Goal: Transaction & Acquisition: Purchase product/service

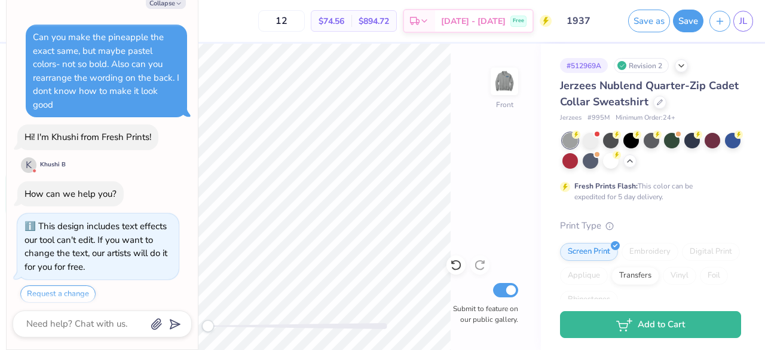
scroll to position [730, 0]
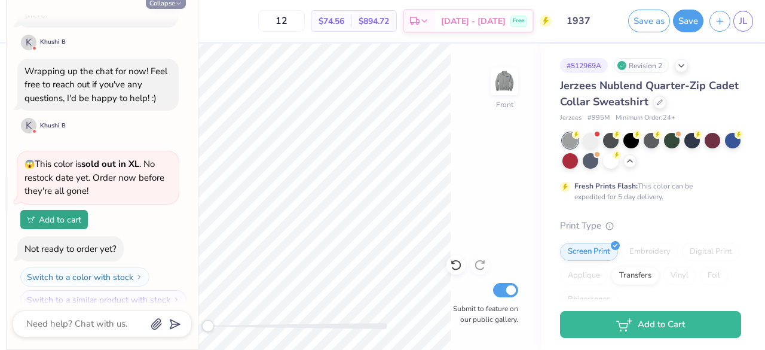
click at [155, 2] on button "Collapse" at bounding box center [166, 2] width 40 height 13
type textarea "x"
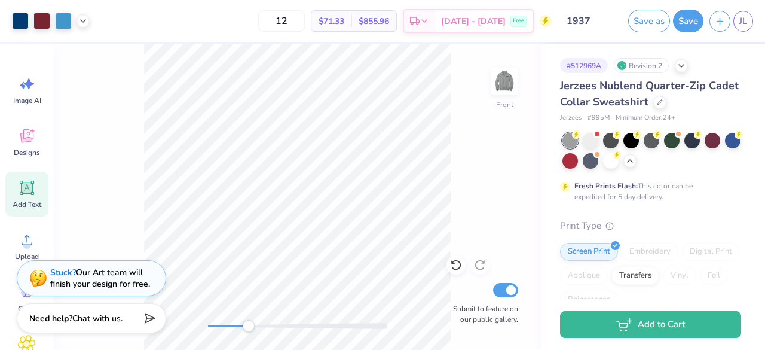
click at [383, 349] on html "Art colors 12 $71.33 Per Item $855.96 Total Est. Delivery Sep 23 - 26 Free Desi…" at bounding box center [382, 175] width 765 height 350
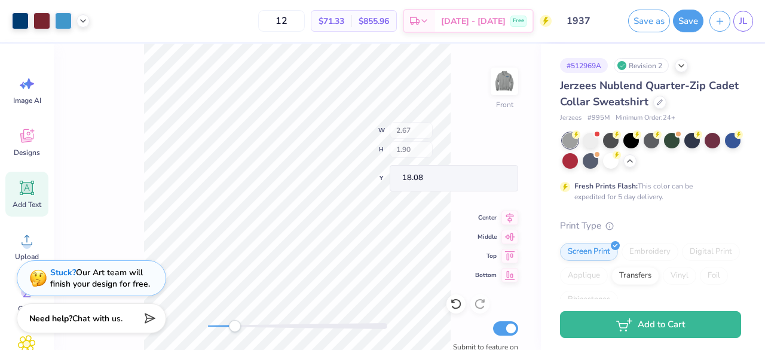
type input "2.67"
type input "1.90"
type input "18.08"
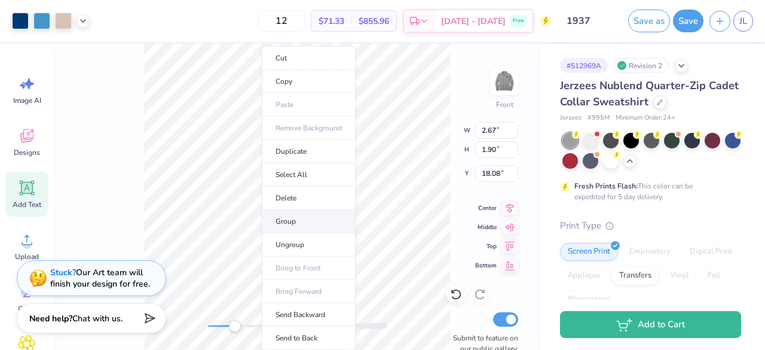
click at [301, 219] on li "Group" at bounding box center [309, 221] width 94 height 23
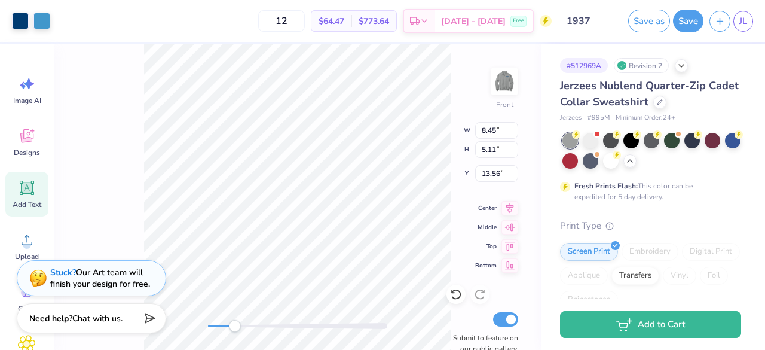
click at [482, 47] on div "Front W 8.45 8.45 " H 5.11 5.11 " Y 13.56 13.56 " Center Middle Top Bottom Subm…" at bounding box center [297, 197] width 487 height 306
type input "2.59"
type input "1.41"
type input "17.67"
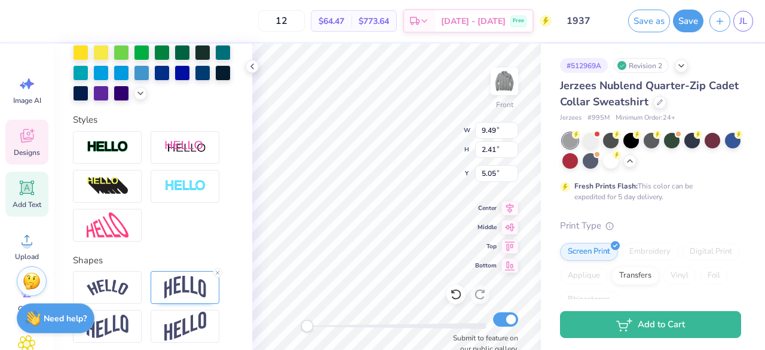
scroll to position [458, 0]
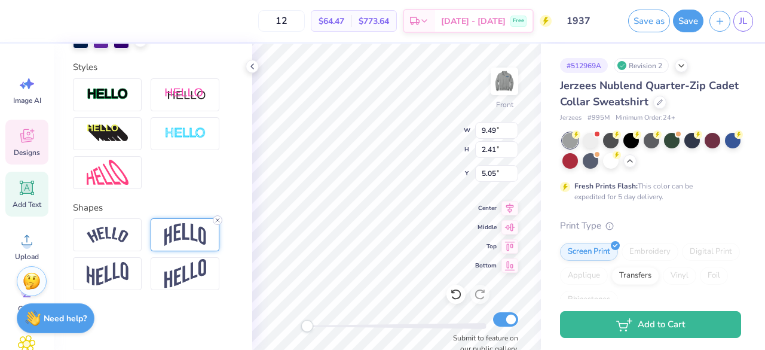
click at [216, 219] on icon at bounding box center [217, 219] width 7 height 7
type textarea "Penn State"
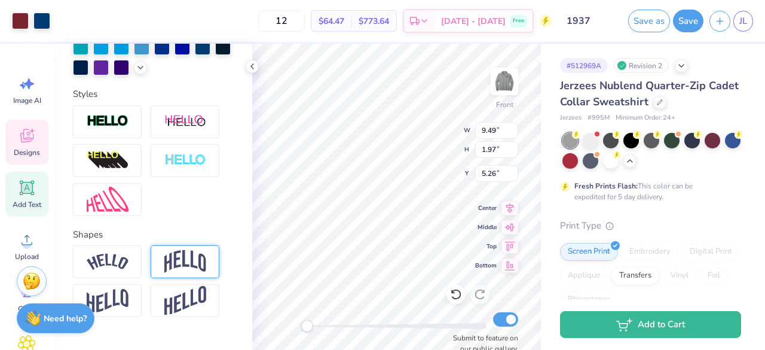
scroll to position [458, 0]
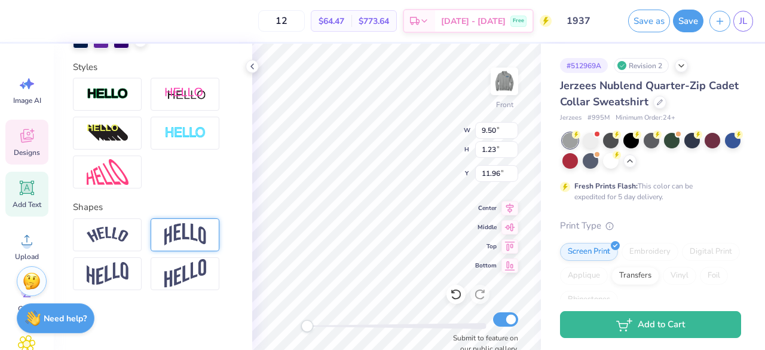
type input "9.50"
type input "1.23"
type input "11.96"
type input "8.65"
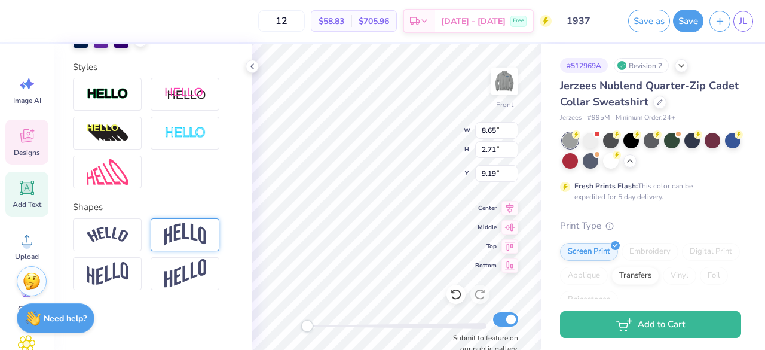
type input "2.71"
type input "9.19"
type textarea "H"
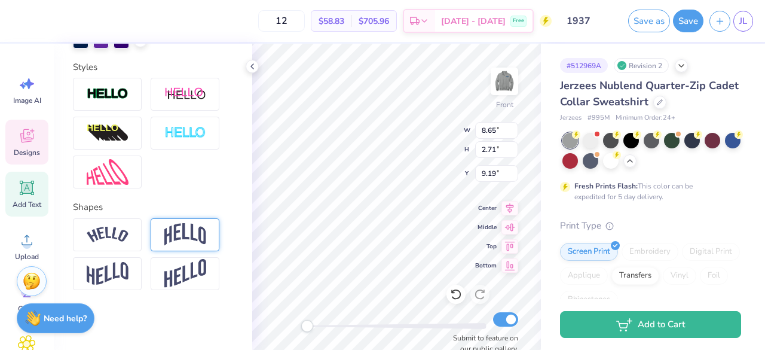
type textarea "Hospitality"
click at [252, 66] on icon at bounding box center [252, 67] width 10 height 10
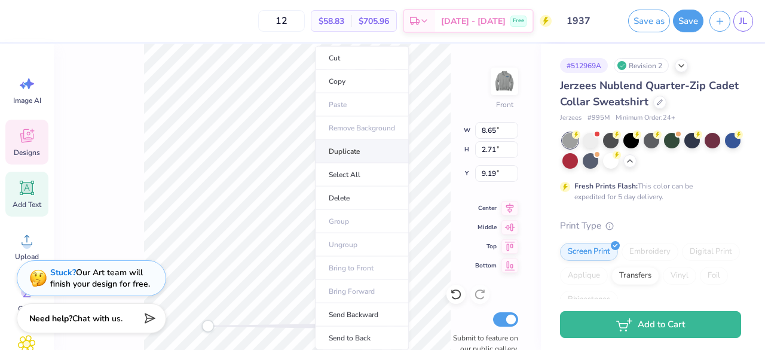
click at [347, 150] on li "Duplicate" at bounding box center [362, 151] width 94 height 23
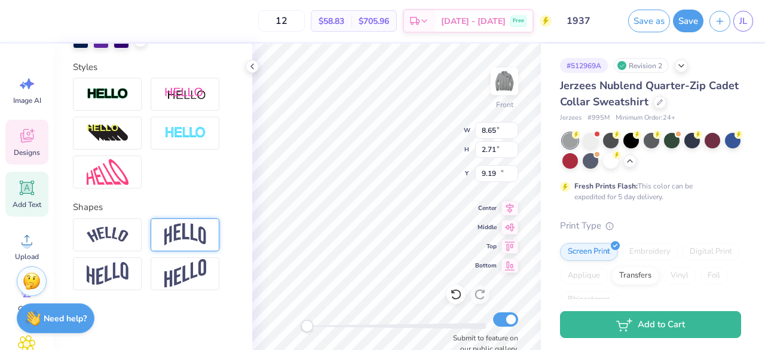
type input "10.19"
type textarea "Mnaagement"
type textarea "Management"
type input "10.48"
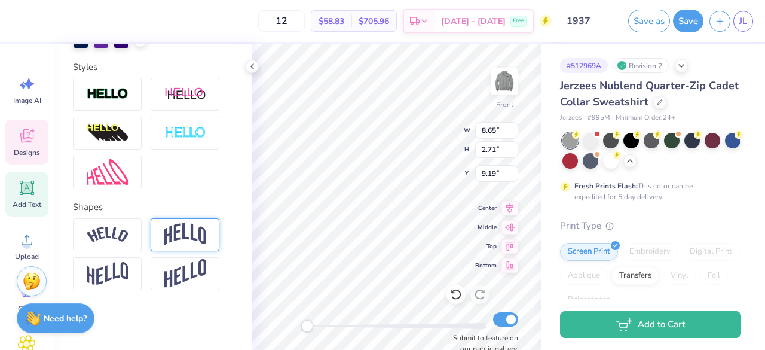
type input "2.45"
type input "11.28"
type input "8.65"
type input "2.71"
type input "9.09"
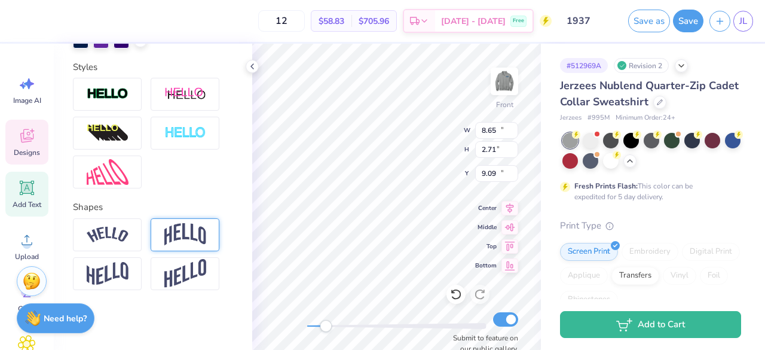
type input "10.48"
type input "2.45"
type input "10.98"
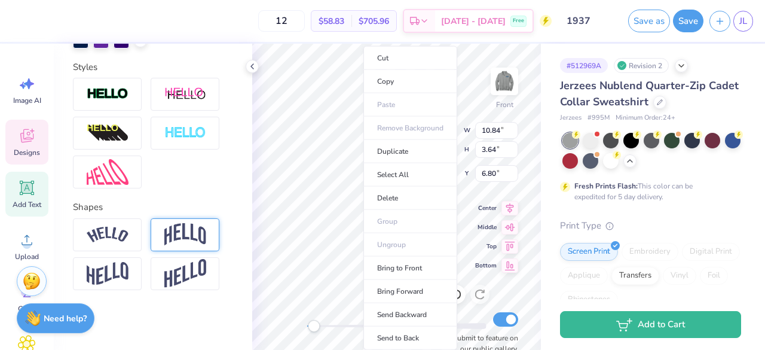
type input "10.84"
type input "3.64"
type input "6.80"
click at [406, 266] on li "Bring to Front" at bounding box center [410, 267] width 94 height 23
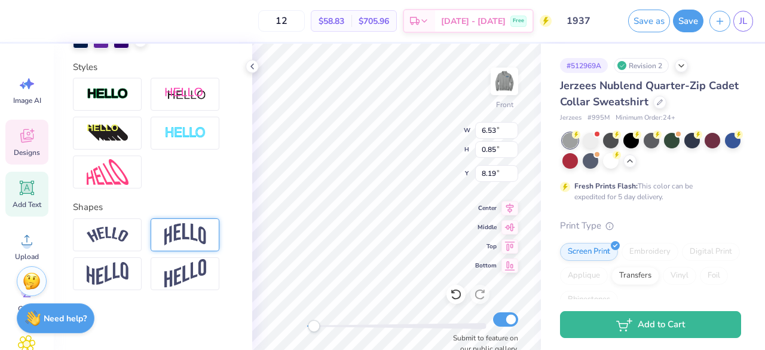
type input "6.53"
type input "0.85"
type input "8.19"
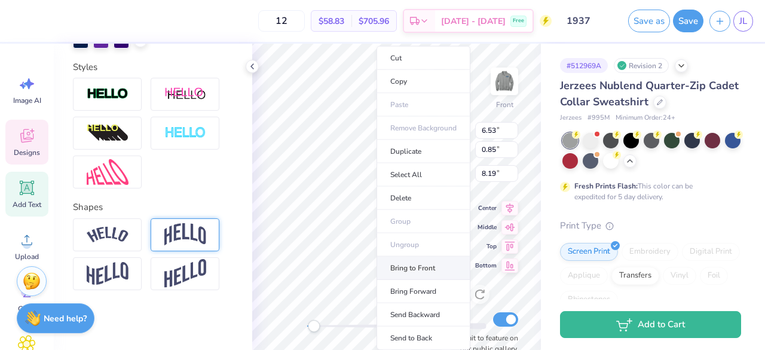
click at [423, 262] on li "Bring to Front" at bounding box center [423, 267] width 94 height 23
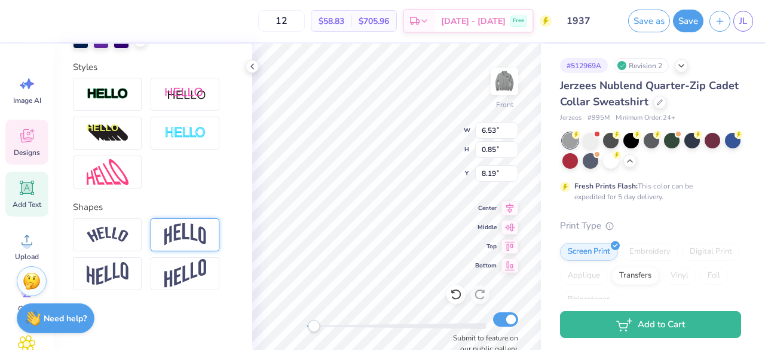
type input "10.84"
type input "3.64"
type input "12.50"
type input "6.53"
type input "0.85"
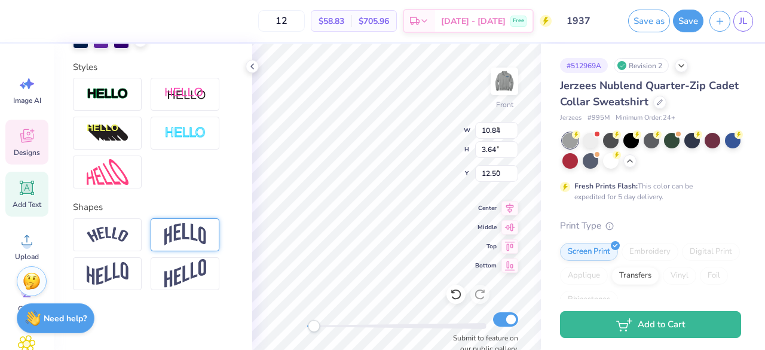
type input "8.19"
type input "10.84"
type input "3.64"
type input "6.80"
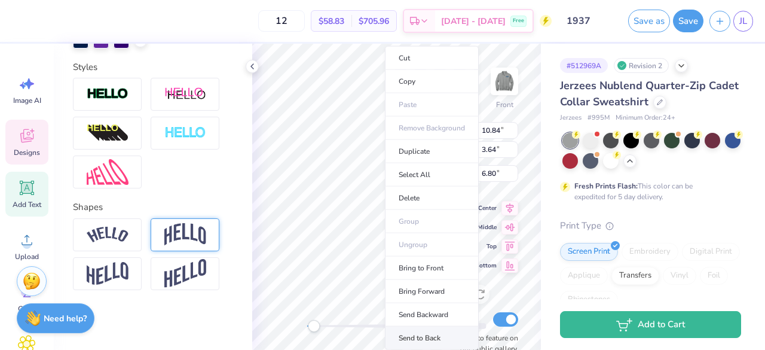
click at [439, 329] on li "Send to Back" at bounding box center [432, 337] width 94 height 23
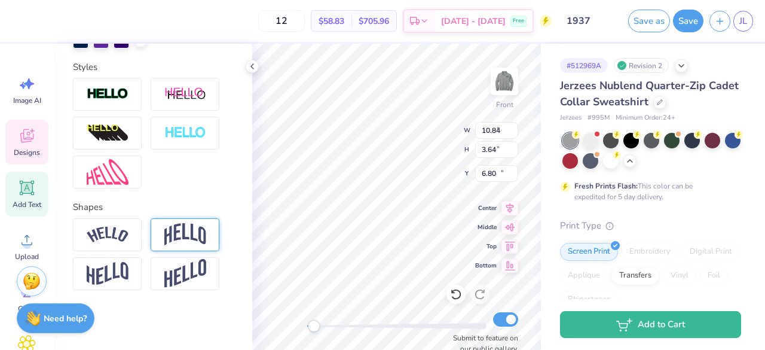
type input "6.53"
type input "0.85"
type input "14.68"
type input "8.65"
type input "2.71"
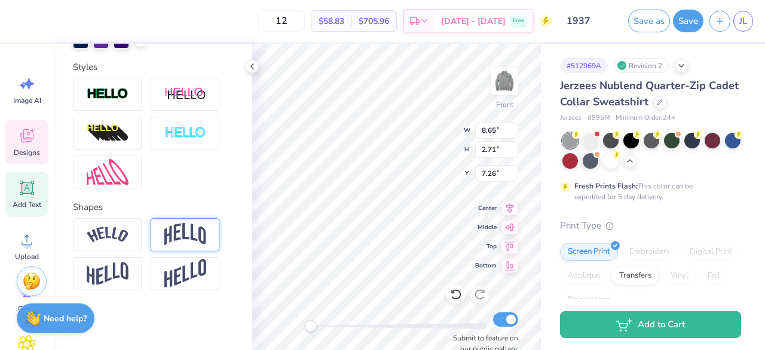
type input "7.26"
type input "10.84"
type input "3.64"
type input "6.80"
type input "11.48"
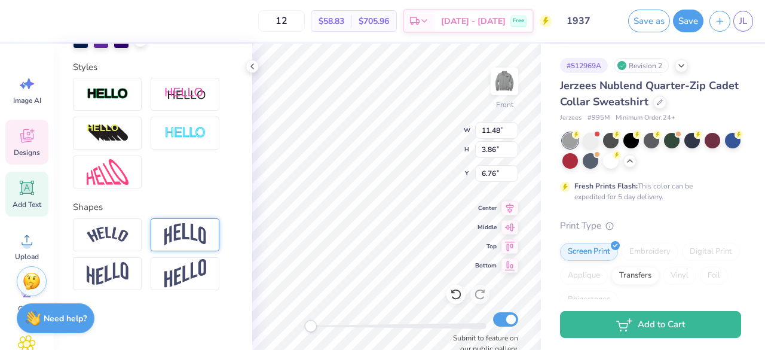
type input "3.86"
type input "6.76"
type input "10.48"
type input "2.45"
type input "18.21"
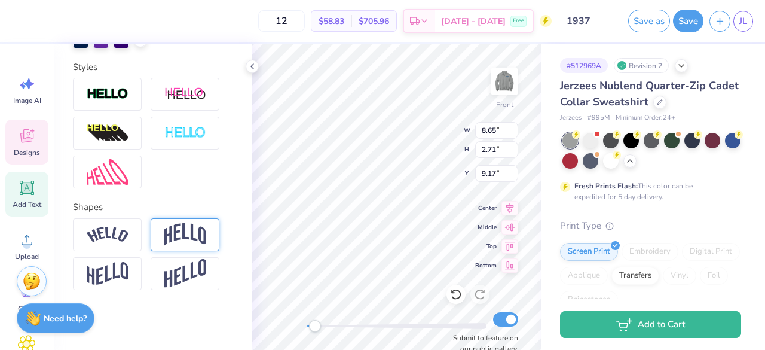
type input "10.48"
type input "2.45"
type input "11.28"
type input "10.48"
type input "2.45"
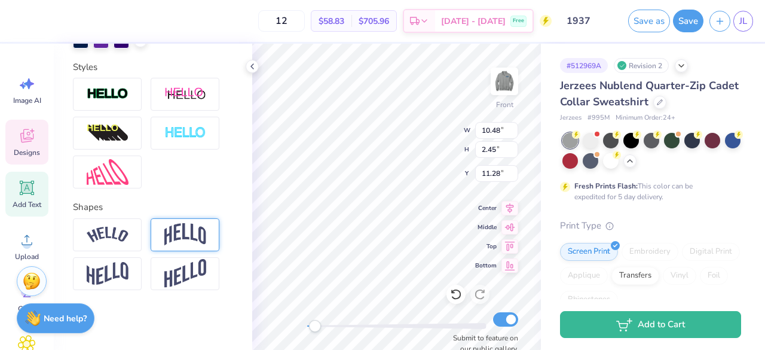
type input "11.28"
type input "8.65"
type input "2.71"
type input "6.97"
type input "11.48"
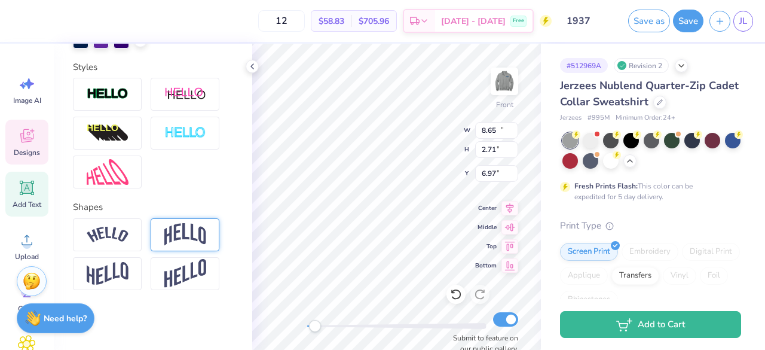
type input "3.86"
type input "6.66"
type input "10.48"
type input "2.45"
type input "18.50"
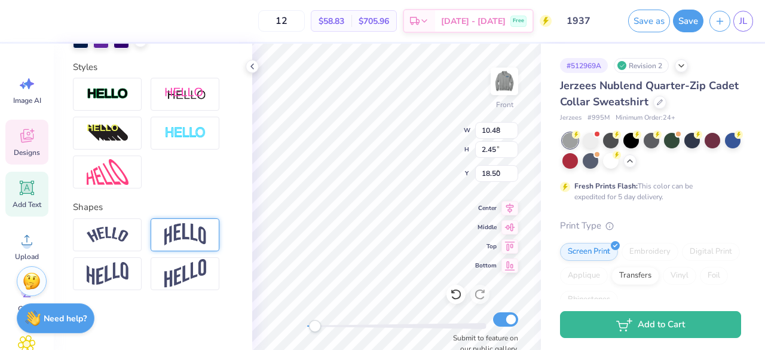
type input "8.65"
type input "2.71"
type input "7.48"
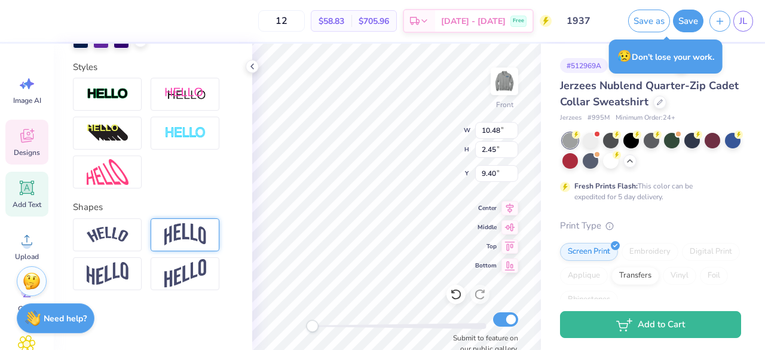
type input "10.48"
type input "2.45"
type input "9.40"
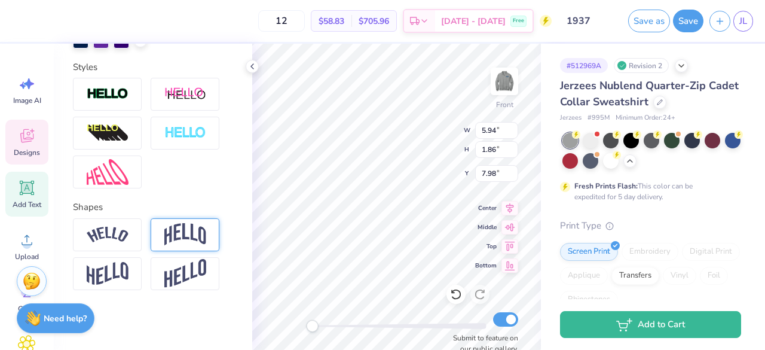
scroll to position [10, 4]
type input "7.61"
type input "1.78"
type input "10.06"
type textarea "Hospitality Management"
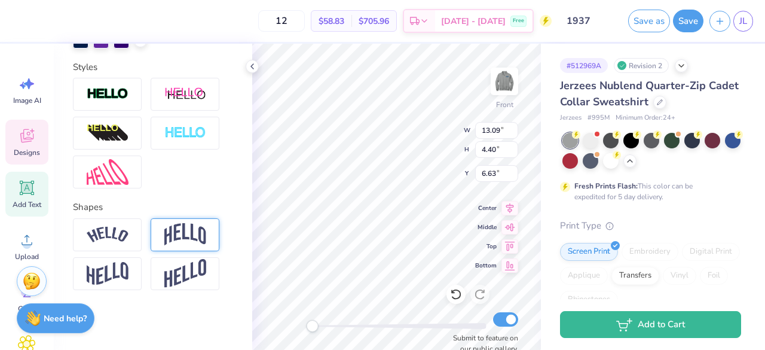
type input "13.09"
type input "4.40"
type input "6.63"
type input "14.34"
type input "1.97"
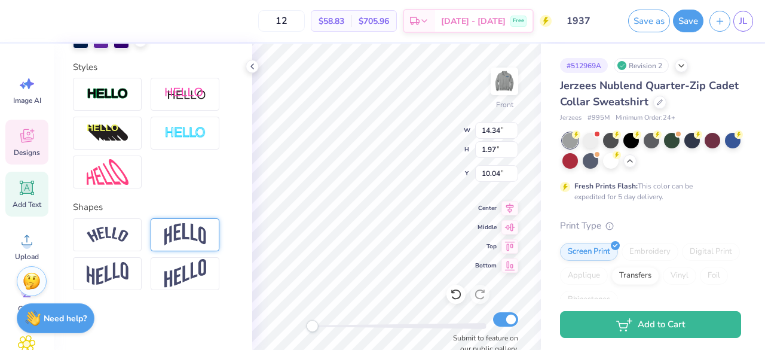
type input "10.04"
type input "6.53"
type input "0.85"
type input "5.17"
click at [513, 81] on img at bounding box center [504, 81] width 48 height 48
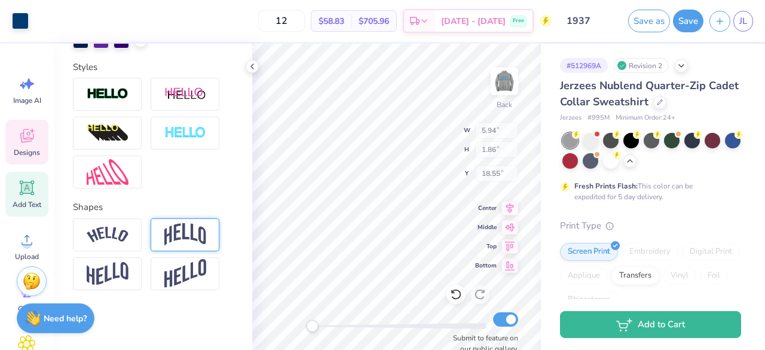
type input "6.11"
type input "1.91"
type input "20.21"
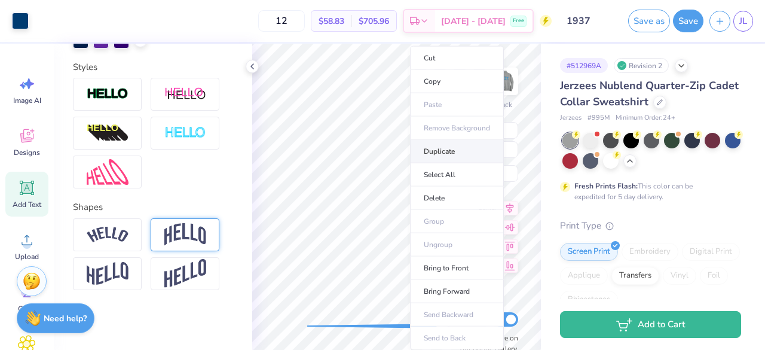
click at [459, 150] on li "Duplicate" at bounding box center [457, 151] width 94 height 23
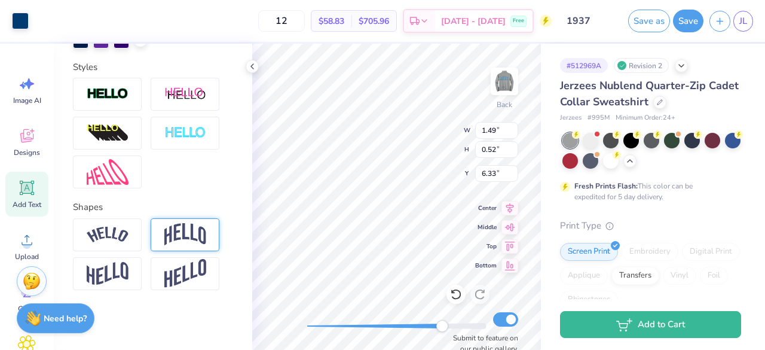
type input "6.33"
type input "0.72"
type input "0.69"
type input "3.66"
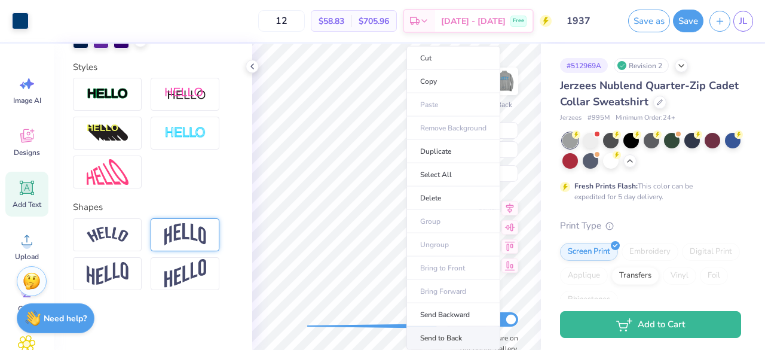
click at [458, 330] on li "Send to Back" at bounding box center [453, 337] width 94 height 23
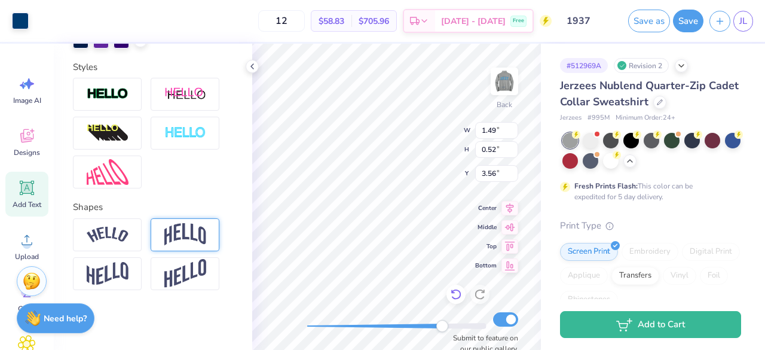
type input "3.56"
type input "0.14"
type input "3.93"
type input "0.15"
type input "3.92"
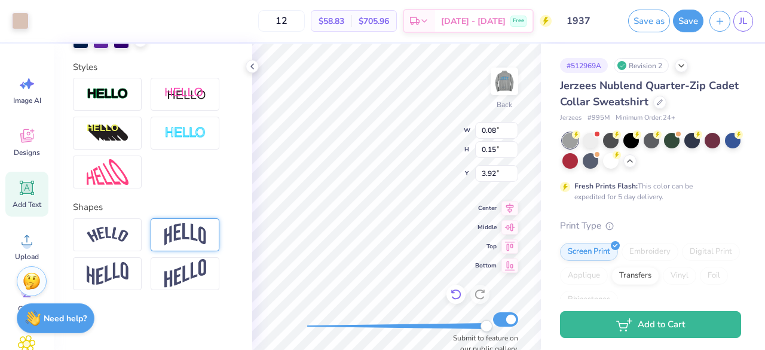
type input "0.09"
type input "3.93"
type input "0.02"
type input "0.03"
type input "4.04"
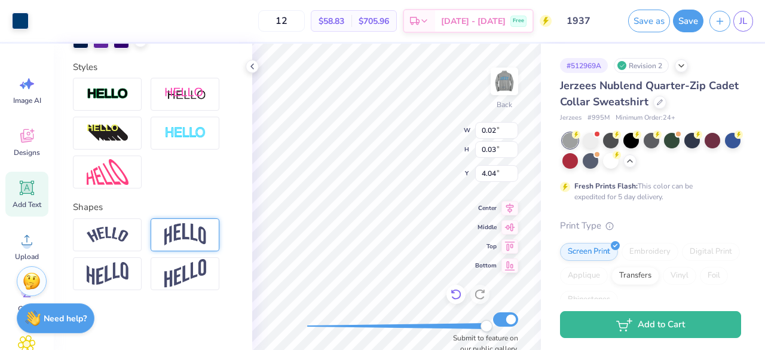
type input "0.54"
type input "0.19"
type input "3.95"
type input "0.03"
type input "0.05"
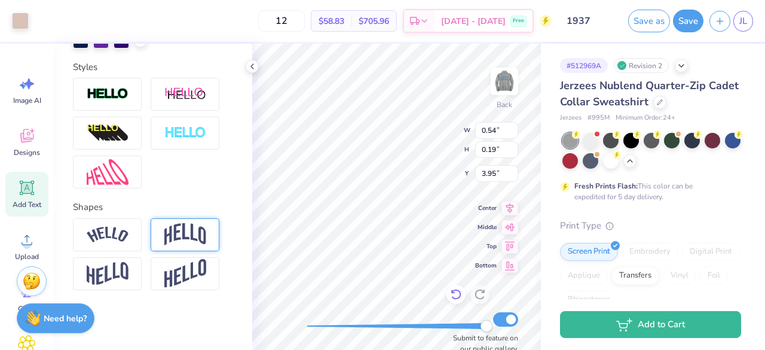
type input "4.04"
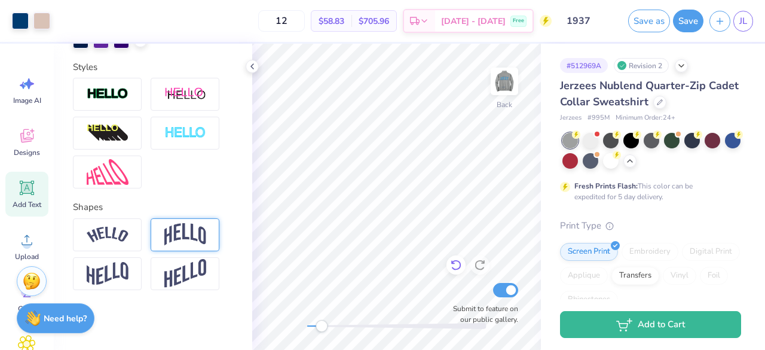
click at [452, 268] on icon at bounding box center [456, 265] width 12 height 12
click at [455, 270] on icon at bounding box center [456, 265] width 12 height 12
click at [457, 268] on icon at bounding box center [456, 265] width 12 height 12
click at [453, 264] on icon at bounding box center [456, 265] width 12 height 12
click at [456, 267] on icon at bounding box center [456, 265] width 12 height 12
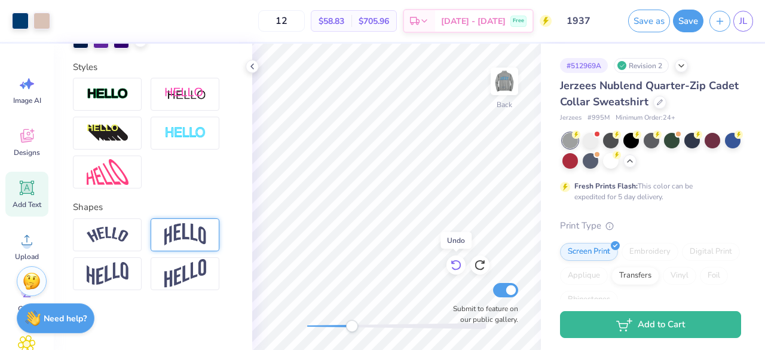
click at [457, 273] on div at bounding box center [455, 264] width 19 height 19
click at [459, 270] on icon at bounding box center [456, 265] width 12 height 12
click at [464, 281] on div "Submit to feature on our public gallery." at bounding box center [482, 302] width 72 height 44
click at [461, 268] on div "If we like your design, we'll flex it on our site with your name on it so you c…" at bounding box center [482, 254] width 120 height 38
click at [460, 267] on icon at bounding box center [456, 265] width 10 height 11
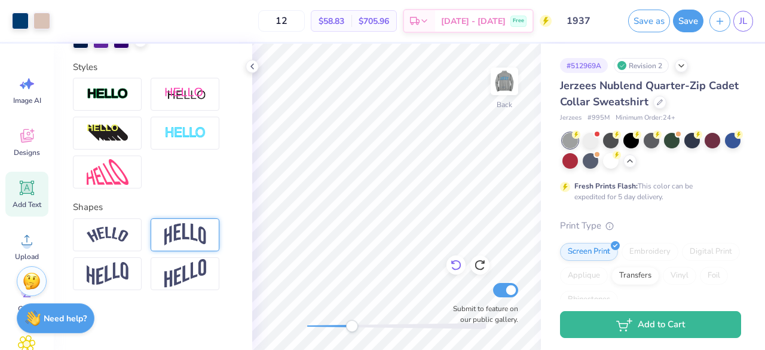
click at [457, 270] on icon at bounding box center [456, 265] width 12 height 12
click at [458, 273] on div at bounding box center [455, 264] width 19 height 19
click at [461, 268] on icon at bounding box center [456, 265] width 12 height 12
click at [454, 267] on icon at bounding box center [456, 265] width 12 height 12
click at [462, 265] on div at bounding box center [455, 264] width 19 height 19
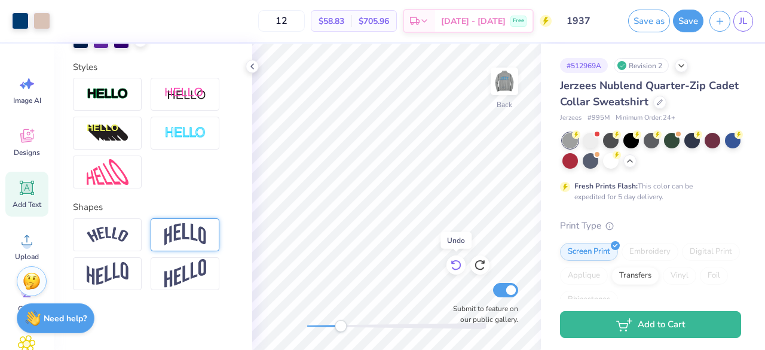
click at [455, 271] on div at bounding box center [455, 264] width 19 height 19
click at [458, 274] on div at bounding box center [455, 264] width 19 height 19
click at [508, 93] on img at bounding box center [504, 81] width 24 height 24
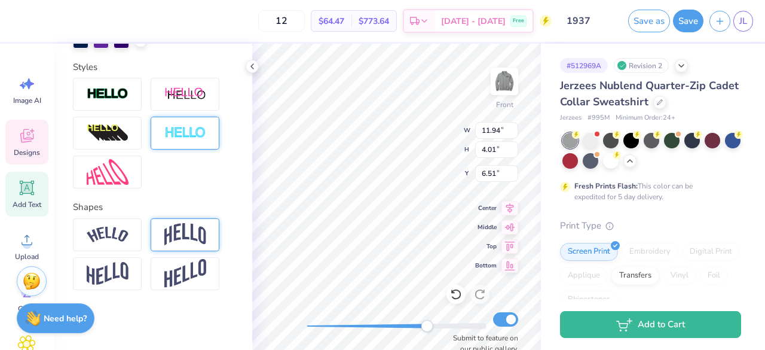
scroll to position [0, 0]
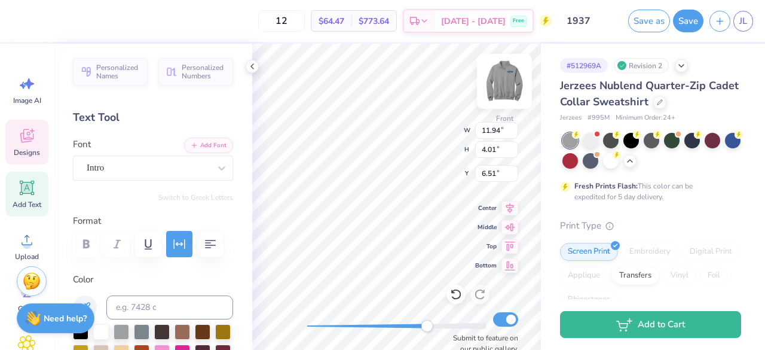
click at [506, 83] on img at bounding box center [504, 81] width 48 height 48
click at [695, 21] on button "Save" at bounding box center [688, 19] width 30 height 23
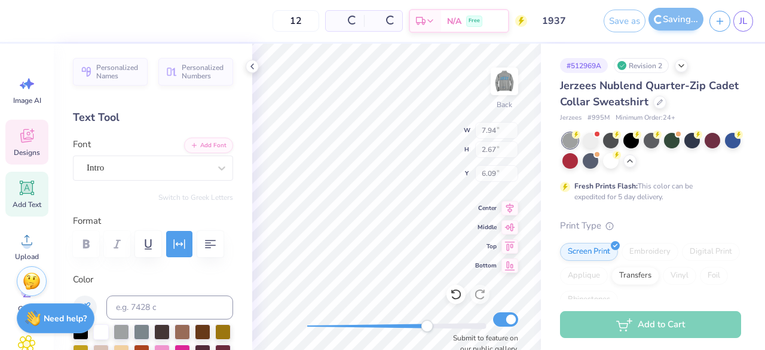
type input "7.94"
type input "2.67"
type input "6.09"
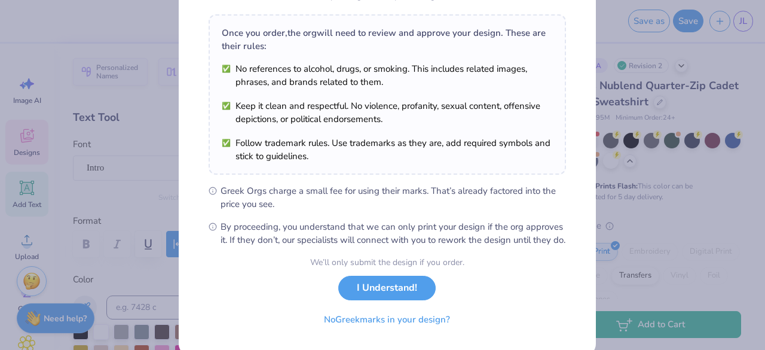
scroll to position [208, 0]
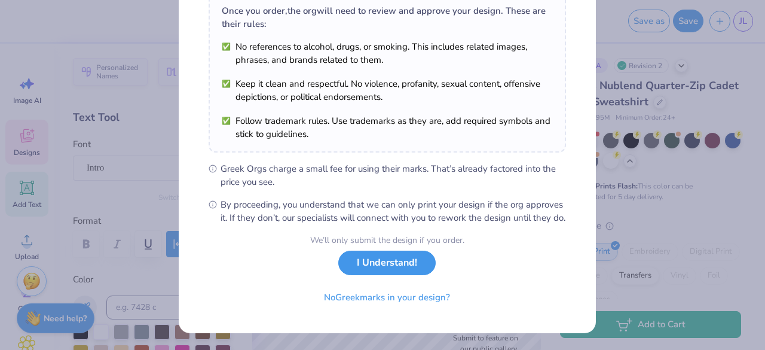
click at [413, 274] on button "I Understand!" at bounding box center [386, 262] width 97 height 25
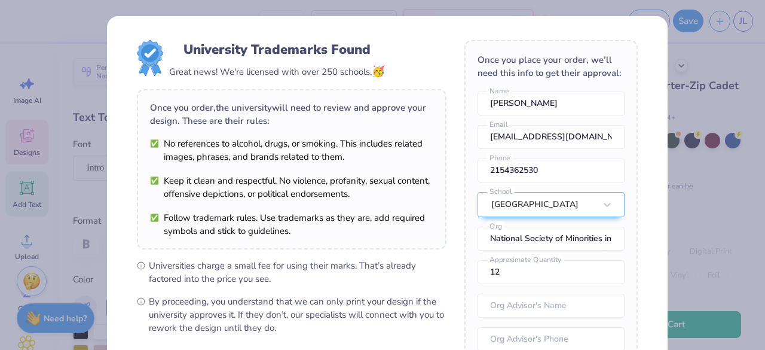
scroll to position [169, 0]
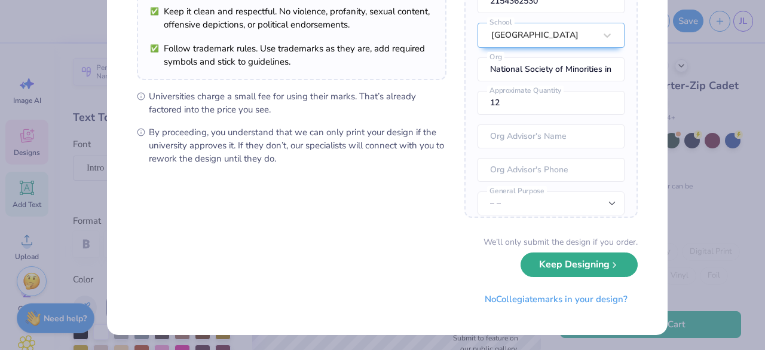
click at [575, 270] on button "Keep Designing" at bounding box center [579, 264] width 117 height 25
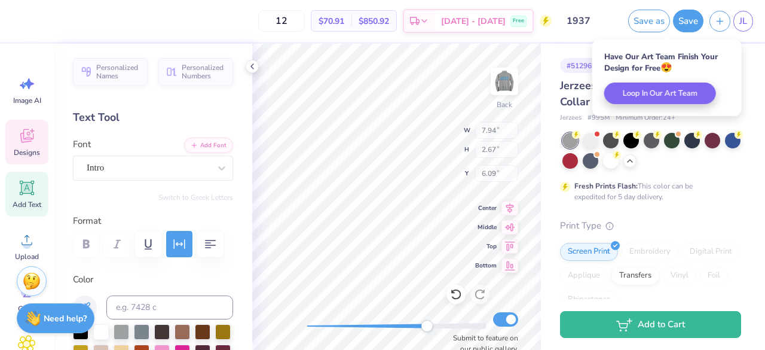
scroll to position [33, 0]
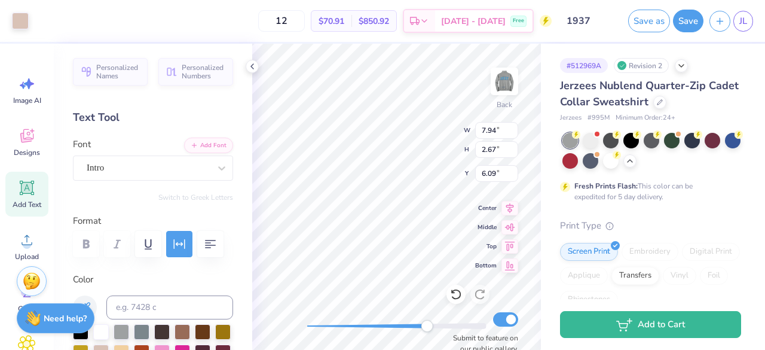
type input "0.11"
type input "0.37"
type input "4.48"
click at [160, 167] on div "Intro" at bounding box center [147, 167] width 125 height 19
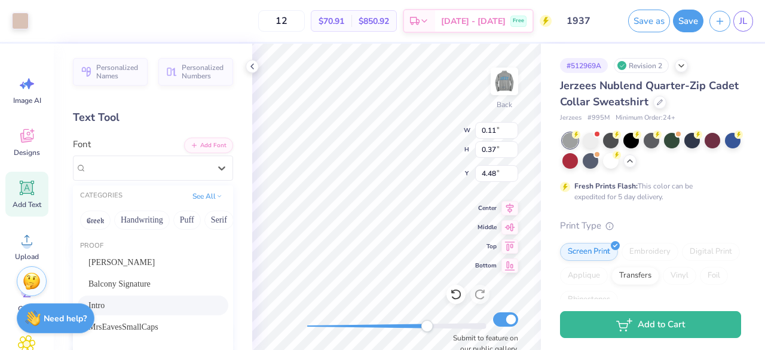
click at [160, 311] on div "Intro" at bounding box center [153, 305] width 151 height 20
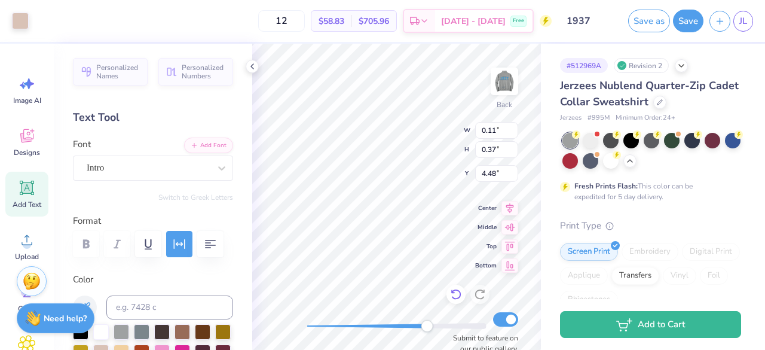
click at [453, 295] on icon at bounding box center [456, 294] width 12 height 12
type input "5.26"
type input "1.56"
type input "3.99"
type input "0.20"
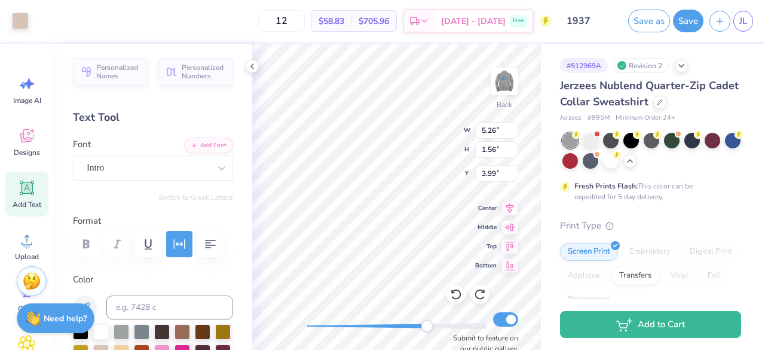
type input "0.37"
type input "4.48"
type input "5.26"
type input "1.56"
type input "3.99"
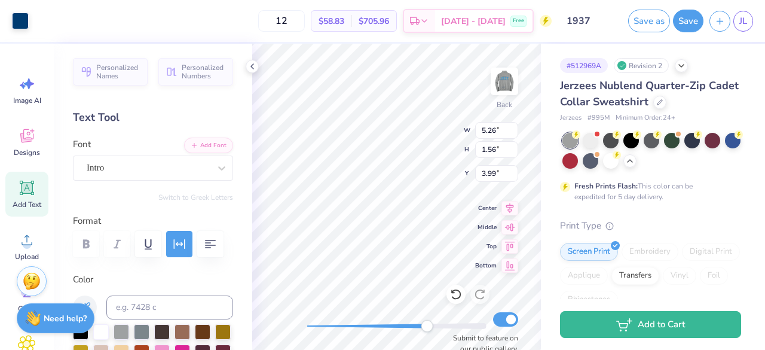
type input "0.60"
type input "1.10"
type input "3.75"
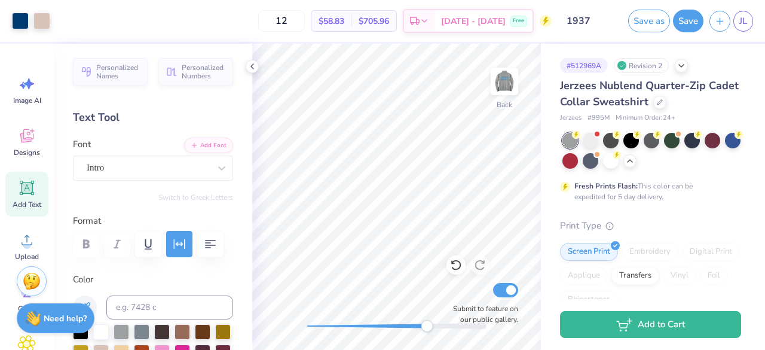
click at [32, 194] on icon at bounding box center [27, 187] width 14 height 14
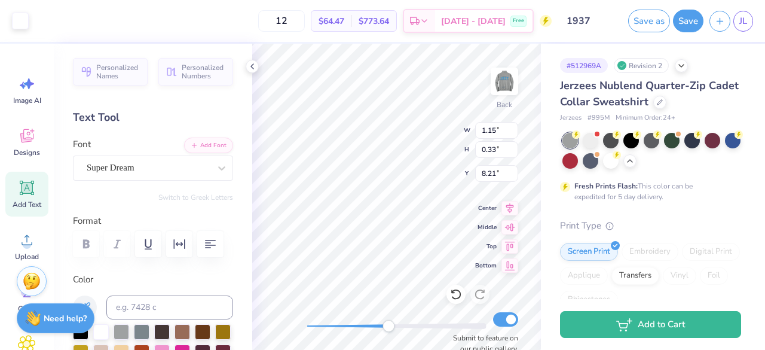
scroll to position [10, 1]
type textarea "9"
click at [167, 164] on div "Super Dream" at bounding box center [147, 167] width 125 height 19
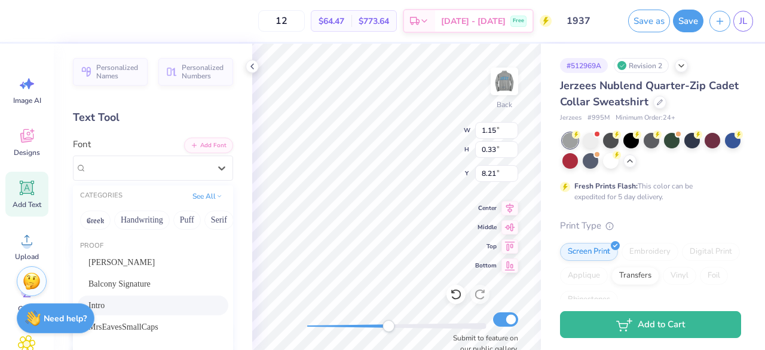
click at [145, 303] on div "Intro" at bounding box center [152, 305] width 129 height 13
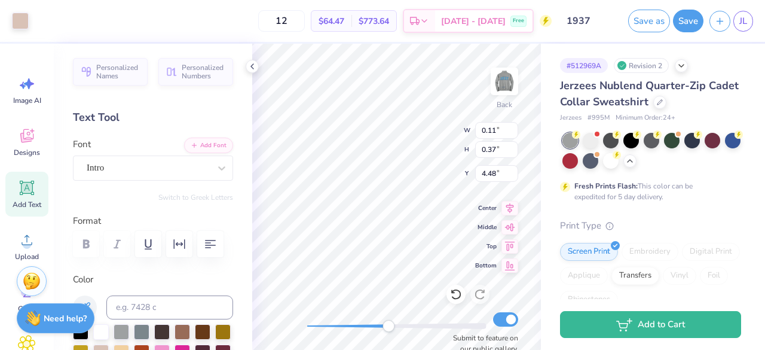
type input "0.11"
type input "0.37"
type input "4.48"
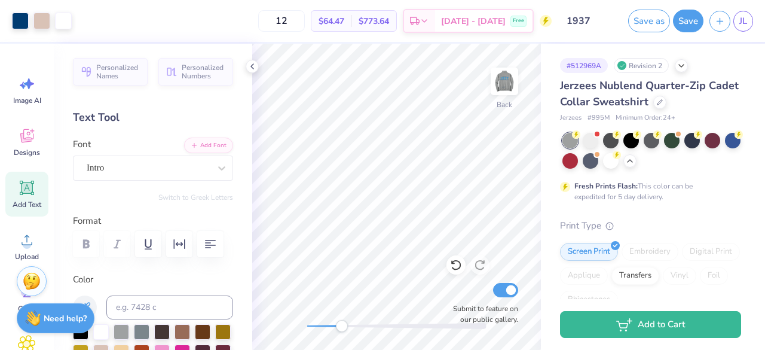
click at [26, 202] on span "Add Text" at bounding box center [27, 205] width 29 height 10
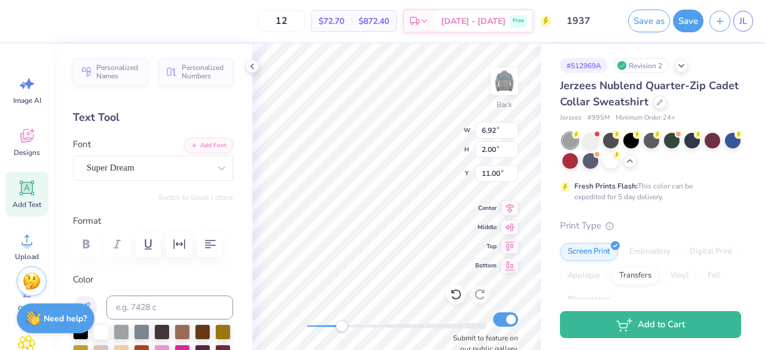
click at [237, 291] on div "12 $72.70 Per Item $872.40 Total Est. Delivery Sep 23 - 26 Free Design Title 19…" at bounding box center [382, 175] width 765 height 350
click at [252, 68] on polyline at bounding box center [252, 66] width 2 height 5
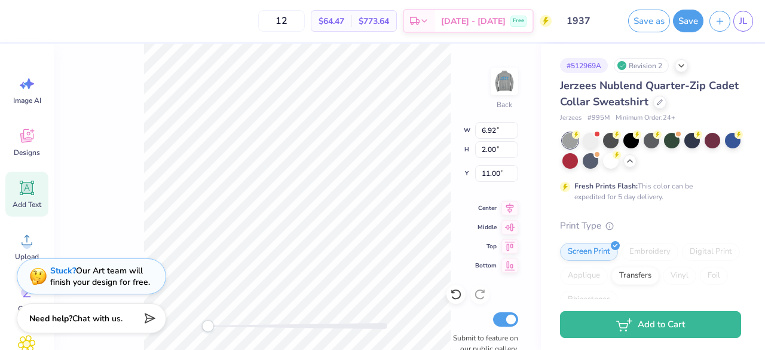
type textarea "1"
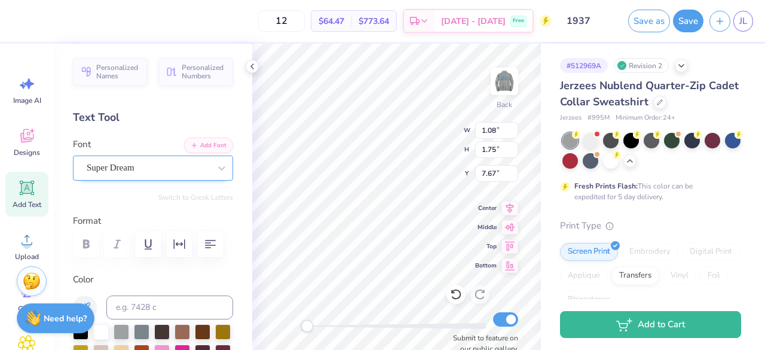
click at [183, 164] on div "Super Dream" at bounding box center [147, 167] width 125 height 19
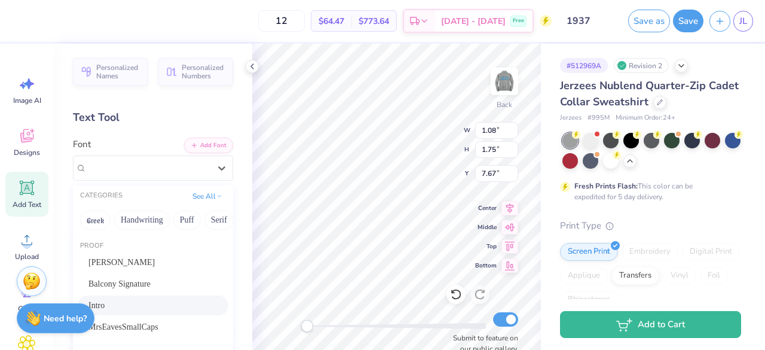
click at [134, 311] on div "Intro" at bounding box center [153, 305] width 151 height 20
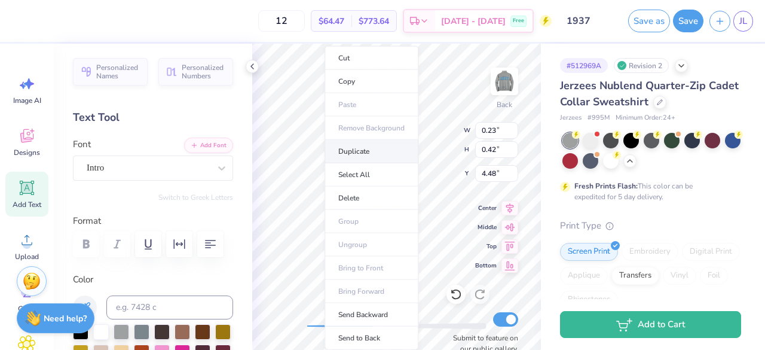
click at [365, 148] on li "Duplicate" at bounding box center [371, 151] width 94 height 23
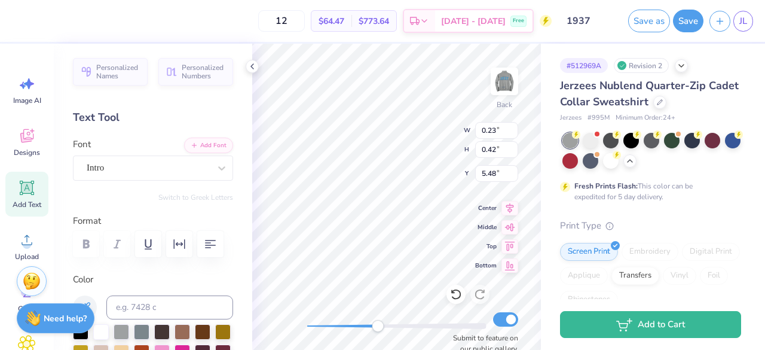
type input "5.48"
type textarea "3"
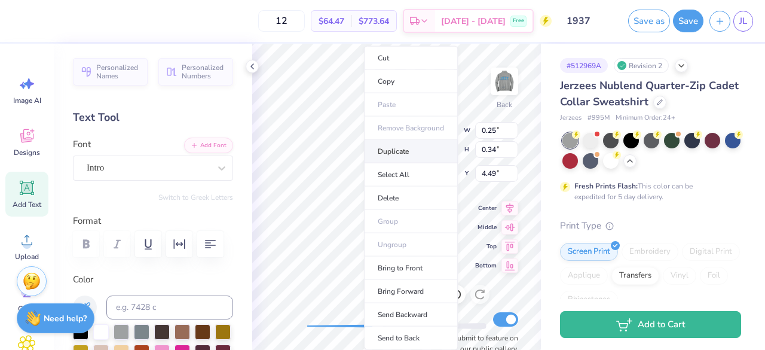
click at [398, 154] on li "Duplicate" at bounding box center [411, 151] width 94 height 23
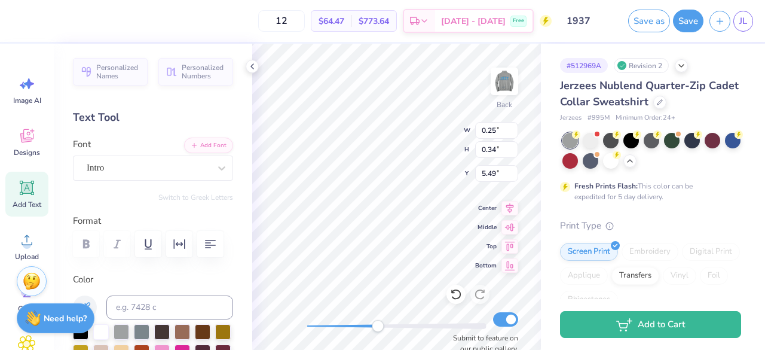
type input "5.49"
type textarea "7"
type input "0.23"
type input "0.42"
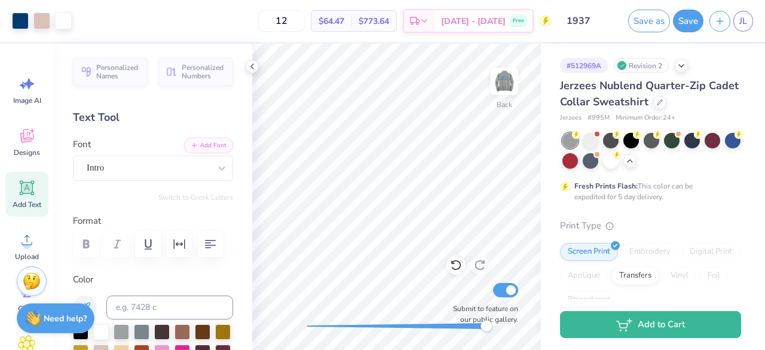
click at [35, 189] on icon at bounding box center [27, 188] width 18 height 18
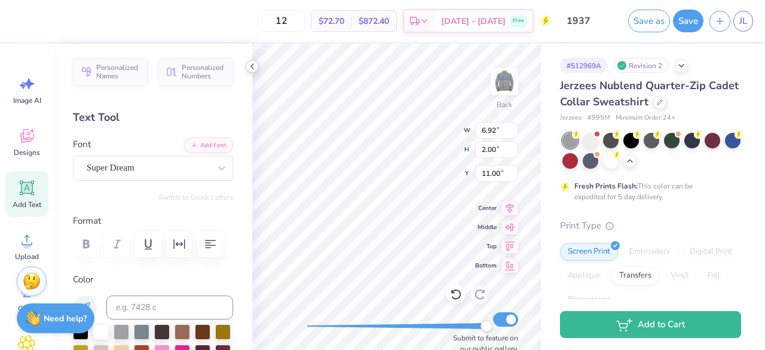
click at [251, 69] on icon at bounding box center [252, 67] width 10 height 10
click at [232, 183] on div "Personalized Names Personalized Numbers Text Tool Add Font Font Super Dream Swi…" at bounding box center [153, 197] width 198 height 306
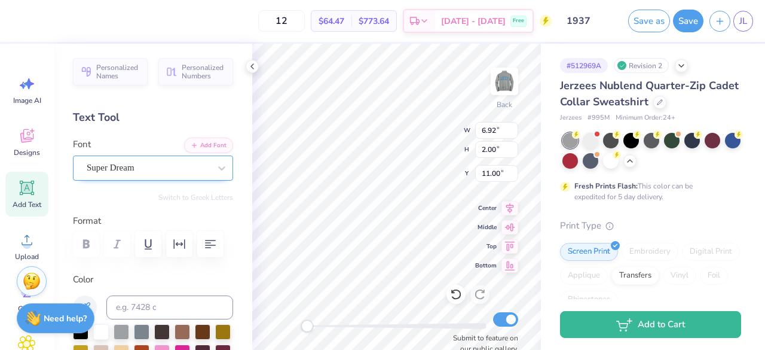
click at [184, 173] on div "Super Dream" at bounding box center [147, 167] width 125 height 19
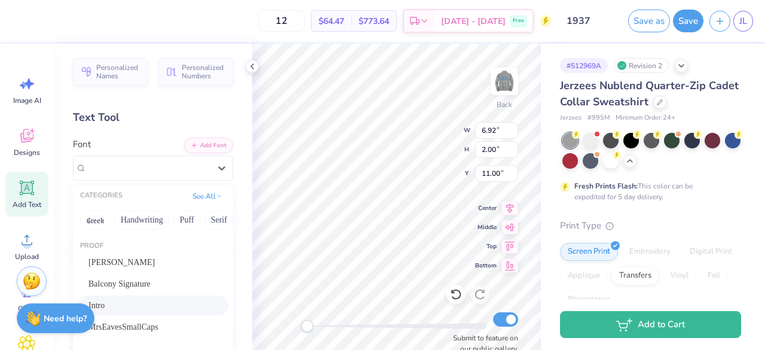
click at [152, 309] on div "Intro" at bounding box center [152, 305] width 129 height 13
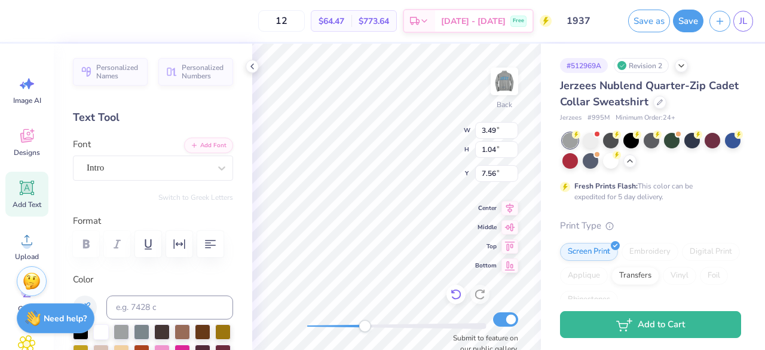
type textarea "EST."
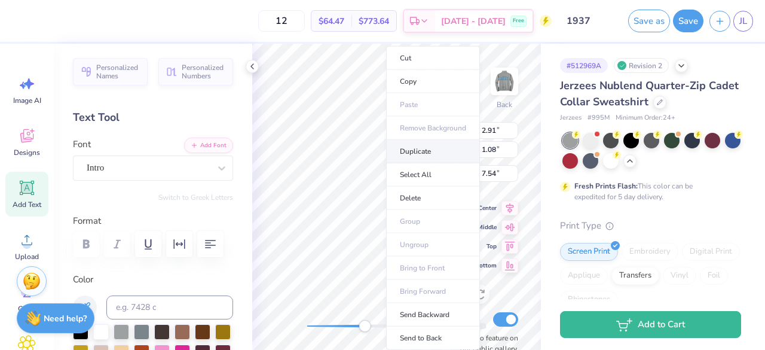
click at [429, 153] on li "Duplicate" at bounding box center [433, 151] width 94 height 23
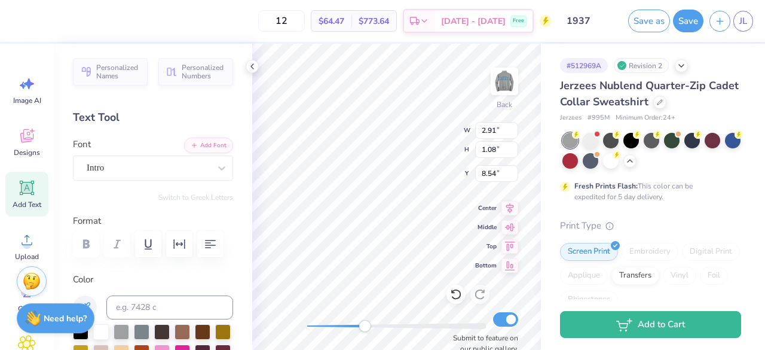
type input "8.54"
type textarea "."
type textarea "SHM"
type input "7.54"
type textarea "S"
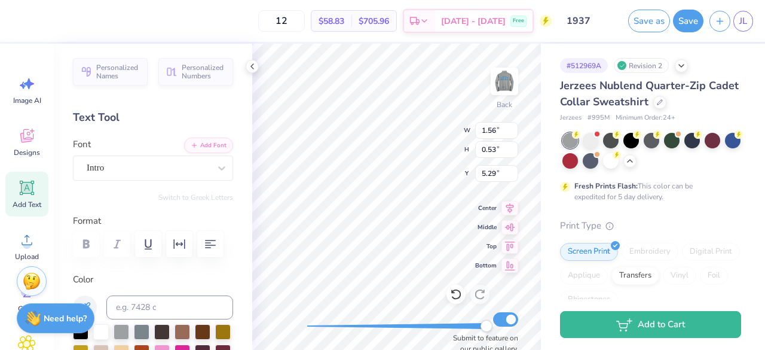
type textarea "H"
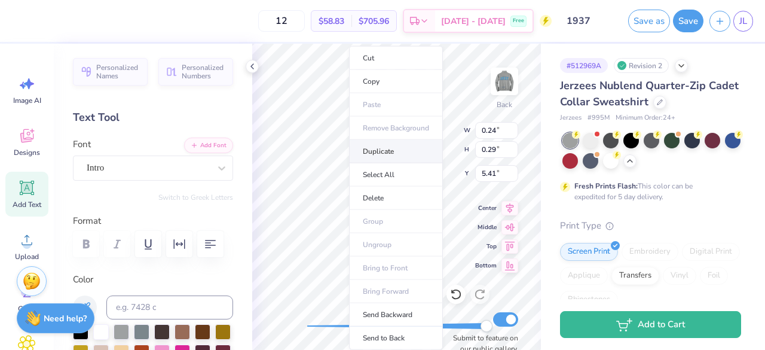
click at [384, 152] on li "Duplicate" at bounding box center [396, 151] width 94 height 23
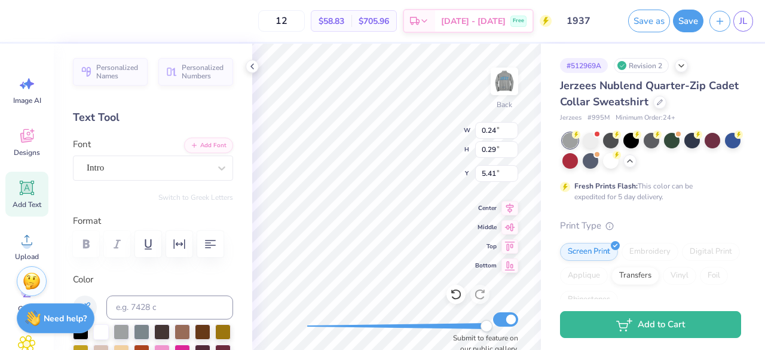
type input "6.41"
type textarea "S"
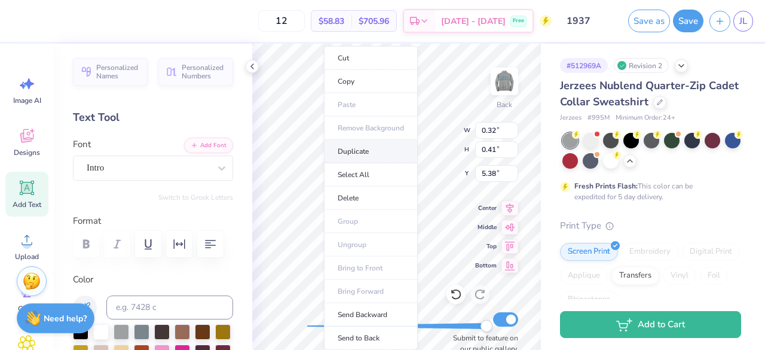
click at [368, 150] on li "Duplicate" at bounding box center [371, 151] width 94 height 23
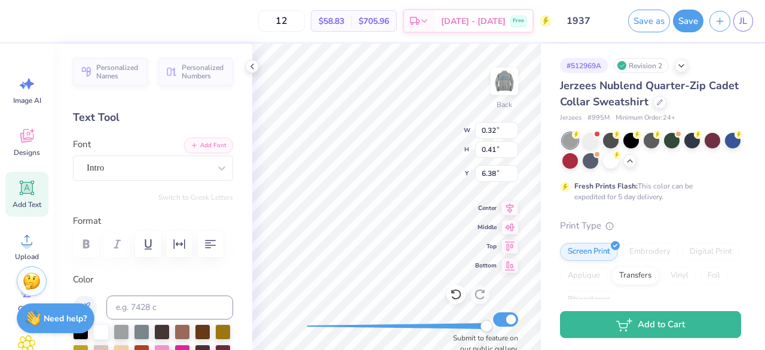
type input "6.38"
type textarea "M"
type input "1.49"
type input "0.52"
type input "5.33"
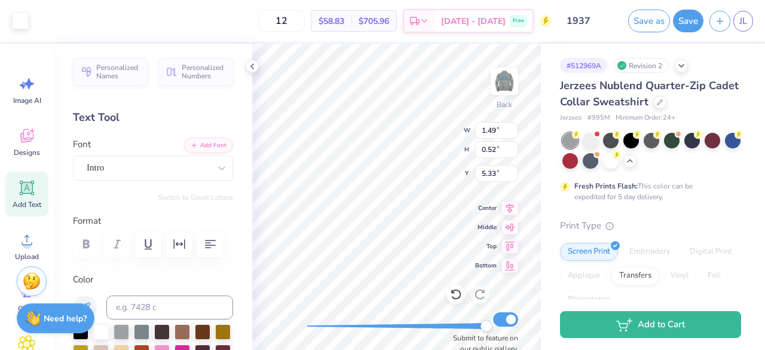
type input "0.39"
type input "0.40"
type input "5.38"
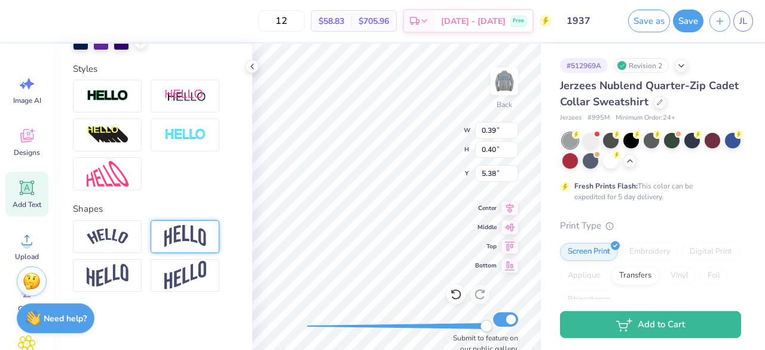
scroll to position [412, 0]
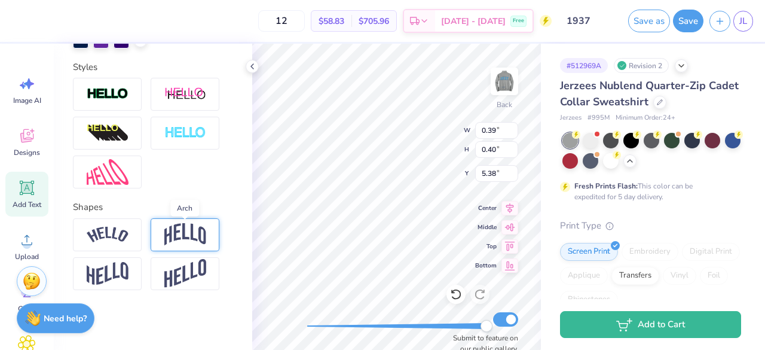
click at [203, 238] on img at bounding box center [185, 234] width 42 height 23
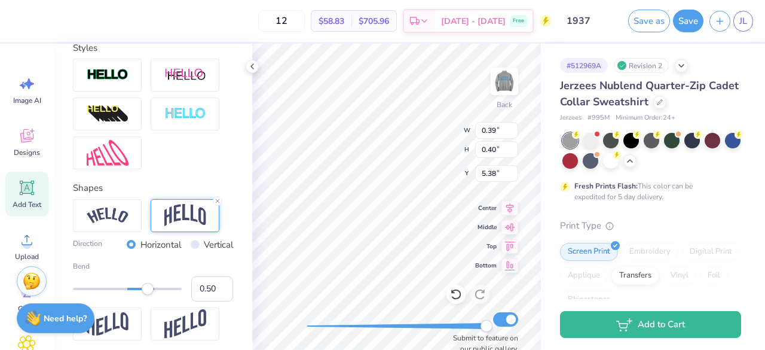
scroll to position [481, 0]
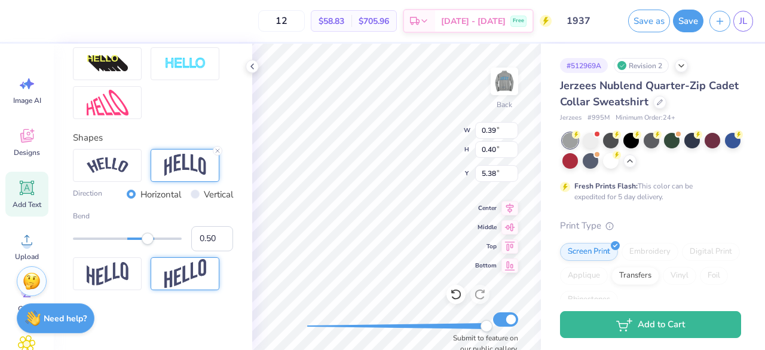
click at [181, 272] on img at bounding box center [185, 273] width 42 height 29
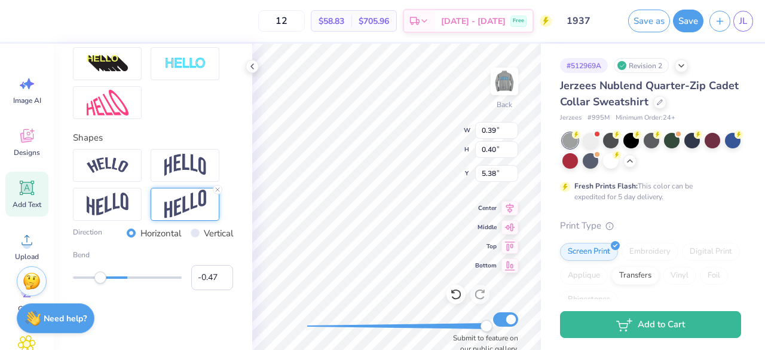
type input "-0.48"
drag, startPoint x: 149, startPoint y: 277, endPoint x: 98, endPoint y: 274, distance: 51.5
click at [98, 274] on div "Accessibility label" at bounding box center [100, 277] width 12 height 12
type input "-1.00"
drag, startPoint x: 99, startPoint y: 277, endPoint x: 63, endPoint y: 286, distance: 37.1
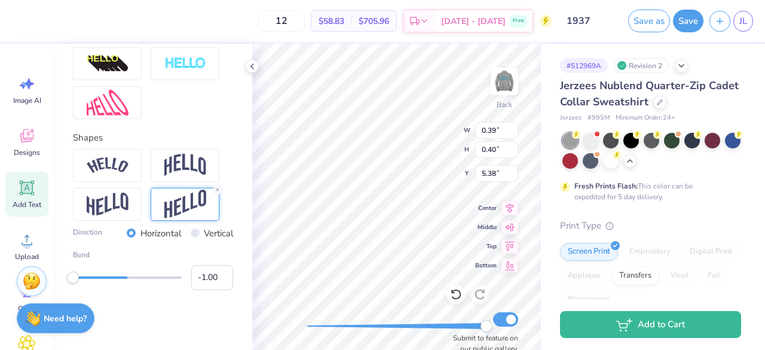
click at [63, 286] on div "Personalized Names Personalized Numbers Text Tool Add Font Font Intro Switch to…" at bounding box center [153, 197] width 198 height 306
type input "-0.20"
drag, startPoint x: 73, startPoint y: 280, endPoint x: 114, endPoint y: 283, distance: 40.7
click at [114, 283] on div "Accessibility label" at bounding box center [112, 277] width 12 height 12
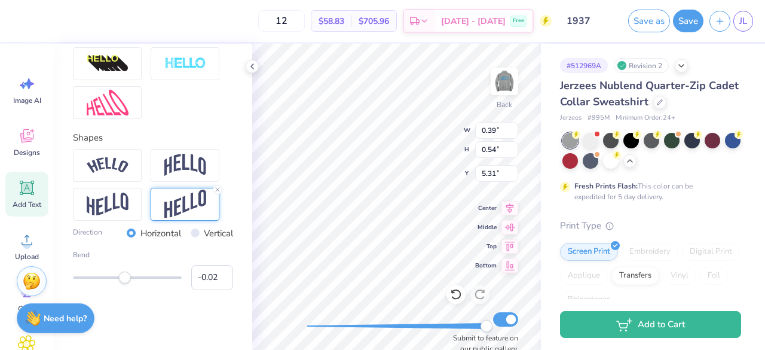
type input "-0.03"
drag, startPoint x: 117, startPoint y: 279, endPoint x: 121, endPoint y: 284, distance: 6.8
click at [121, 284] on div "Bend -0.03" at bounding box center [153, 269] width 160 height 41
type input "1.49"
type input "0.52"
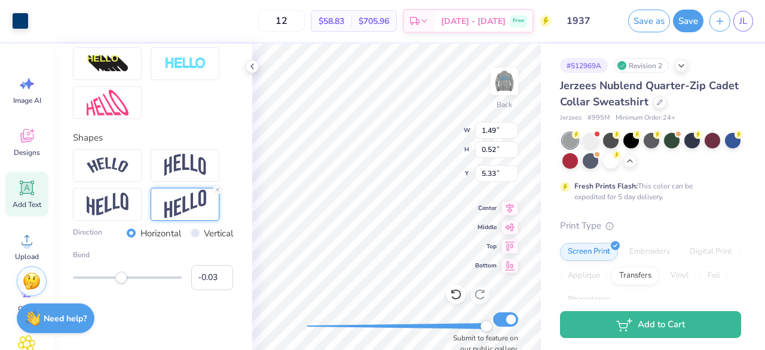
type input "5.33"
type input "0.32"
type input "0.35"
type input "5.44"
type input "-0.23"
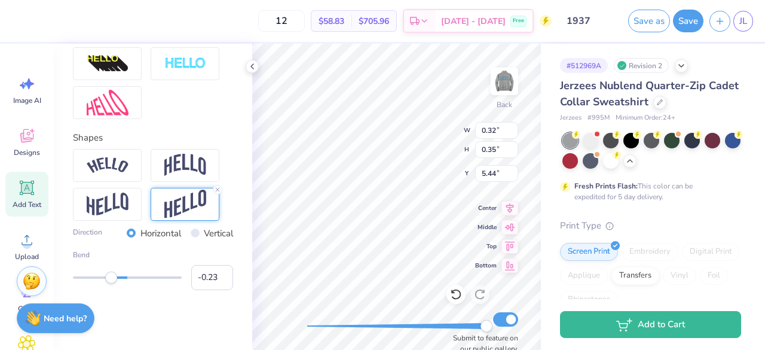
drag, startPoint x: 121, startPoint y: 280, endPoint x: 111, endPoint y: 284, distance: 11.2
click at [111, 284] on div "Bend -0.23" at bounding box center [153, 269] width 160 height 41
type input "-0.30"
click at [107, 278] on div "Accessibility label" at bounding box center [108, 277] width 12 height 12
type input "-0.10"
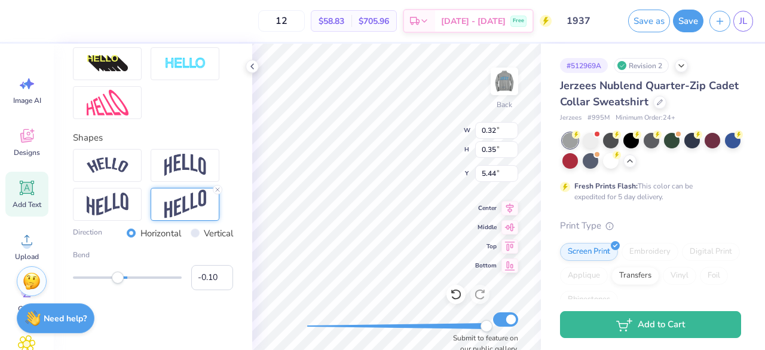
drag, startPoint x: 107, startPoint y: 278, endPoint x: 118, endPoint y: 282, distance: 11.3
click at [118, 282] on div "Accessibility label" at bounding box center [118, 277] width 12 height 12
type input "0.09"
drag, startPoint x: 120, startPoint y: 277, endPoint x: 127, endPoint y: 278, distance: 7.4
click at [127, 278] on div "Accessibility label" at bounding box center [127, 277] width 12 height 12
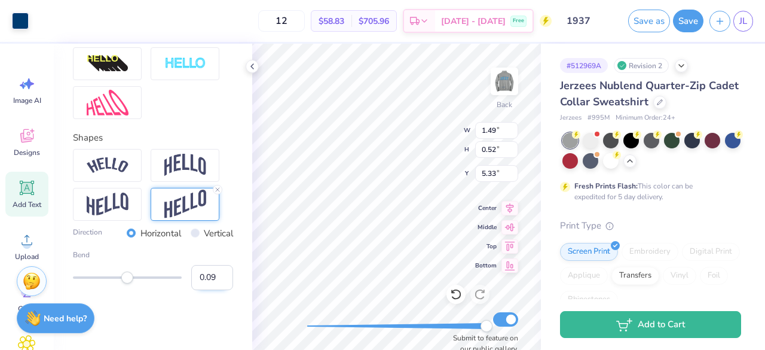
type input "1.49"
type input "0.52"
type input "5.33"
type input "0.32"
type input "0.39"
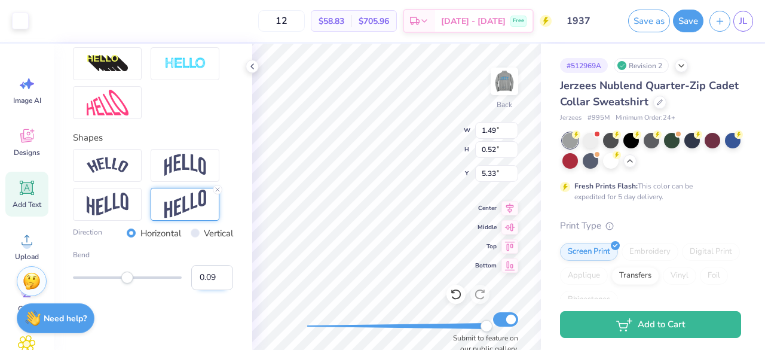
type input "5.36"
click at [218, 189] on line at bounding box center [218, 190] width 4 height 4
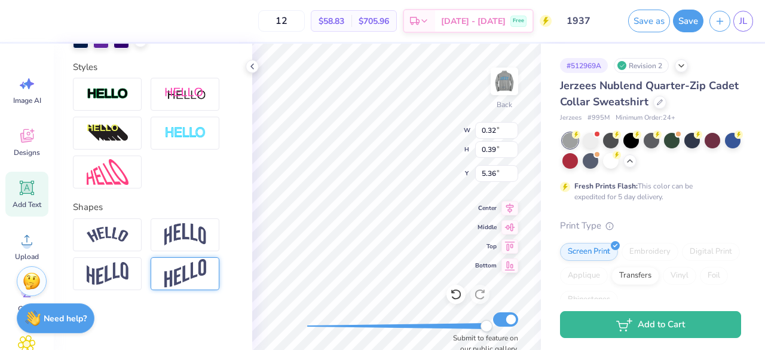
scroll to position [412, 0]
type input "0.28"
type input "0.36"
type input "0.28"
type input "0.36"
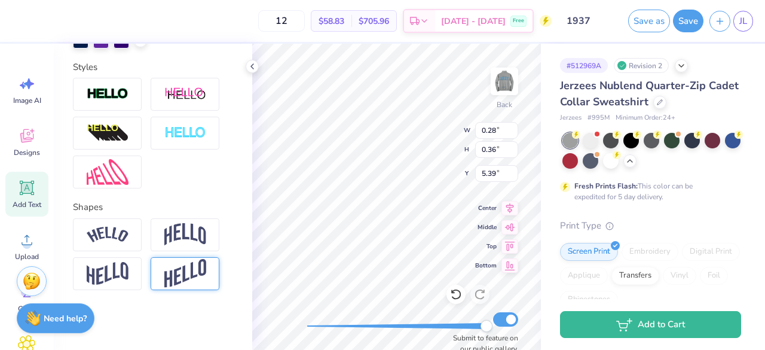
type input "5.39"
type input "0.30"
type input "0.31"
type input "5.42"
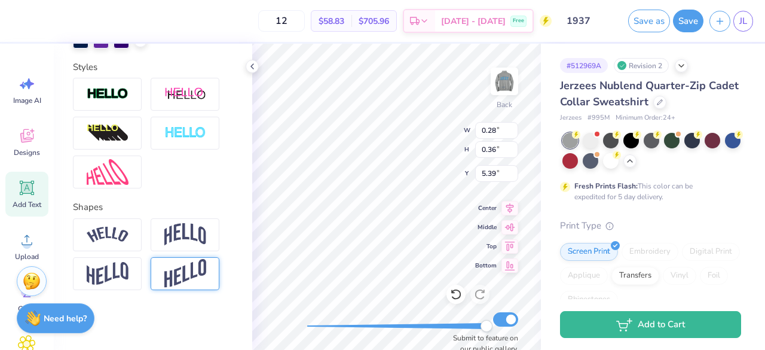
click at [197, 268] on img at bounding box center [185, 273] width 42 height 29
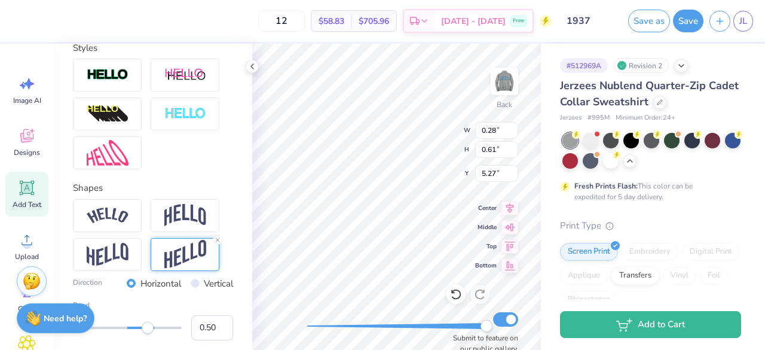
scroll to position [481, 0]
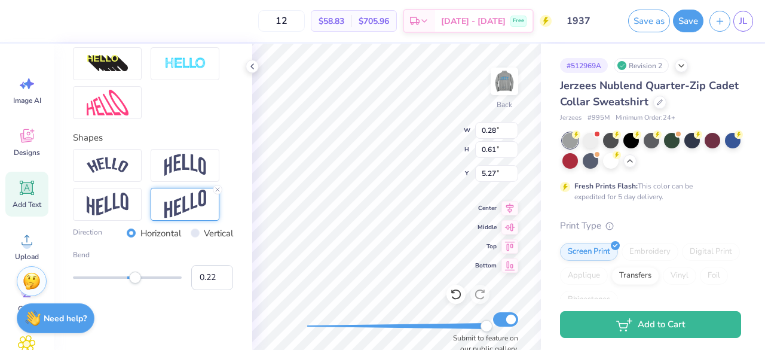
type input "0.21"
drag, startPoint x: 145, startPoint y: 275, endPoint x: 133, endPoint y: 281, distance: 13.1
click at [133, 281] on div "Accessibility label" at bounding box center [133, 277] width 12 height 12
type input "0.08"
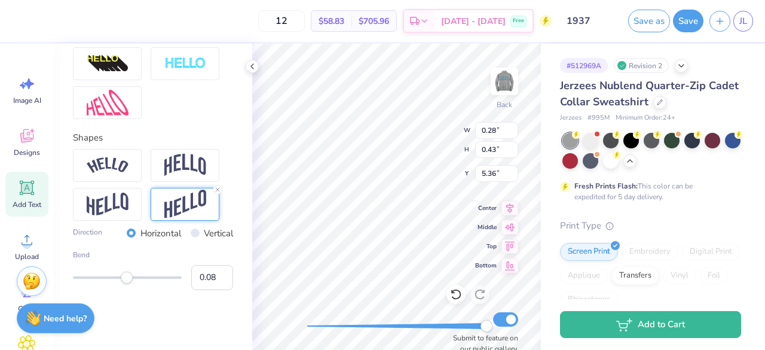
drag, startPoint x: 134, startPoint y: 278, endPoint x: 127, endPoint y: 283, distance: 8.3
click at [127, 283] on div "Accessibility label" at bounding box center [127, 277] width 12 height 12
click at [214, 272] on input "0.09" at bounding box center [212, 277] width 42 height 25
click at [212, 281] on input "0.08" at bounding box center [212, 277] width 42 height 25
click at [212, 281] on input "0.06" at bounding box center [212, 277] width 42 height 25
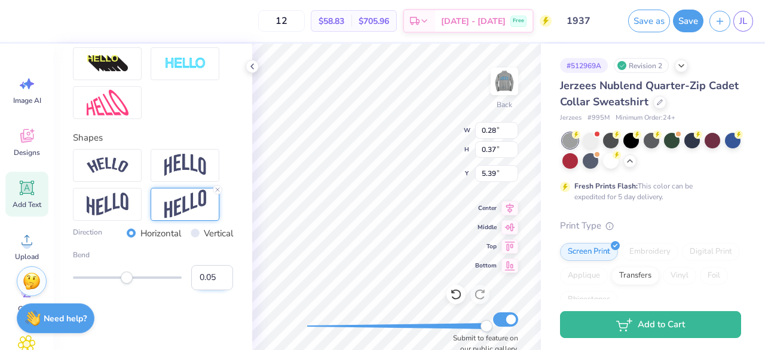
click at [212, 281] on input "0.05" at bounding box center [212, 277] width 42 height 25
click at [212, 281] on input "0.04" at bounding box center [212, 277] width 42 height 25
type input "0.03"
click at [212, 281] on input "0.03" at bounding box center [212, 277] width 42 height 25
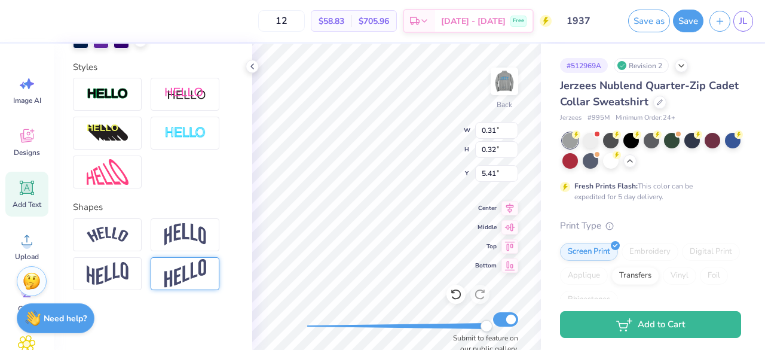
click at [206, 274] on div at bounding box center [185, 273] width 69 height 33
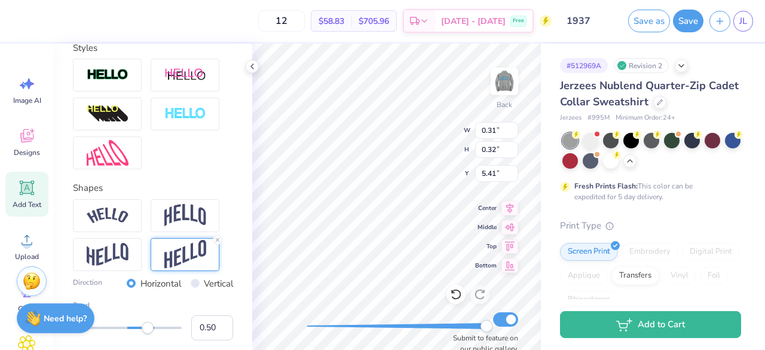
scroll to position [481, 0]
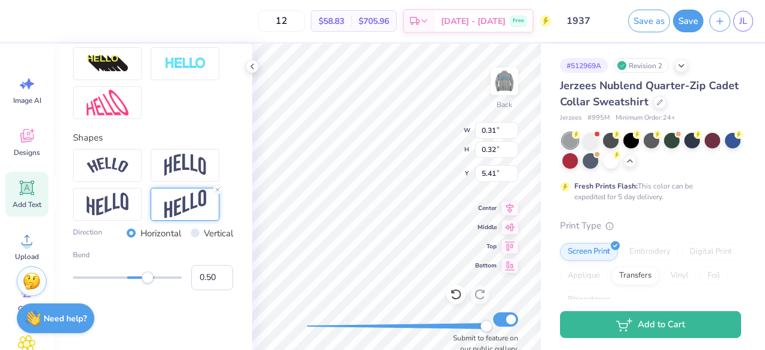
type input "-0.16"
click at [115, 279] on div at bounding box center [127, 277] width 109 height 12
click at [216, 283] on input "-0.17" at bounding box center [212, 277] width 42 height 25
click at [214, 274] on input "-0.16" at bounding box center [212, 277] width 42 height 25
click at [214, 274] on input "-0.15" at bounding box center [212, 277] width 42 height 25
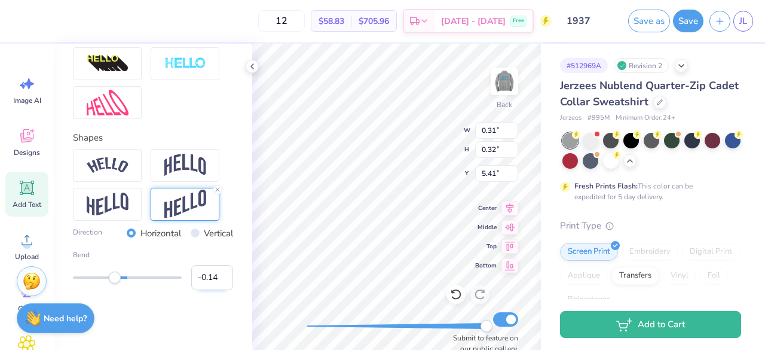
click at [214, 274] on input "-0.14" at bounding box center [212, 277] width 42 height 25
click at [214, 274] on input "-0.13" at bounding box center [212, 277] width 42 height 25
click at [214, 274] on input "-0.12" at bounding box center [212, 277] width 42 height 25
click at [214, 274] on input "-0.11" at bounding box center [212, 277] width 42 height 25
click at [214, 274] on input "-0.1" at bounding box center [212, 277] width 42 height 25
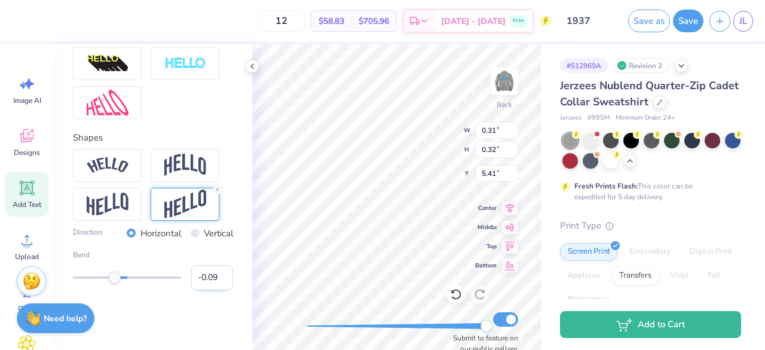
click at [214, 274] on input "-0.09" at bounding box center [212, 277] width 42 height 25
click at [214, 274] on input "-0.08" at bounding box center [212, 277] width 42 height 25
click at [214, 274] on input "-0.07" at bounding box center [212, 277] width 42 height 25
click at [214, 274] on input "-0.06" at bounding box center [212, 277] width 42 height 25
click at [214, 274] on input "-0.05" at bounding box center [212, 277] width 42 height 25
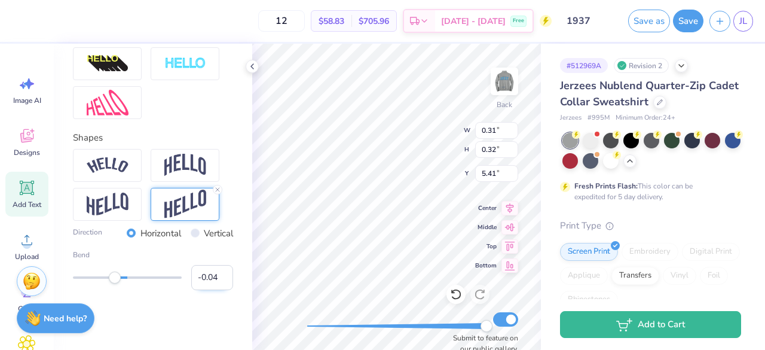
click at [214, 274] on input "-0.04" at bounding box center [212, 277] width 42 height 25
type input "-0.03"
click at [214, 274] on input "-0.03" at bounding box center [212, 277] width 42 height 25
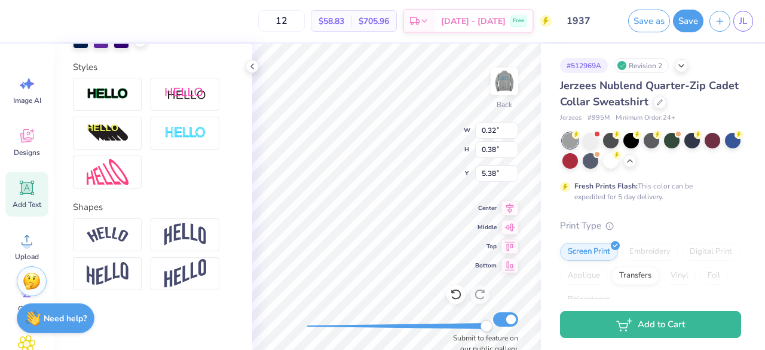
scroll to position [10, 1]
click at [123, 235] on img at bounding box center [108, 234] width 42 height 16
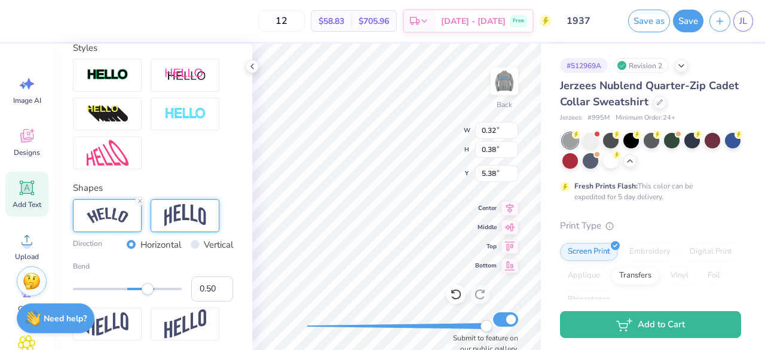
click at [191, 226] on img at bounding box center [185, 215] width 42 height 23
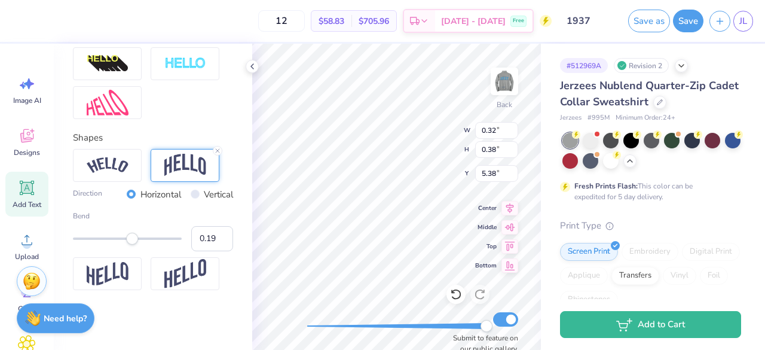
type input "0.18"
drag, startPoint x: 146, startPoint y: 242, endPoint x: 131, endPoint y: 244, distance: 15.1
click at [131, 244] on div "Accessibility label" at bounding box center [131, 238] width 12 height 12
type input "0.13"
click at [128, 237] on div "Accessibility label" at bounding box center [129, 238] width 12 height 12
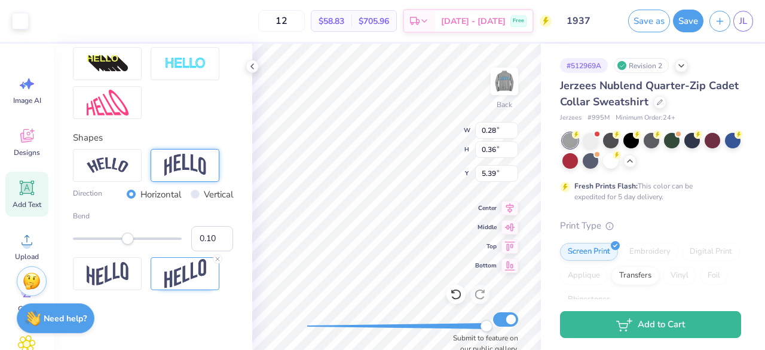
scroll to position [412, 0]
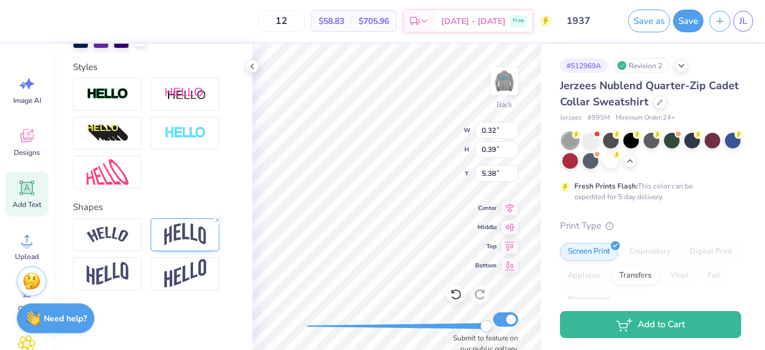
type input "0.32"
type input "0.39"
type input "5.38"
type input "0.28"
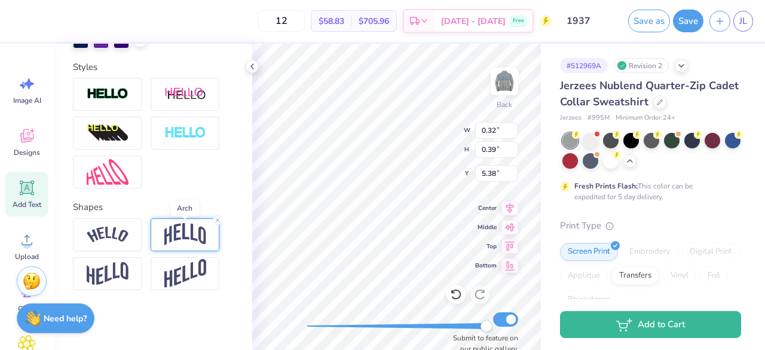
click at [192, 230] on img at bounding box center [185, 234] width 42 height 23
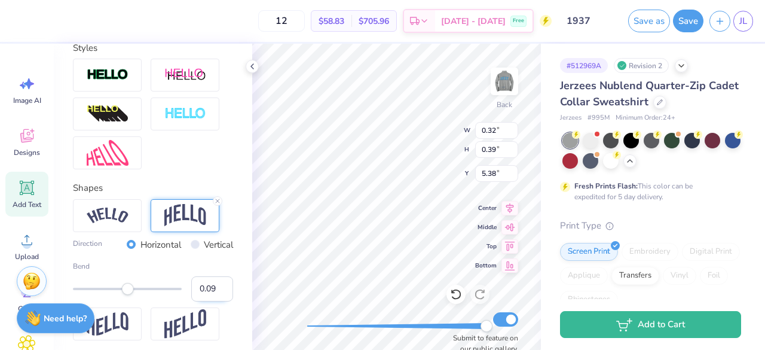
click at [212, 301] on input "0.09" at bounding box center [212, 288] width 42 height 25
click at [212, 301] on input "0.08" at bounding box center [212, 288] width 42 height 25
click at [212, 301] on input "0.07" at bounding box center [212, 288] width 42 height 25
click at [212, 301] on input "0.06" at bounding box center [212, 288] width 42 height 25
click at [212, 301] on input "0.05" at bounding box center [212, 288] width 42 height 25
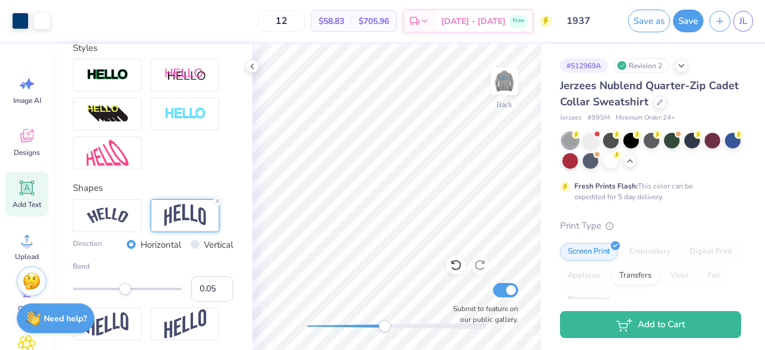
click at [510, 84] on img at bounding box center [504, 81] width 24 height 24
click at [688, 24] on button "Save" at bounding box center [688, 19] width 30 height 23
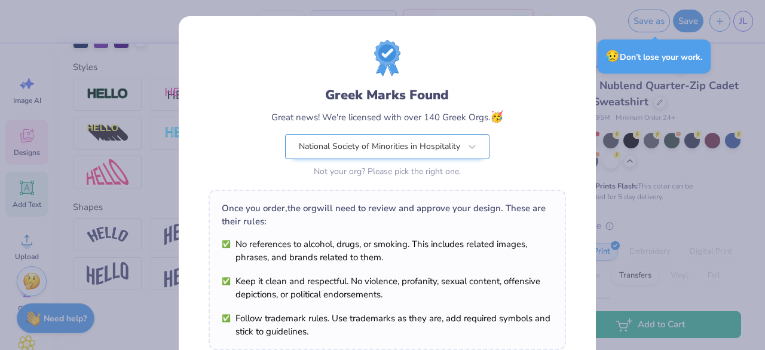
scroll to position [208, 0]
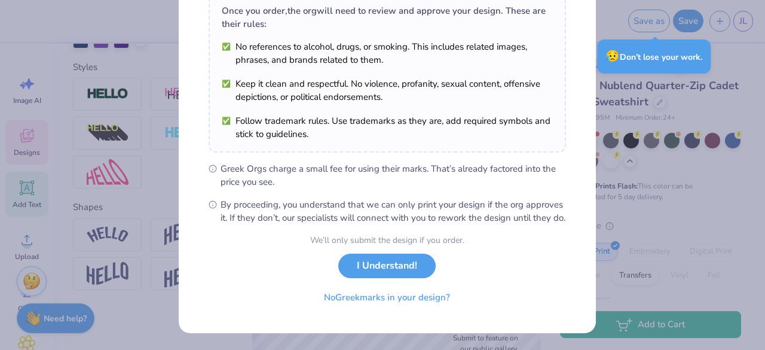
click at [398, 264] on button "I Understand!" at bounding box center [386, 265] width 97 height 25
click at [596, 208] on div "Greek Marks Found Great news! We're licensed with over 140 Greek Orgs. 🥳 Nation…" at bounding box center [387, 76] width 417 height 514
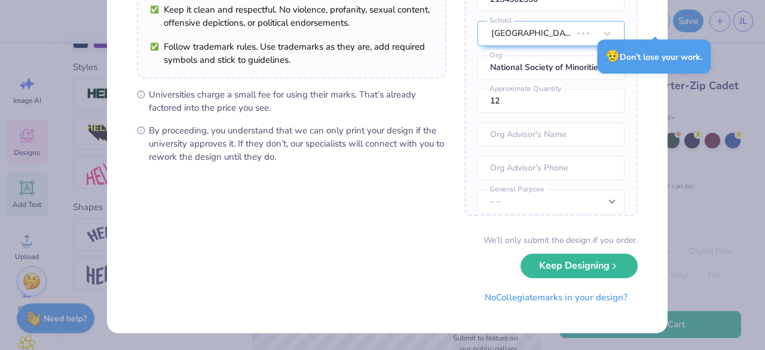
scroll to position [0, 0]
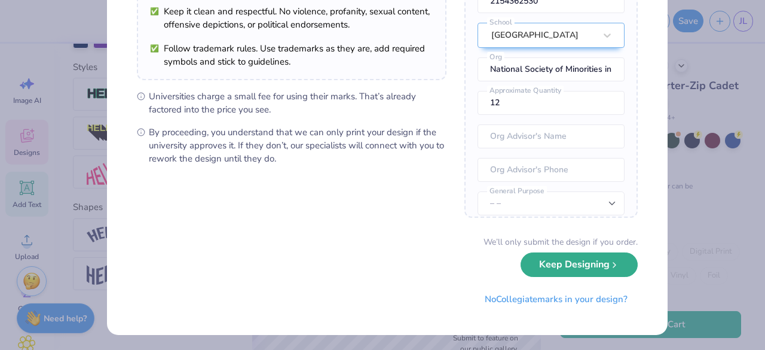
click at [558, 267] on button "Keep Designing" at bounding box center [579, 264] width 117 height 25
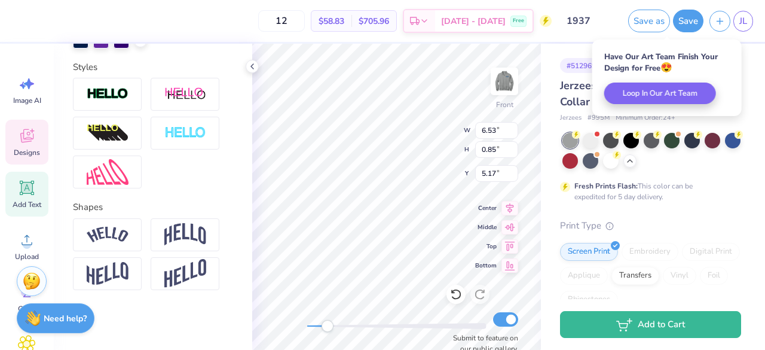
scroll to position [33, 0]
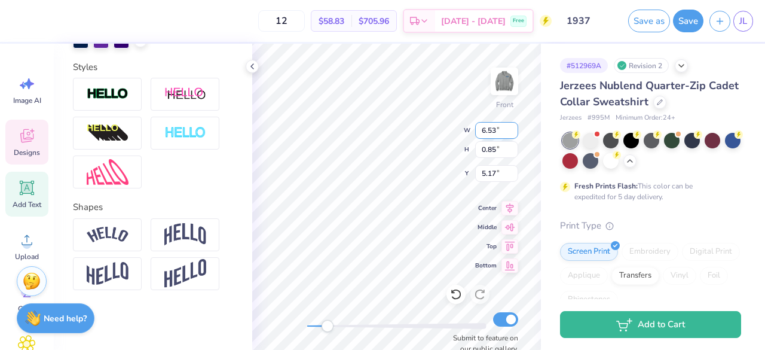
click at [408, 150] on div "Front W 6.53 6.53 " H 0.85 0.85 " Y 5.17 5.17 " Center Middle Top Bottom Submit…" at bounding box center [396, 197] width 289 height 306
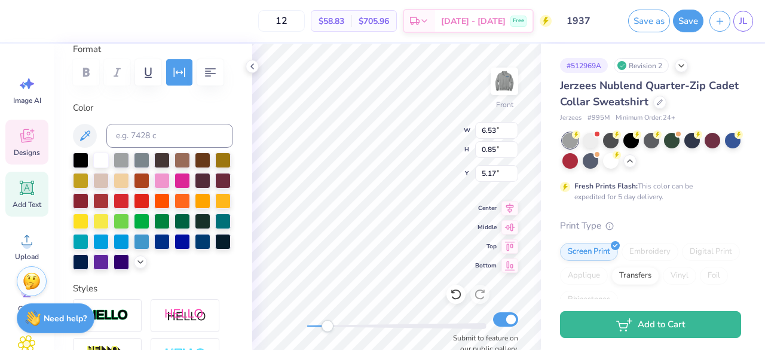
scroll to position [172, 0]
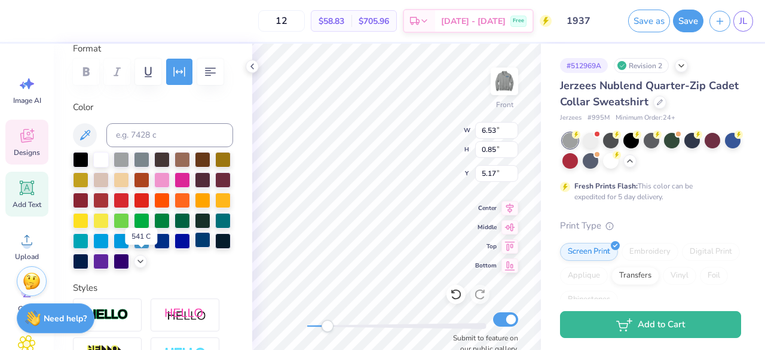
click at [195, 247] on div at bounding box center [203, 240] width 16 height 16
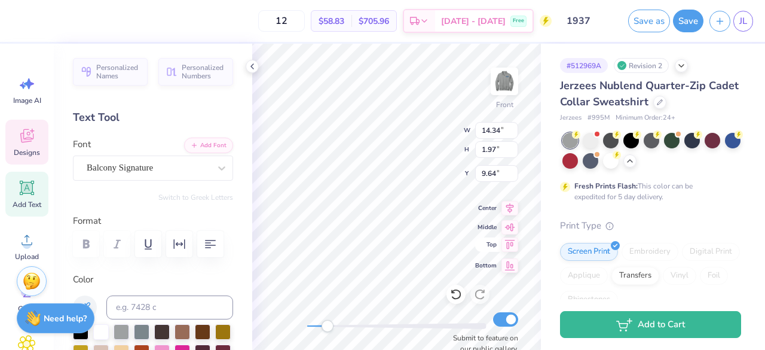
scroll to position [10, 1]
click at [487, 265] on div "Front W 14.34 14.34 " H 1.97 1.97 " Y 9.64 9.64 " Center Middle Top Bottom Subm…" at bounding box center [396, 197] width 289 height 306
click at [138, 278] on label "Color" at bounding box center [153, 280] width 160 height 14
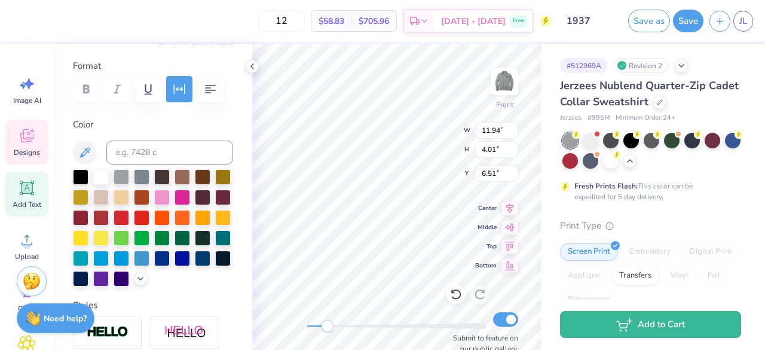
scroll to position [10, 2]
click at [109, 259] on div at bounding box center [101, 257] width 16 height 16
click at [134, 265] on div at bounding box center [142, 257] width 16 height 16
click at [109, 258] on div at bounding box center [101, 257] width 16 height 16
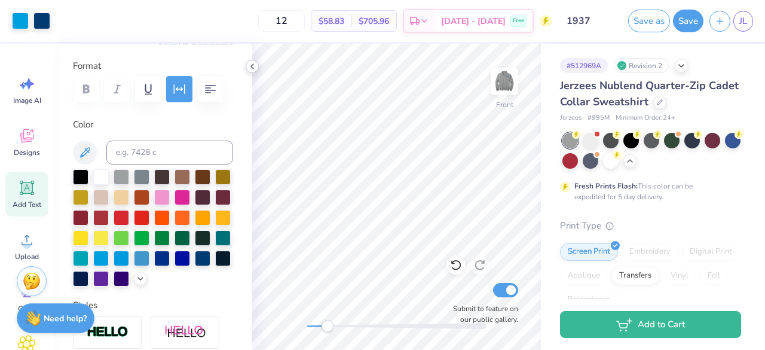
click at [252, 68] on icon at bounding box center [252, 67] width 10 height 10
click at [500, 81] on img at bounding box center [504, 81] width 48 height 48
click at [688, 21] on button "Save" at bounding box center [688, 19] width 30 height 23
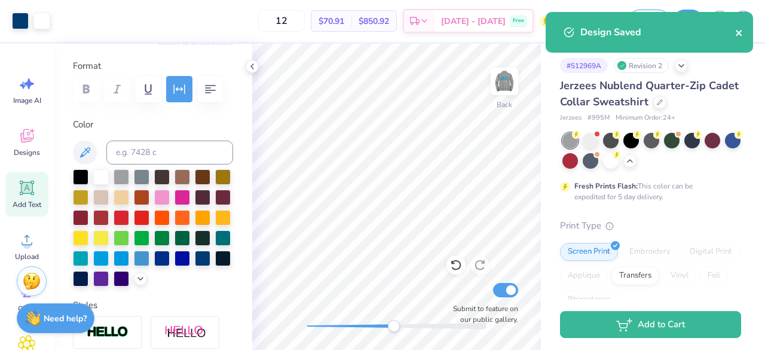
click at [740, 32] on icon "close" at bounding box center [739, 33] width 6 height 6
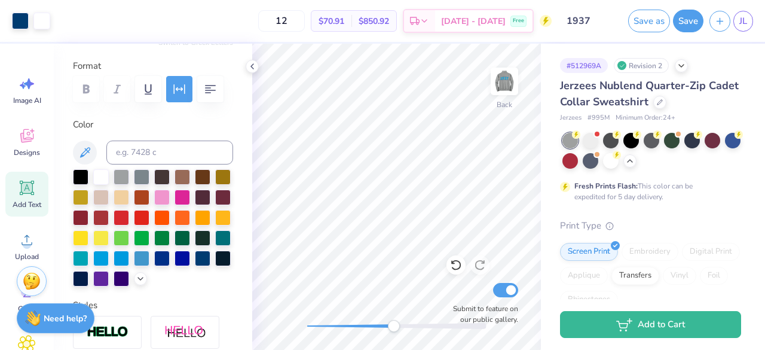
click at [750, 14] on div "Design Saved" at bounding box center [649, 12] width 212 height 5
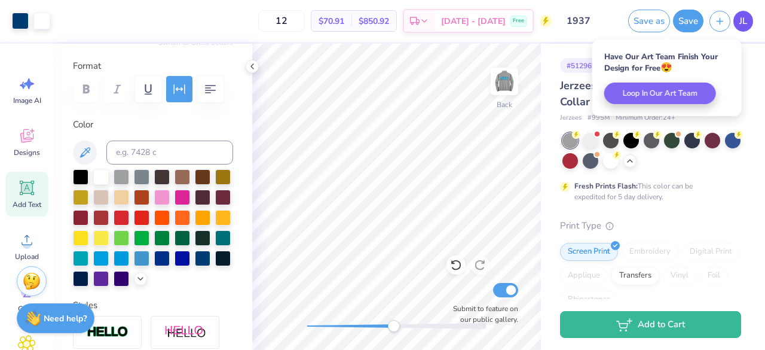
click at [743, 19] on span "JL" at bounding box center [743, 21] width 8 height 14
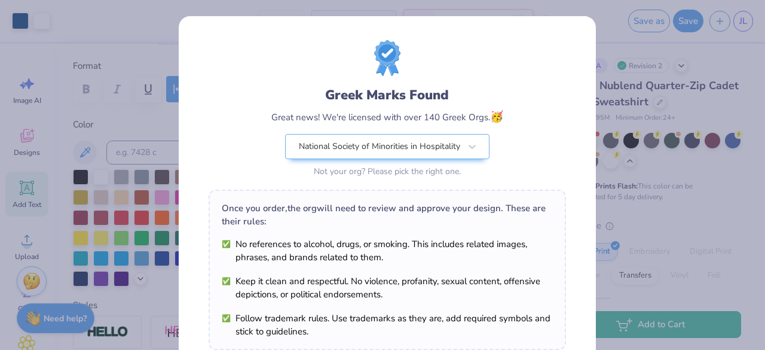
scroll to position [208, 0]
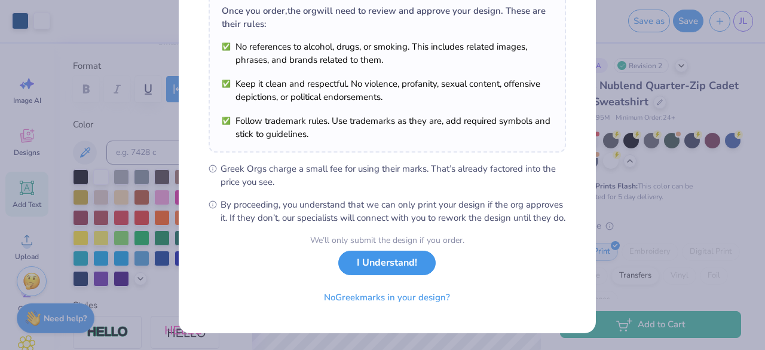
click at [389, 267] on button "I Understand!" at bounding box center [386, 262] width 97 height 25
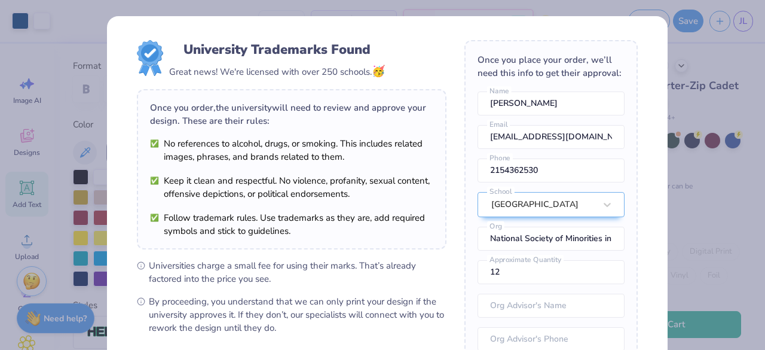
scroll to position [169, 0]
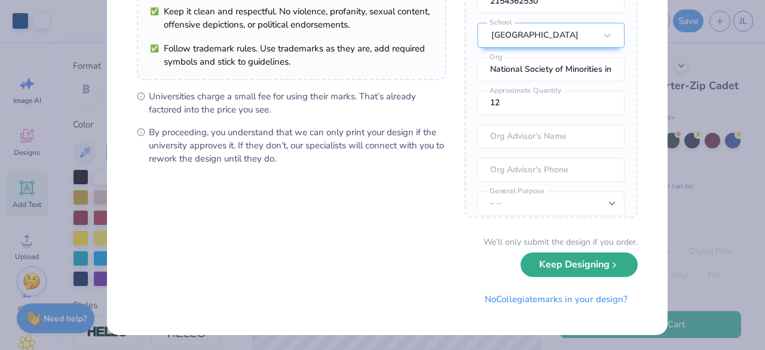
click at [614, 270] on button "Keep Designing" at bounding box center [579, 264] width 117 height 25
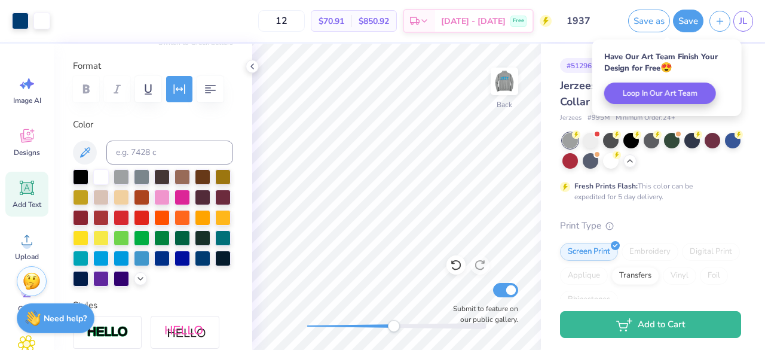
scroll to position [33, 0]
click at [742, 16] on span "JL" at bounding box center [743, 21] width 8 height 14
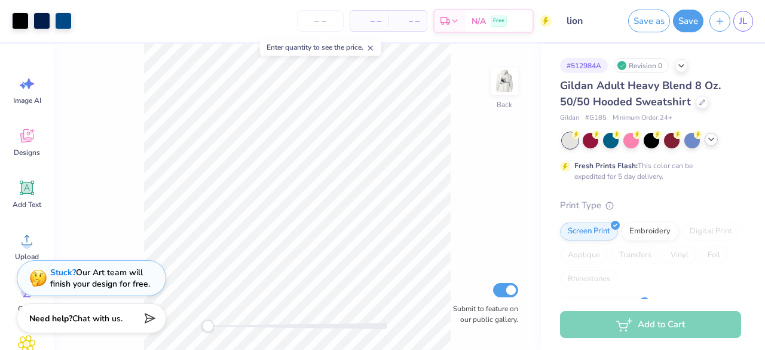
click at [711, 145] on div at bounding box center [711, 139] width 13 height 13
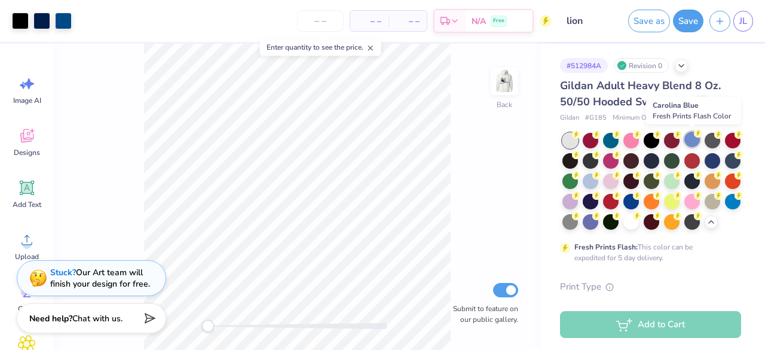
click at [691, 143] on div at bounding box center [692, 139] width 16 height 16
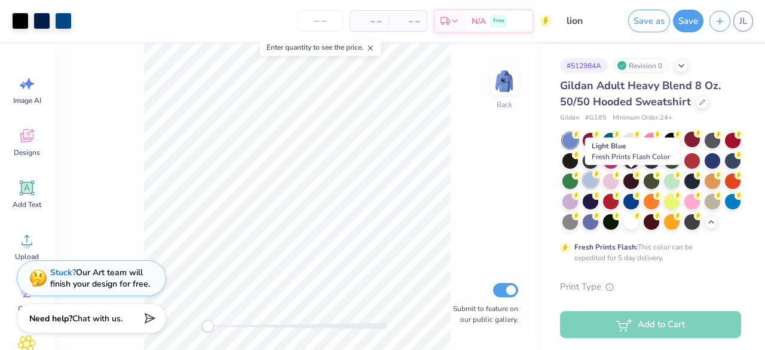
click at [598, 179] on div at bounding box center [591, 180] width 16 height 16
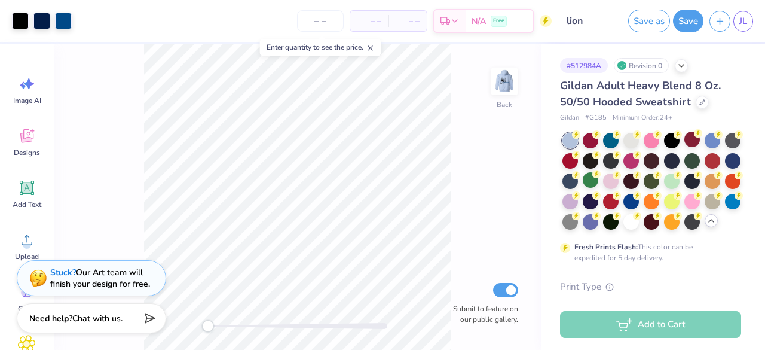
click at [706, 225] on icon at bounding box center [711, 221] width 10 height 10
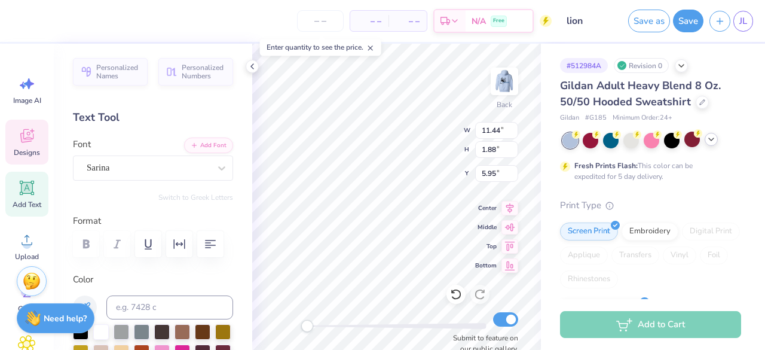
scroll to position [10, 2]
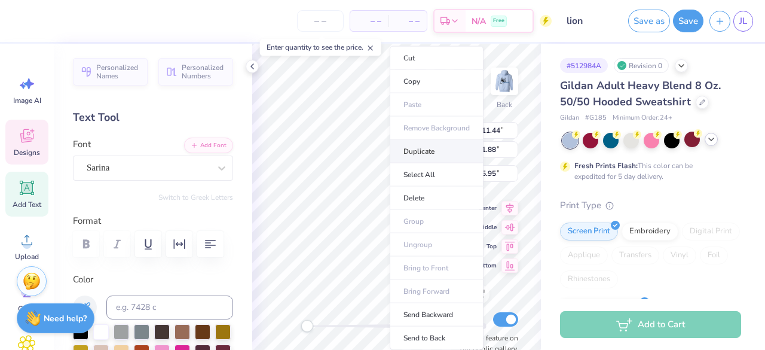
click at [421, 150] on li "Duplicate" at bounding box center [437, 151] width 94 height 23
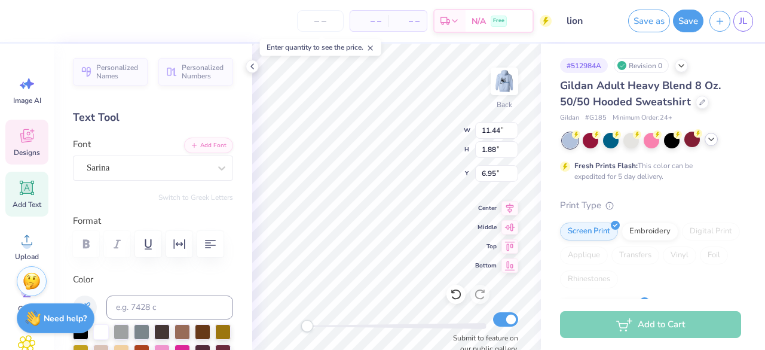
type input "6.95"
type textarea "management"
type input "1.41"
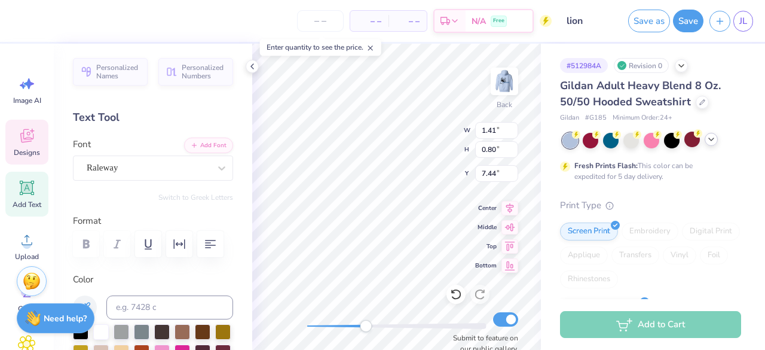
type input "0.80"
type input "7.44"
click at [250, 67] on icon at bounding box center [252, 67] width 10 height 10
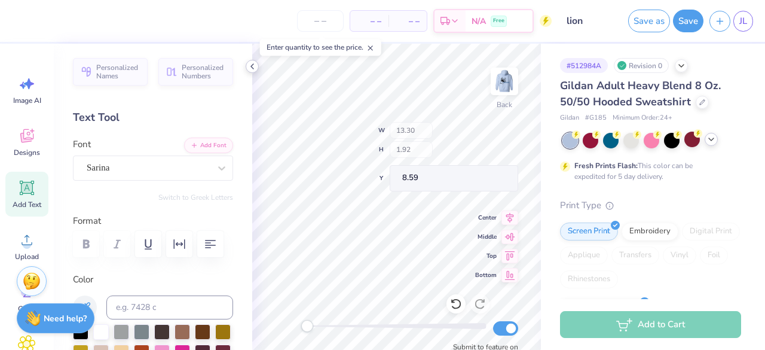
type input "11.96"
type input "1.73"
type input "7.84"
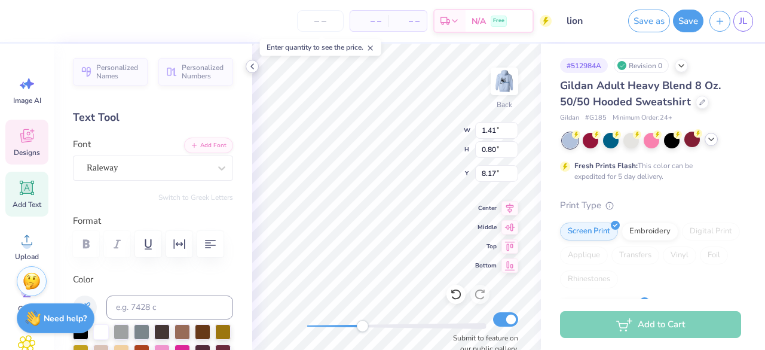
type input "1.41"
type input "0.80"
type input "8.17"
click at [88, 243] on div at bounding box center [153, 244] width 160 height 26
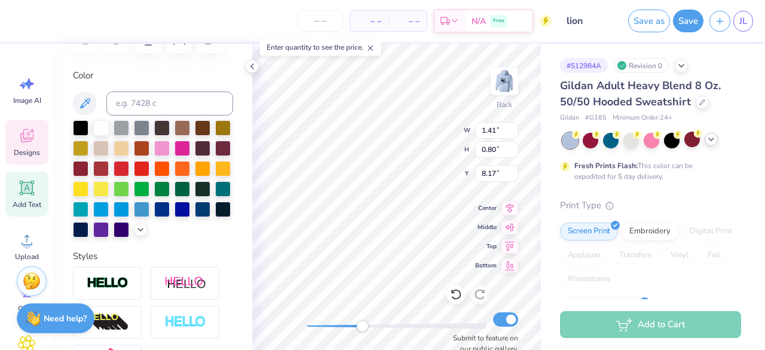
scroll to position [0, 0]
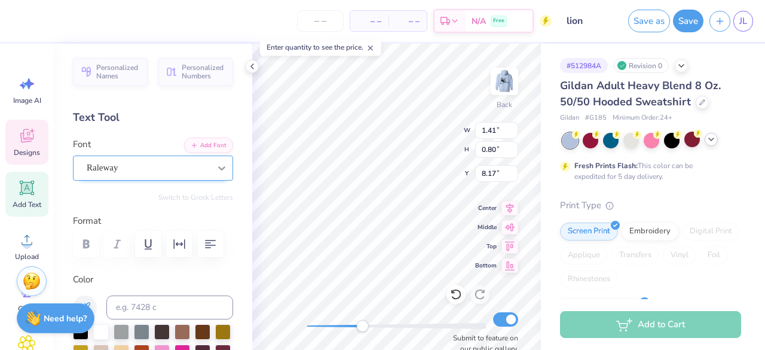
click at [211, 175] on div at bounding box center [222, 168] width 22 height 22
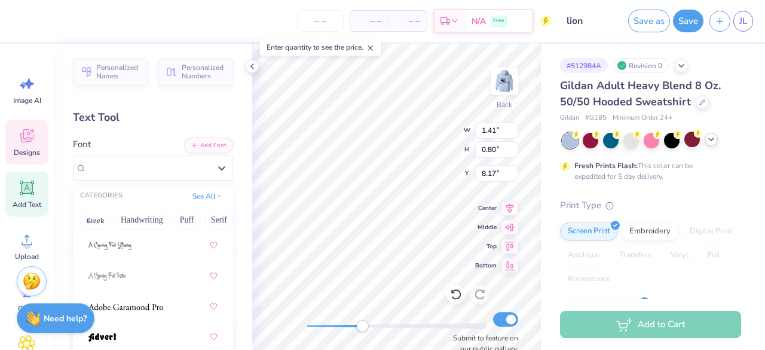
scroll to position [246, 0]
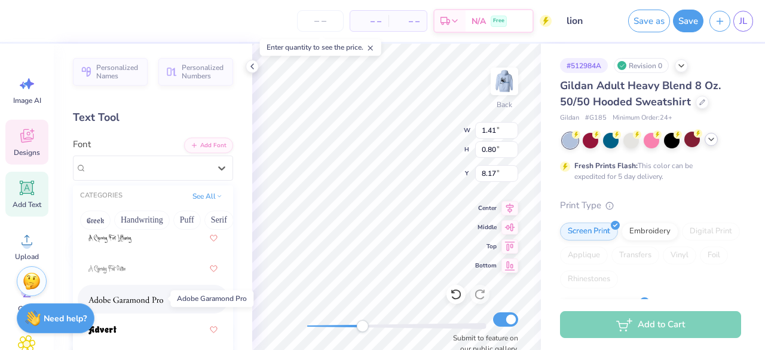
click at [145, 295] on img at bounding box center [125, 299] width 75 height 8
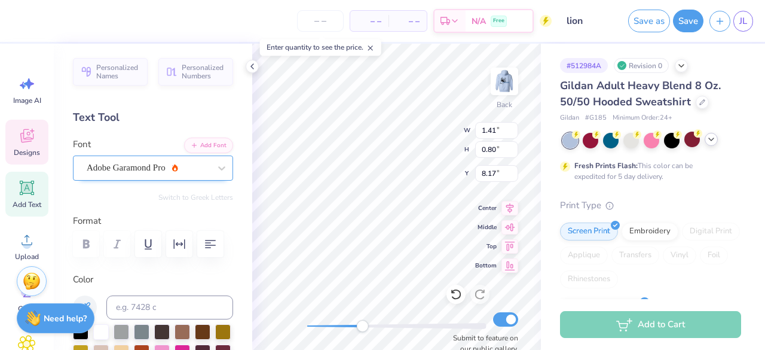
click at [185, 156] on div "Adobe Garamond Pro" at bounding box center [153, 167] width 160 height 25
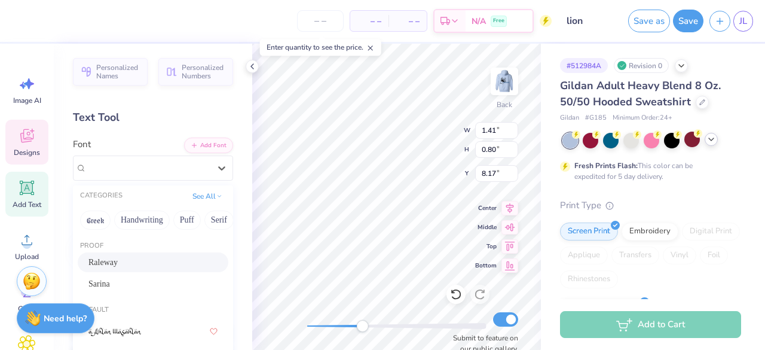
click at [154, 256] on div "Raleway" at bounding box center [152, 262] width 129 height 13
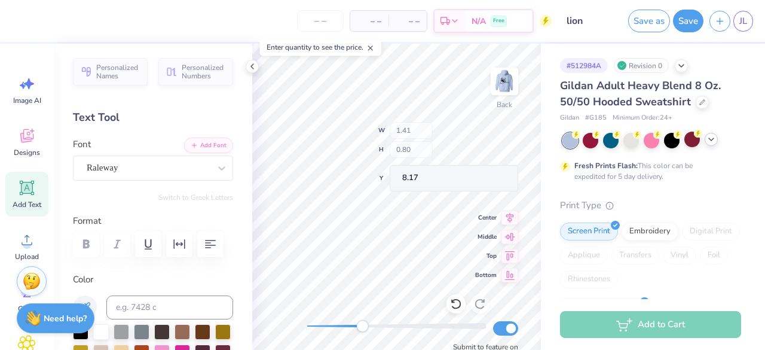
type input "1.93"
type input "1.10"
type input "8.18"
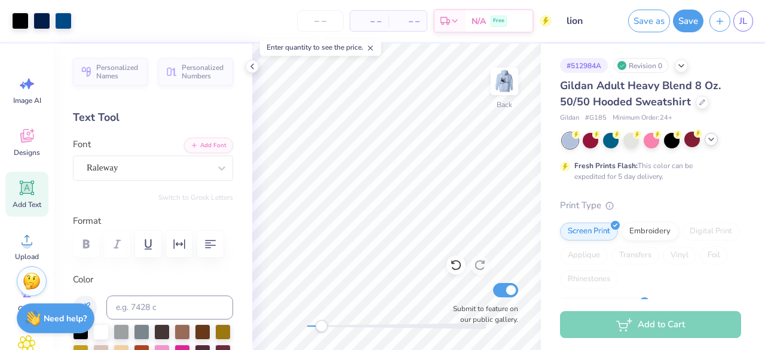
click at [507, 86] on img at bounding box center [504, 81] width 24 height 24
click at [504, 84] on img at bounding box center [504, 81] width 48 height 48
click at [502, 79] on img at bounding box center [504, 81] width 48 height 48
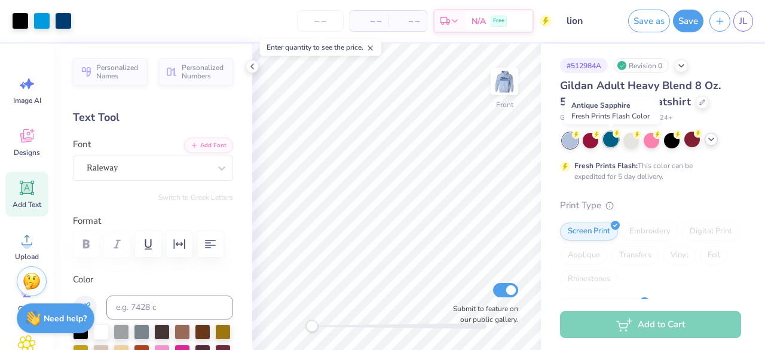
click at [614, 136] on icon at bounding box center [617, 133] width 8 height 8
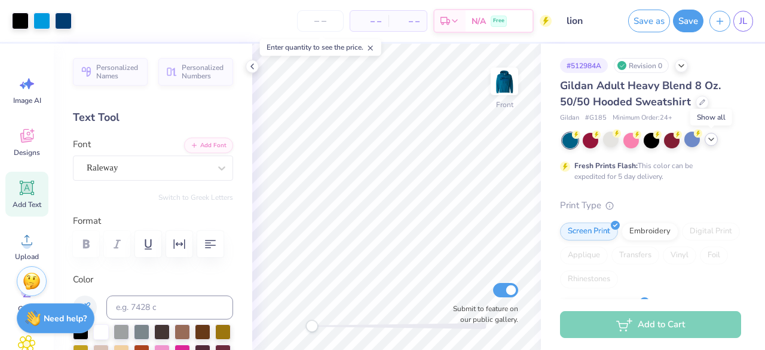
click at [712, 139] on polyline at bounding box center [711, 139] width 5 height 2
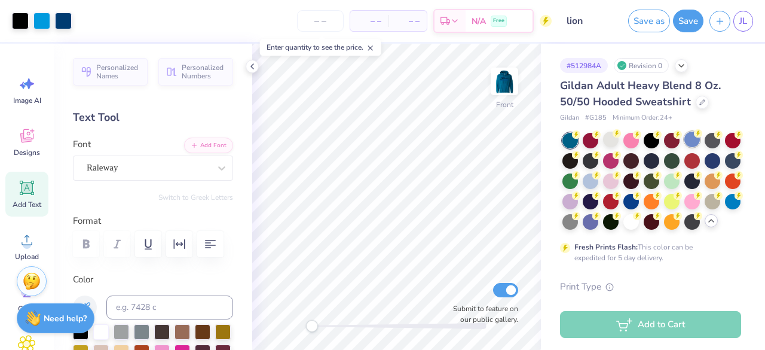
click at [694, 137] on div at bounding box center [692, 139] width 16 height 16
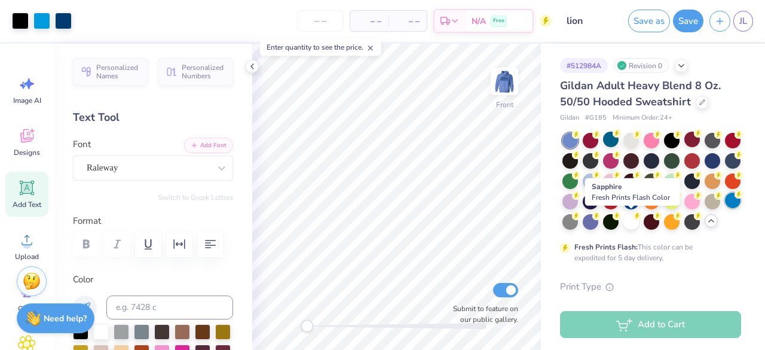
click at [725, 208] on div at bounding box center [733, 200] width 16 height 16
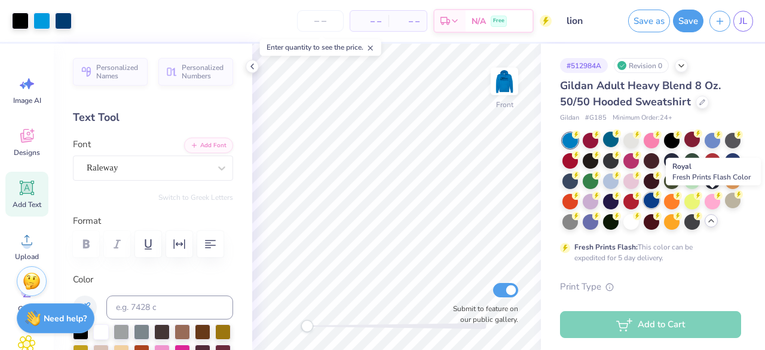
click at [659, 201] on div at bounding box center [652, 200] width 16 height 16
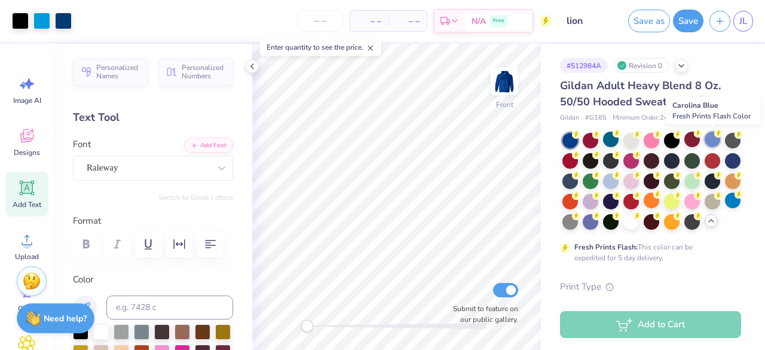
click at [708, 139] on div at bounding box center [713, 139] width 16 height 16
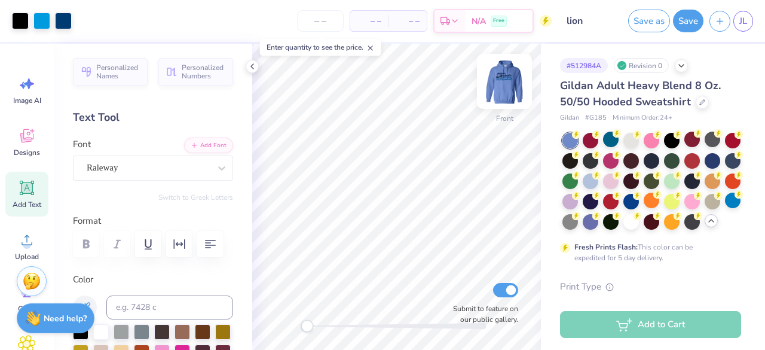
click at [505, 87] on img at bounding box center [504, 81] width 48 height 48
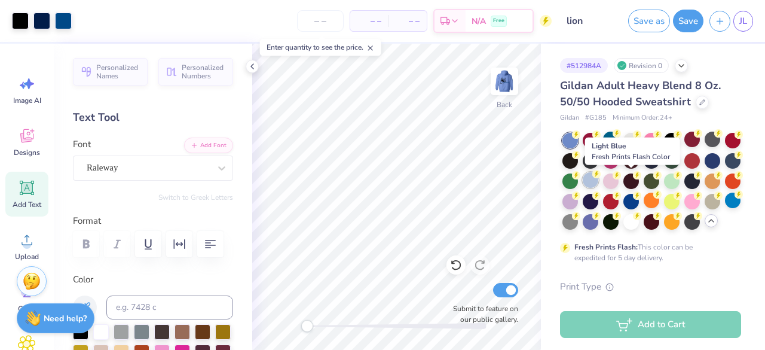
click at [598, 183] on div at bounding box center [591, 180] width 16 height 16
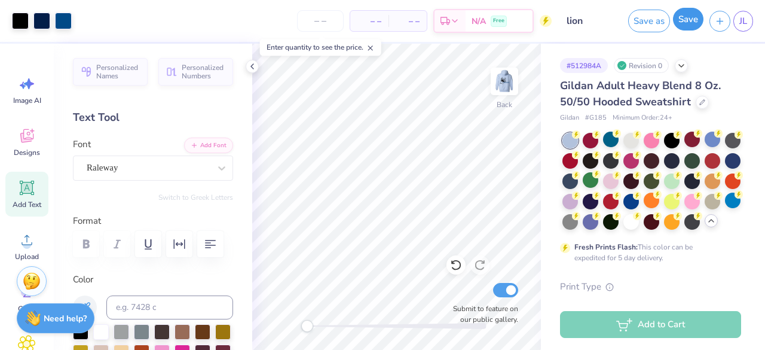
click at [686, 25] on button "Save" at bounding box center [688, 19] width 30 height 23
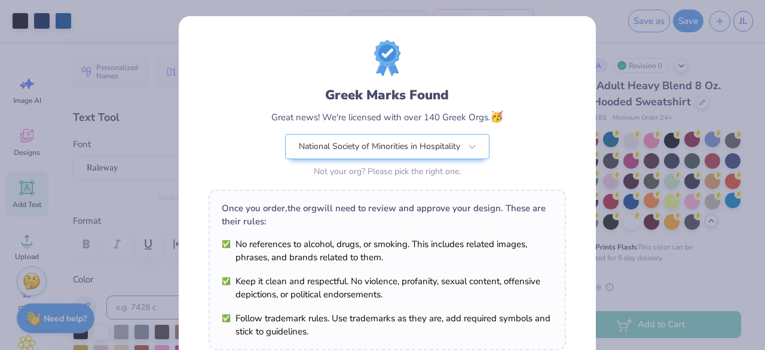
scroll to position [208, 0]
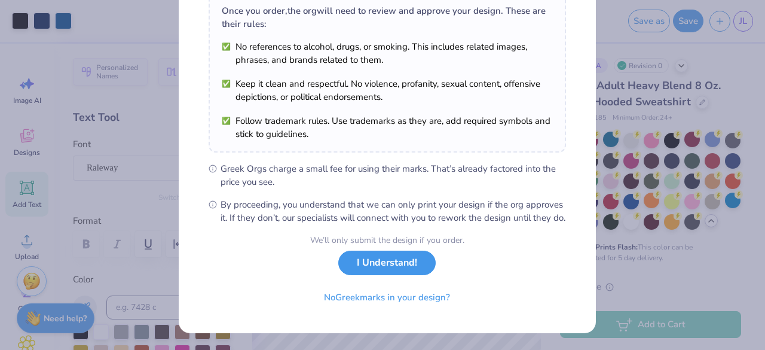
click at [394, 269] on button "I Understand!" at bounding box center [386, 262] width 97 height 25
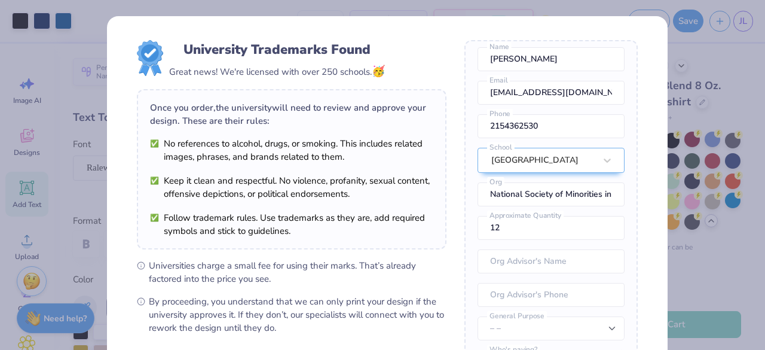
scroll to position [169, 0]
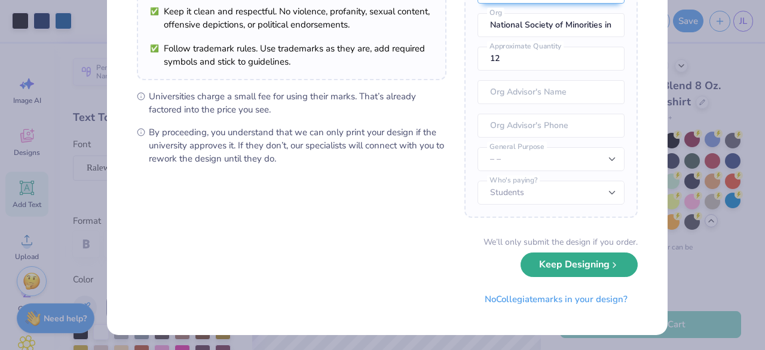
click at [582, 270] on button "Keep Designing" at bounding box center [579, 264] width 117 height 25
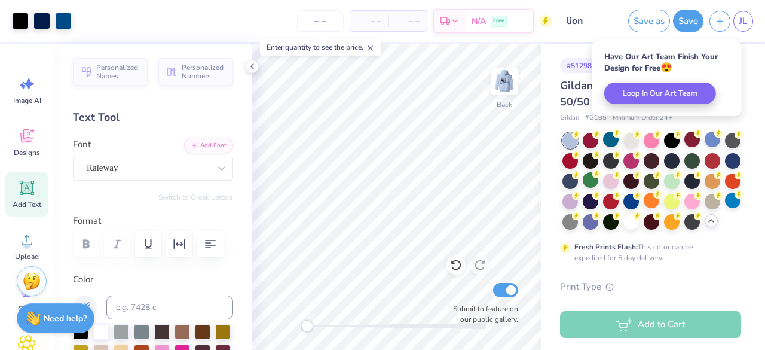
scroll to position [33, 0]
click at [745, 21] on span "JL" at bounding box center [743, 21] width 8 height 14
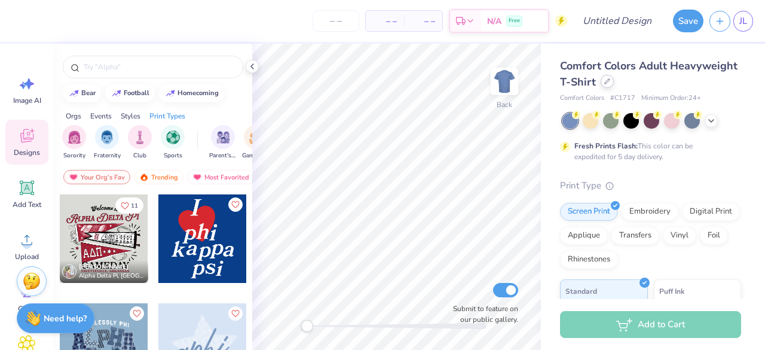
click at [610, 82] on icon at bounding box center [607, 81] width 6 height 6
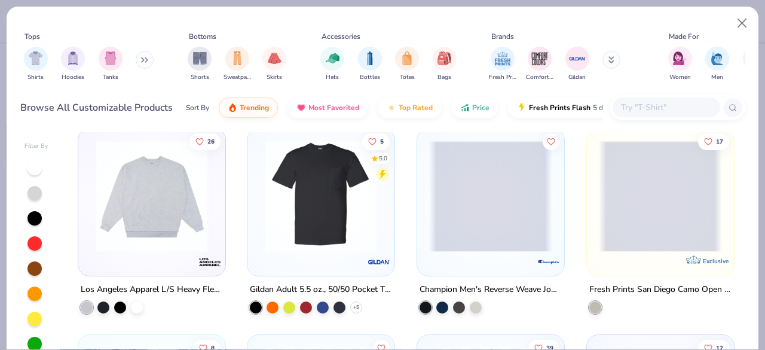
scroll to position [4955, 0]
click at [647, 109] on input "text" at bounding box center [666, 107] width 92 height 14
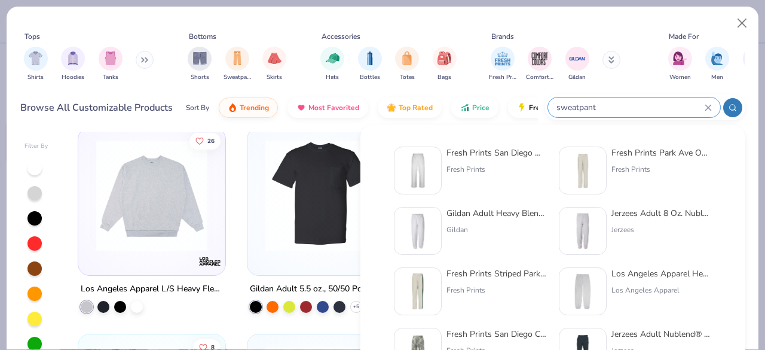
type input "sweatpant"
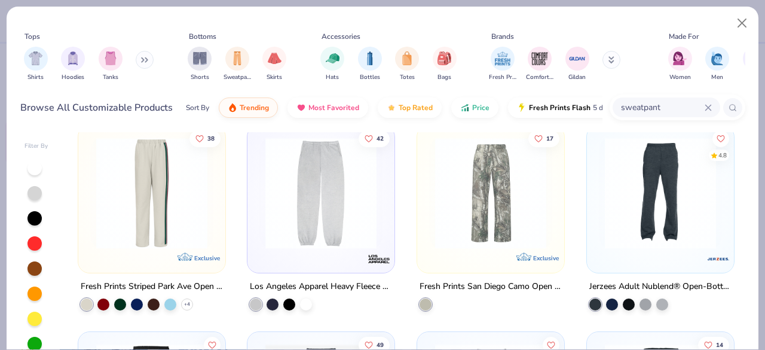
scroll to position [419, 0]
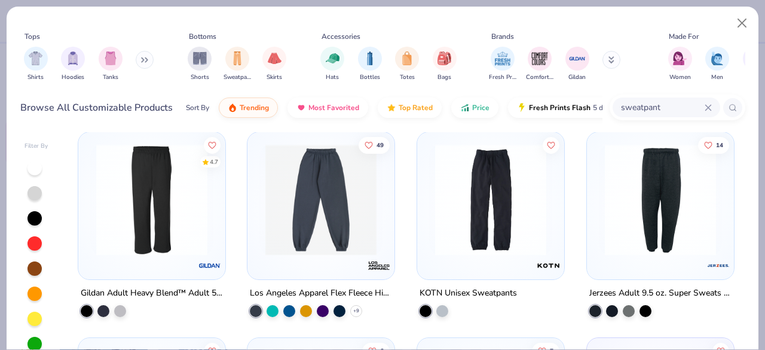
click at [164, 286] on div "Gildan Adult Heavy Blend™ Adult 50/50 Open-Bottom Sweatpant" at bounding box center [152, 292] width 142 height 15
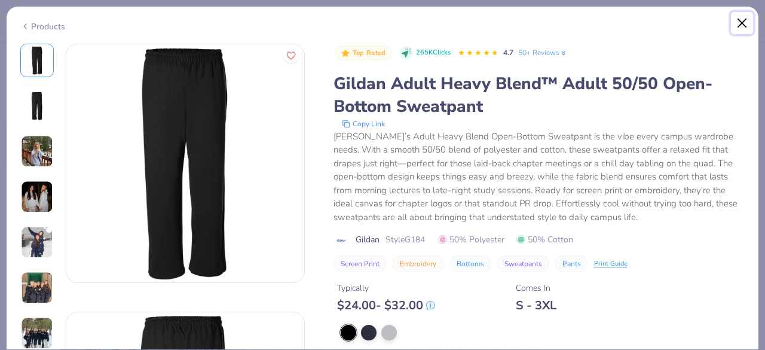
click at [741, 20] on button "Close" at bounding box center [742, 23] width 23 height 23
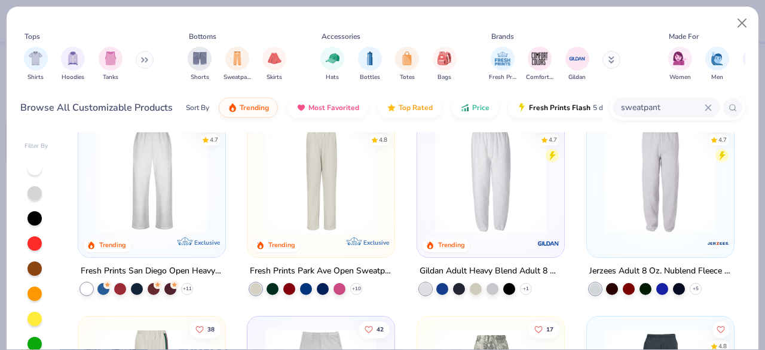
scroll to position [45, 0]
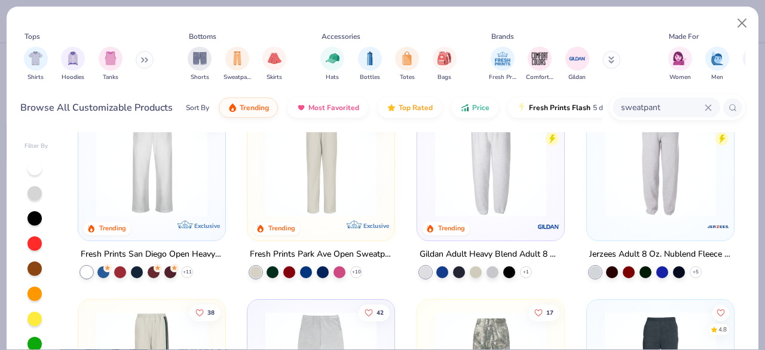
click at [348, 248] on div "Fresh Prints Park Ave Open Sweatpants" at bounding box center [321, 254] width 142 height 15
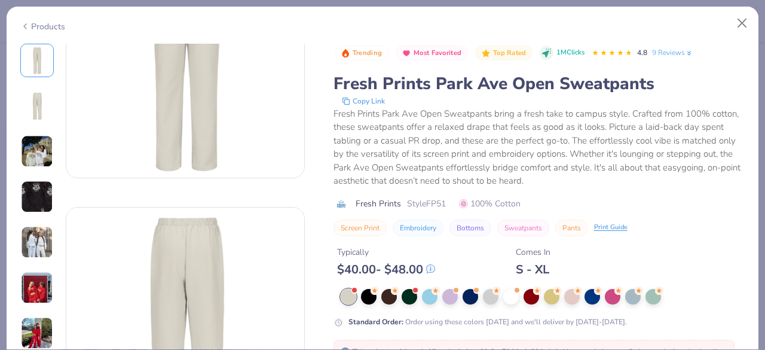
scroll to position [105, 0]
click at [636, 298] on div at bounding box center [633, 295] width 16 height 16
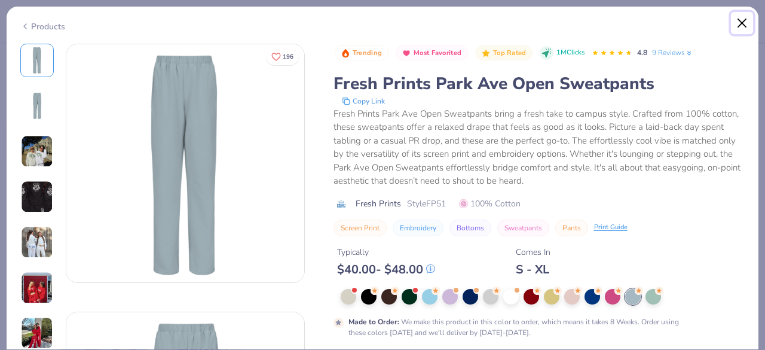
click at [746, 21] on button "Close" at bounding box center [742, 23] width 23 height 23
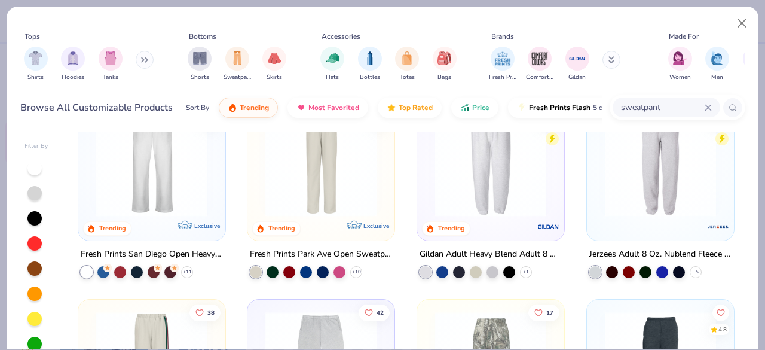
scroll to position [14, 0]
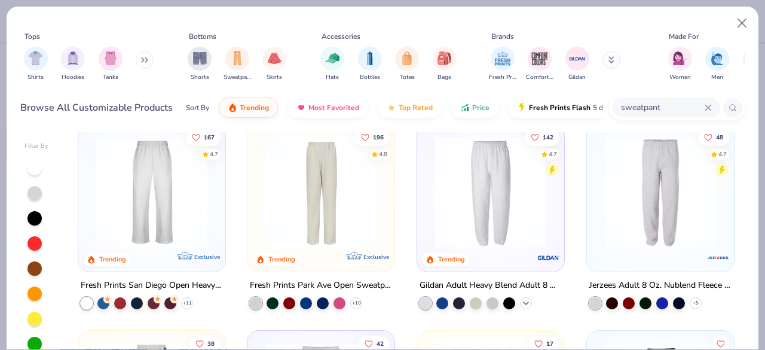
click at [521, 300] on icon at bounding box center [526, 303] width 10 height 10
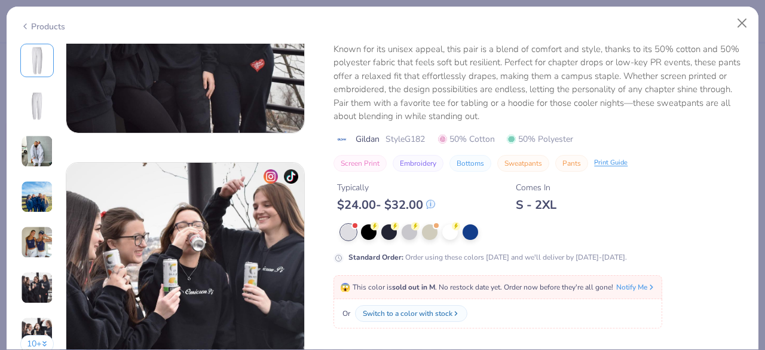
scroll to position [643, 0]
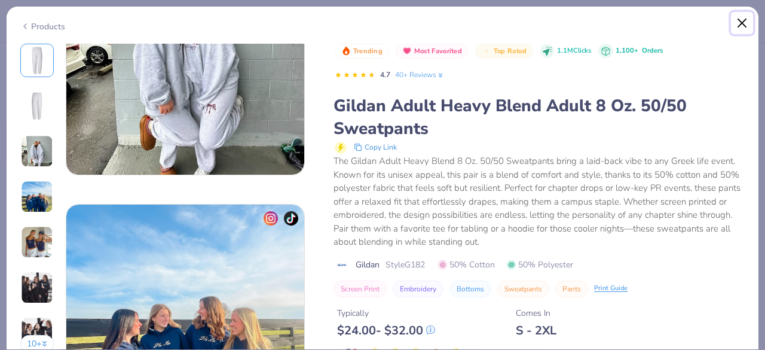
click at [740, 25] on button "Close" at bounding box center [742, 23] width 23 height 23
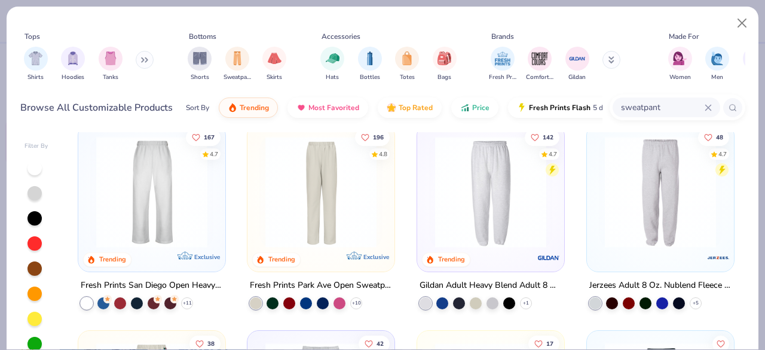
scroll to position [29, 0]
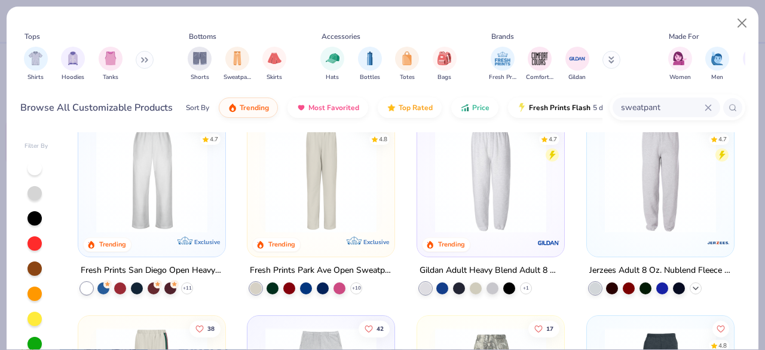
click at [694, 287] on icon at bounding box center [696, 288] width 10 height 10
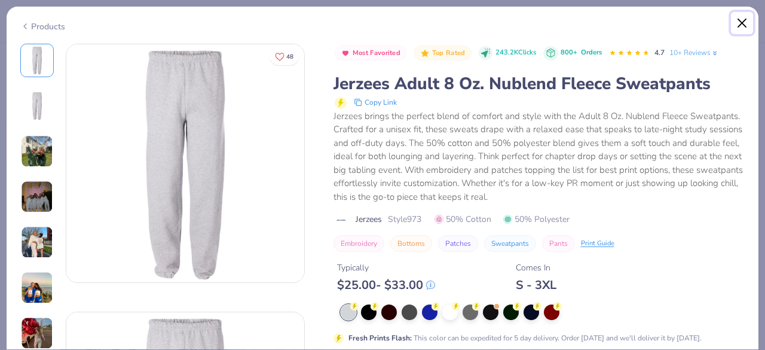
click at [741, 27] on button "Close" at bounding box center [742, 23] width 23 height 23
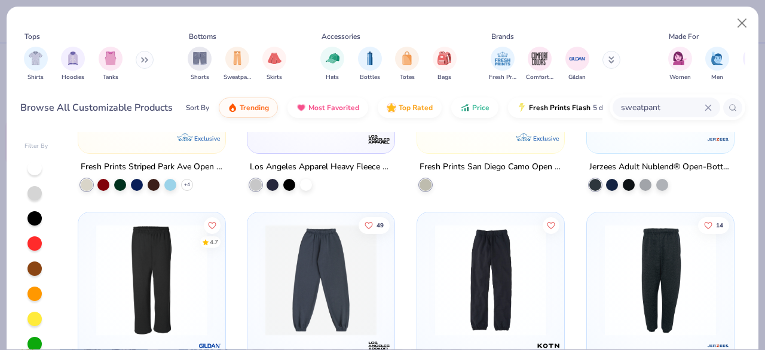
scroll to position [457, 0]
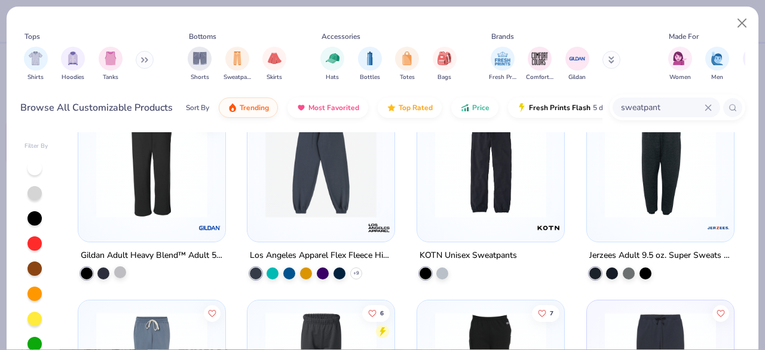
click at [115, 266] on div at bounding box center [120, 271] width 12 height 12
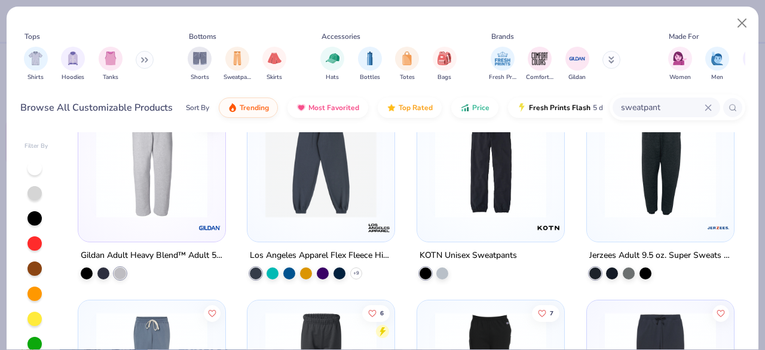
click at [133, 253] on div "Gildan Adult Heavy Blend™ Adult 50/50 Open-Bottom Sweatpant" at bounding box center [152, 254] width 142 height 15
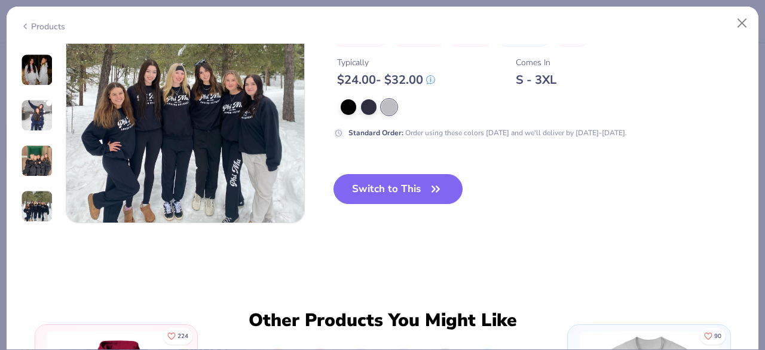
scroll to position [1665, 0]
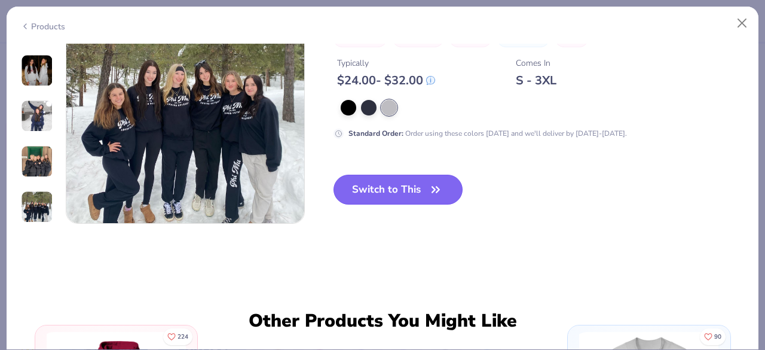
click at [417, 185] on button "Switch to This" at bounding box center [398, 189] width 130 height 30
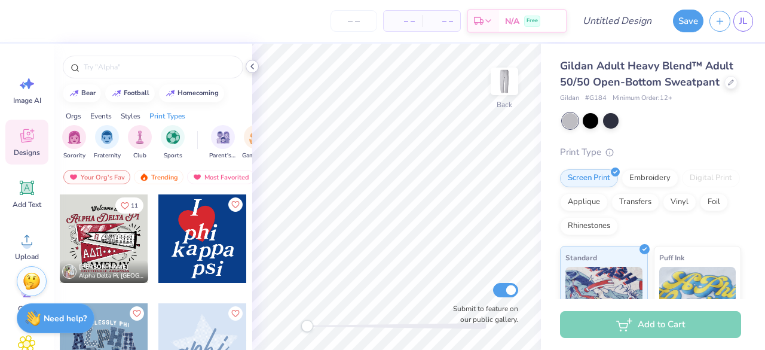
click at [255, 70] on icon at bounding box center [252, 67] width 10 height 10
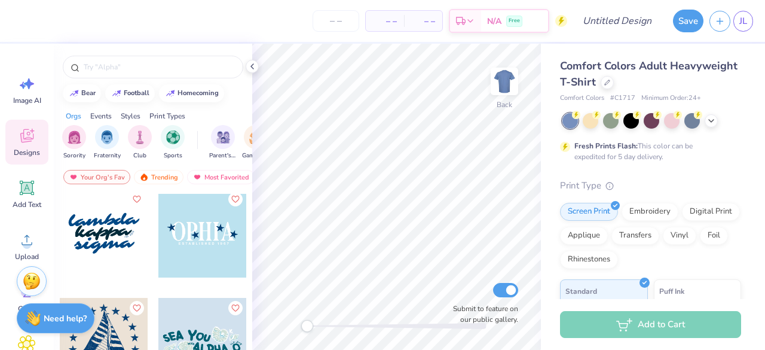
scroll to position [664, 0]
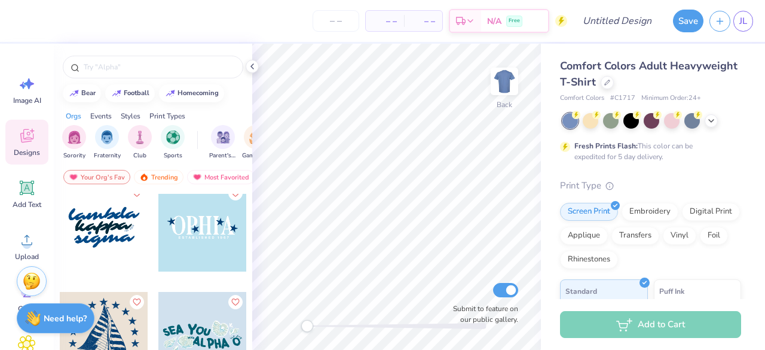
click at [106, 232] on div at bounding box center [104, 227] width 88 height 88
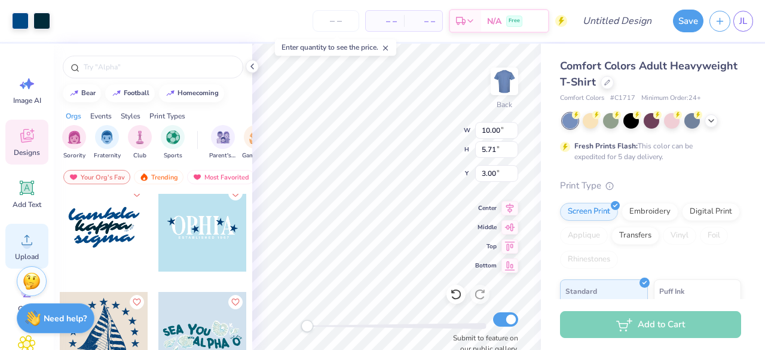
scroll to position [173, 0]
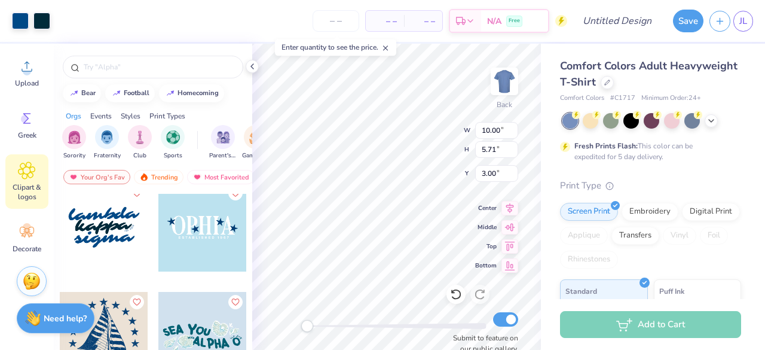
click at [24, 188] on span "Clipart & logos" at bounding box center [26, 191] width 39 height 19
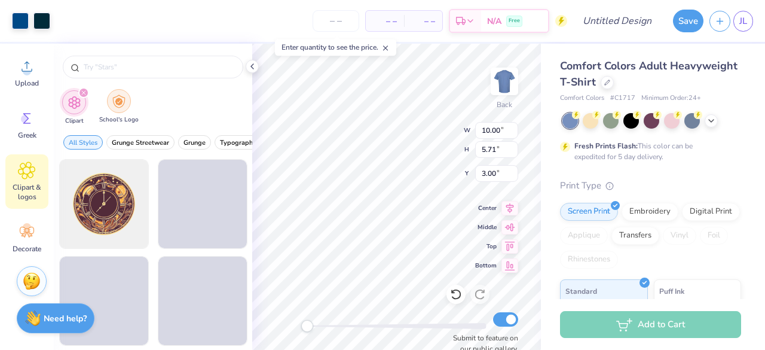
click at [114, 103] on img "filter for School's Logo" at bounding box center [118, 101] width 13 height 14
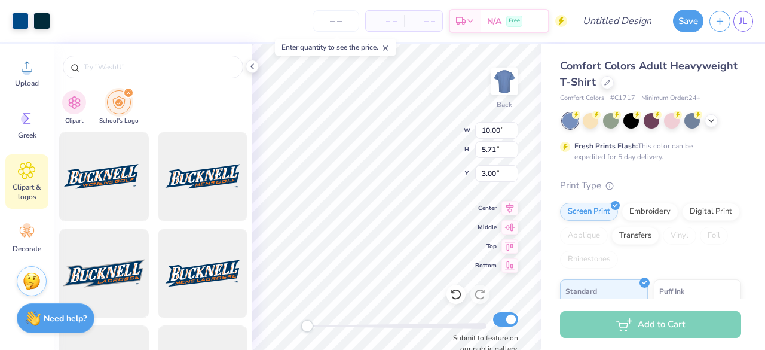
click at [125, 81] on div at bounding box center [153, 64] width 198 height 41
click at [125, 71] on input "text" at bounding box center [158, 67] width 153 height 12
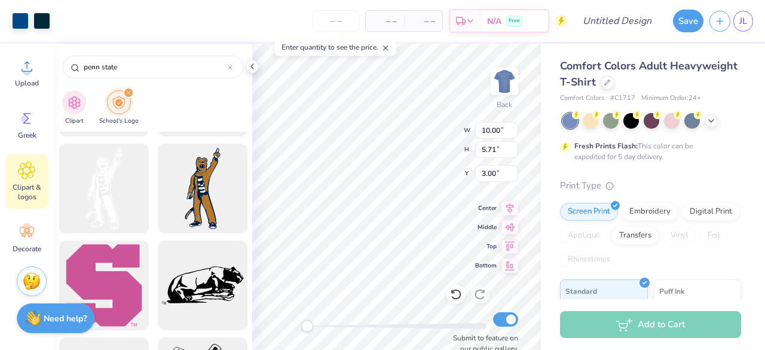
scroll to position [1200, 0]
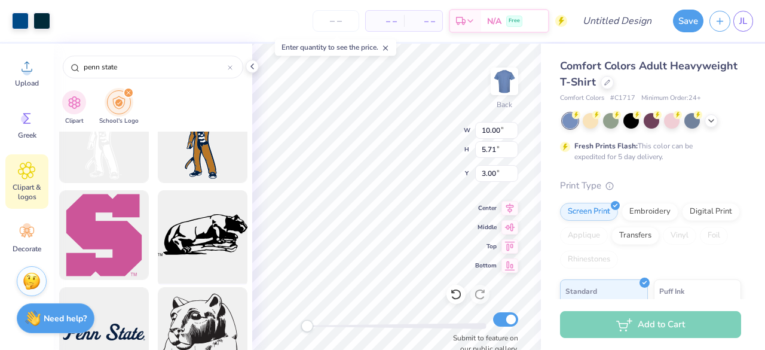
type input "penn state"
click at [191, 245] on div at bounding box center [202, 235] width 99 height 99
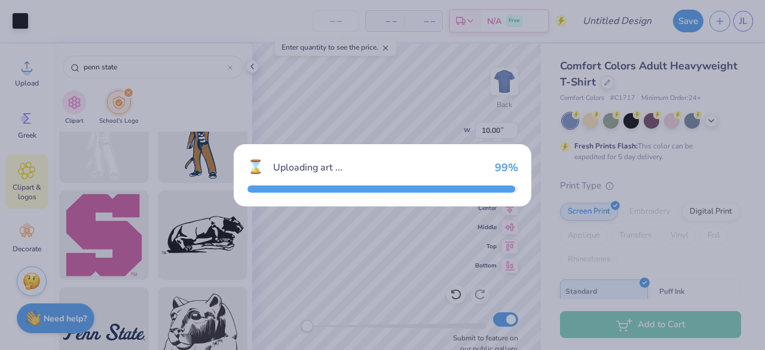
type input "14.17"
type input "6.57"
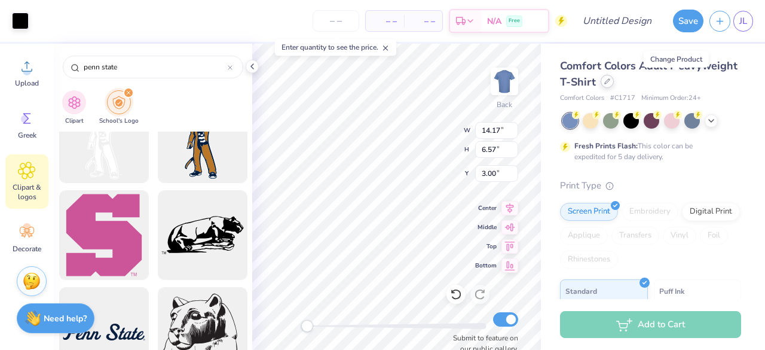
click at [610, 79] on icon at bounding box center [607, 81] width 6 height 6
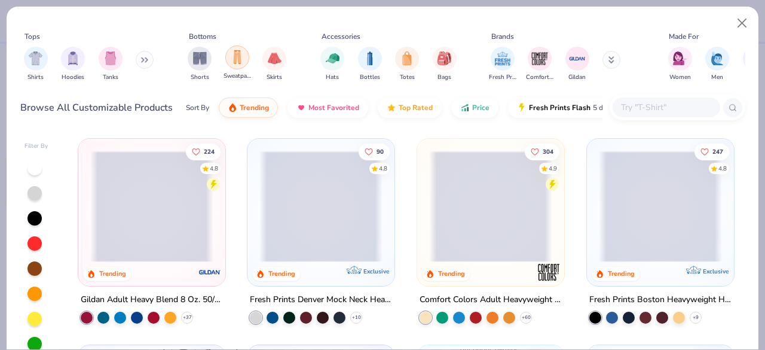
click at [240, 62] on img "filter for Sweatpants" at bounding box center [237, 57] width 13 height 14
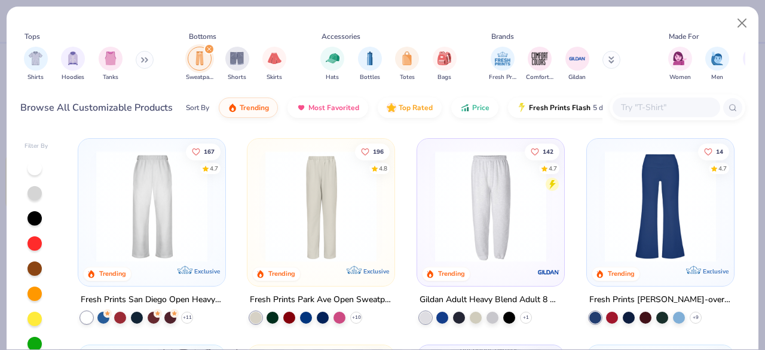
click at [179, 296] on div "Fresh Prints San Diego Open Heavyweight Sweatpants" at bounding box center [152, 299] width 142 height 15
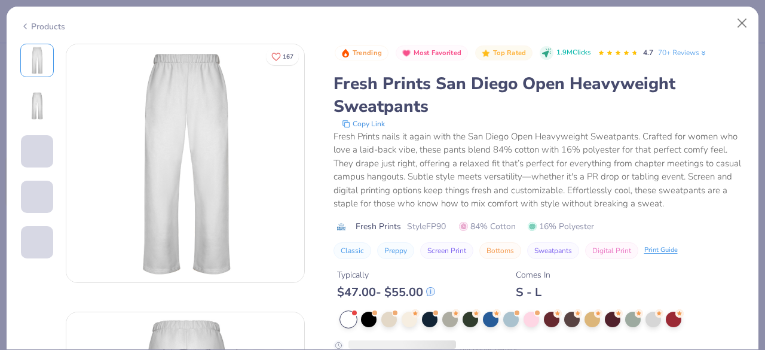
scroll to position [103, 0]
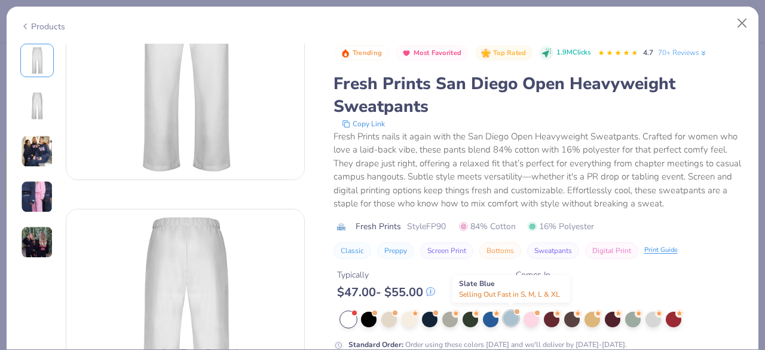
click at [504, 313] on div at bounding box center [511, 318] width 16 height 16
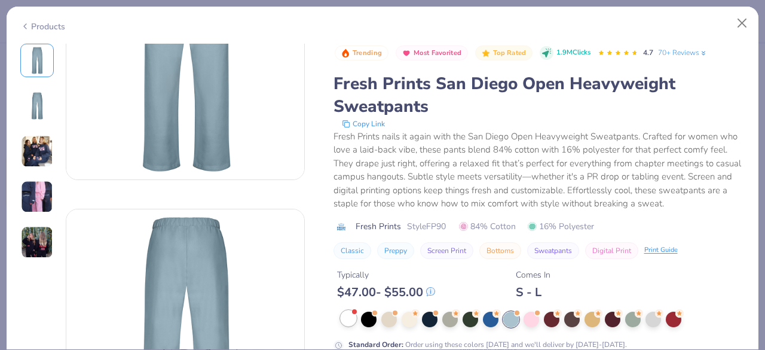
click at [350, 315] on div at bounding box center [349, 318] width 16 height 16
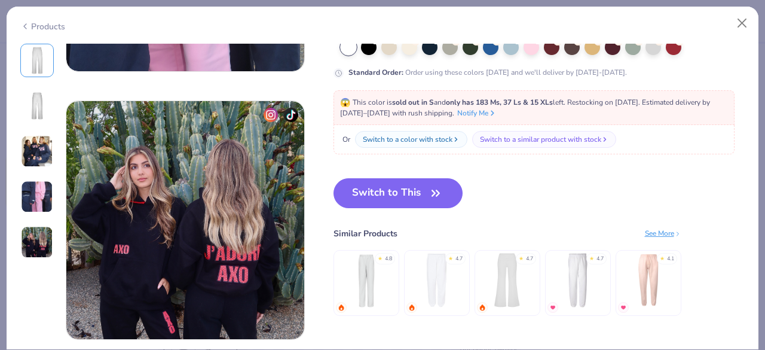
scroll to position [1015, 0]
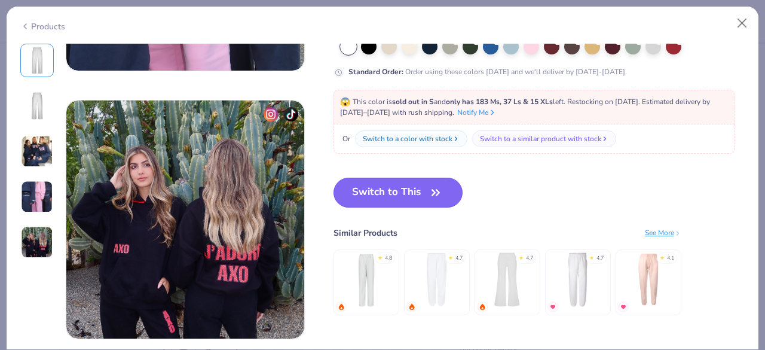
click at [424, 195] on button "Switch to This" at bounding box center [398, 192] width 130 height 30
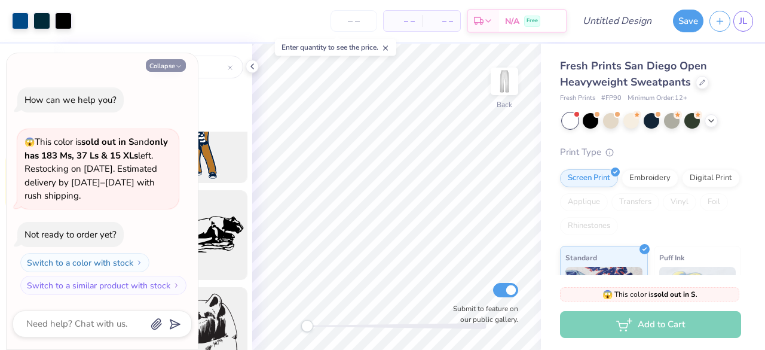
click at [173, 64] on button "Collapse" at bounding box center [166, 65] width 40 height 13
type textarea "x"
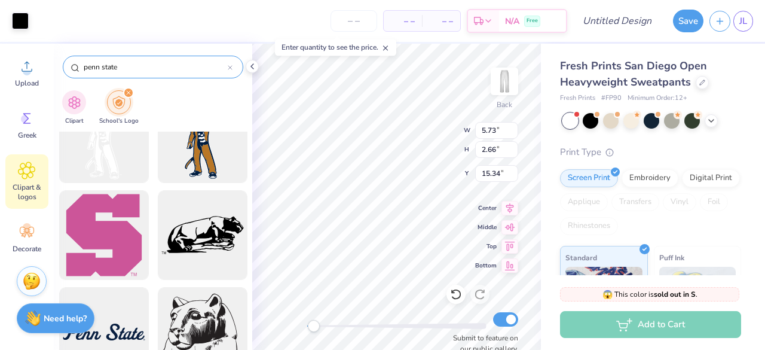
type input "5.73"
type input "2.66"
type input "15.34"
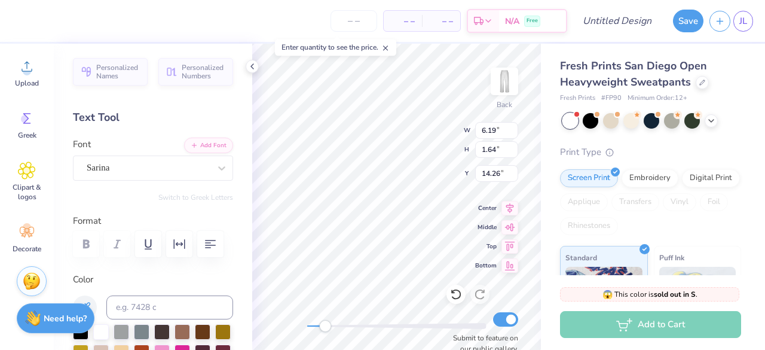
scroll to position [10, 1]
type input "7.74"
type input "1.46"
type input "12.92"
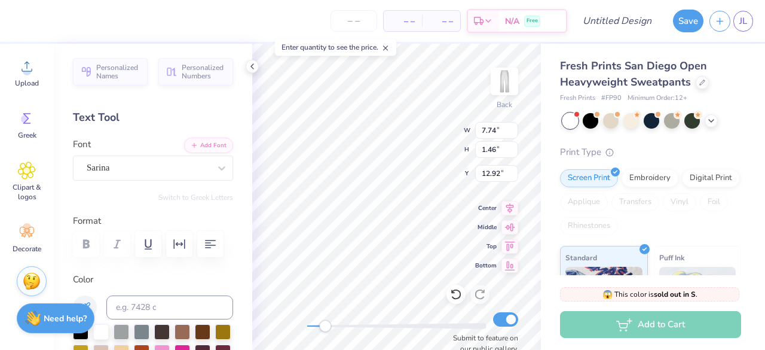
type textarea "penn"
type input "6.19"
type input "1.64"
type input "14.26"
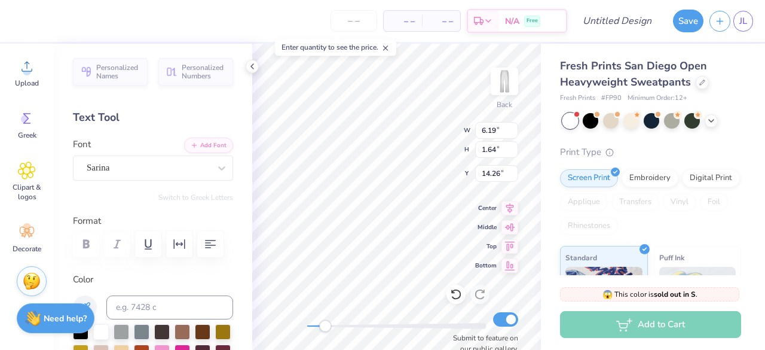
type textarea "s"
type textarea "h"
type textarea "shm"
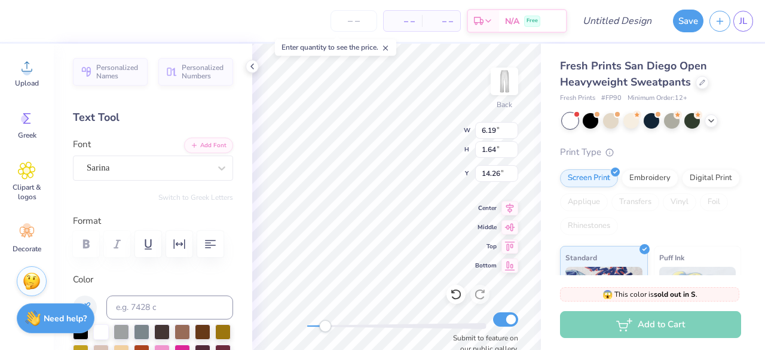
scroll to position [10, 1]
type input "5.03"
type input "1.42"
type input "12.98"
type input "4.40"
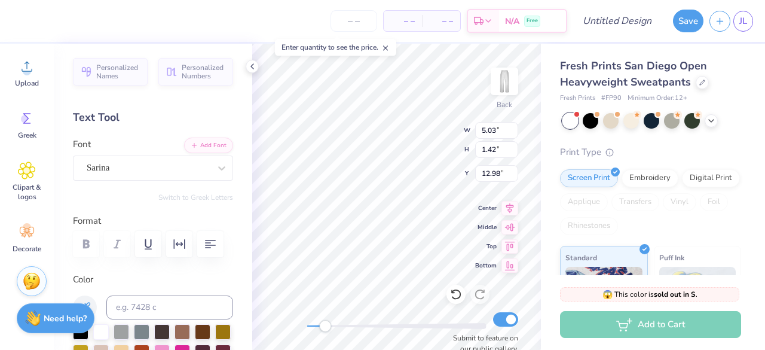
type input "1.31"
type input "14.40"
type textarea "are"
type input "5.03"
type input "1.42"
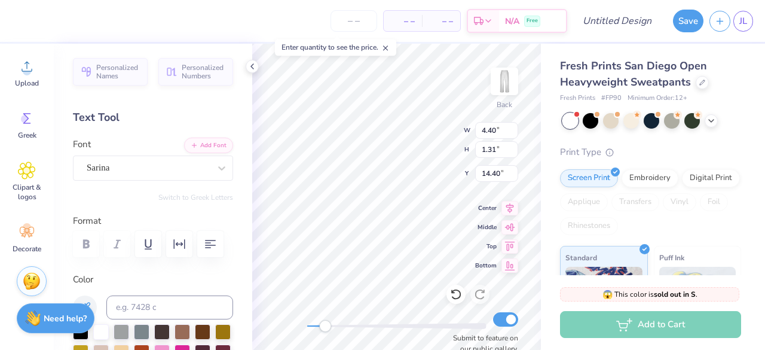
type input "12.98"
type textarea "we"
type input "6.57"
type input "1.76"
type input "15.58"
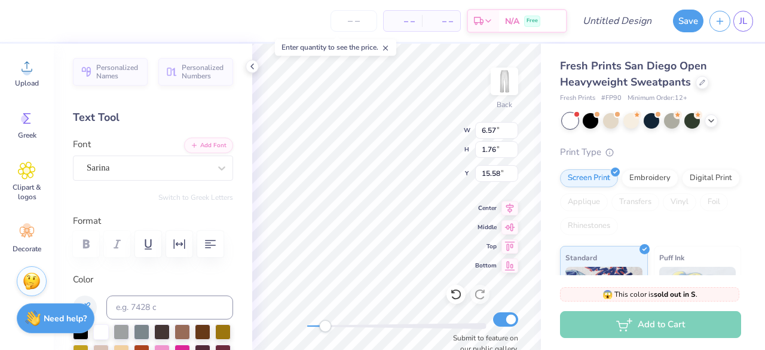
type textarea "shm"
type input "2.89"
type input "0.89"
type input "13.19"
type input "3.54"
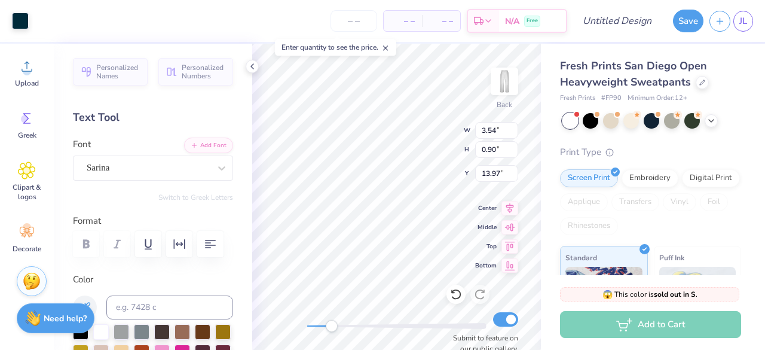
type input "0.90"
type input "13.97"
type input "1.01"
type input "0.72"
type input "14.88"
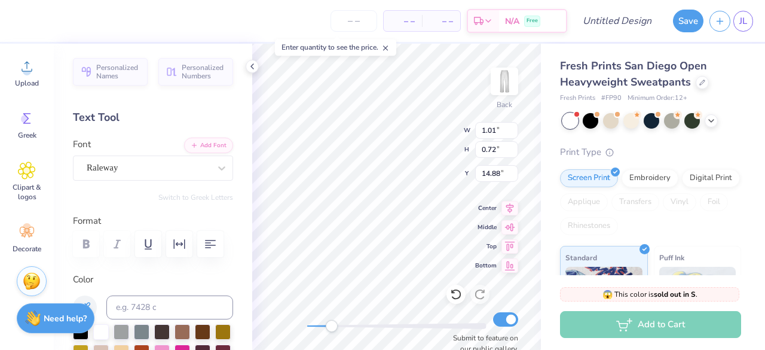
type input "3.14"
type input "2.23"
type input "14.44"
type textarea "est. 1937"
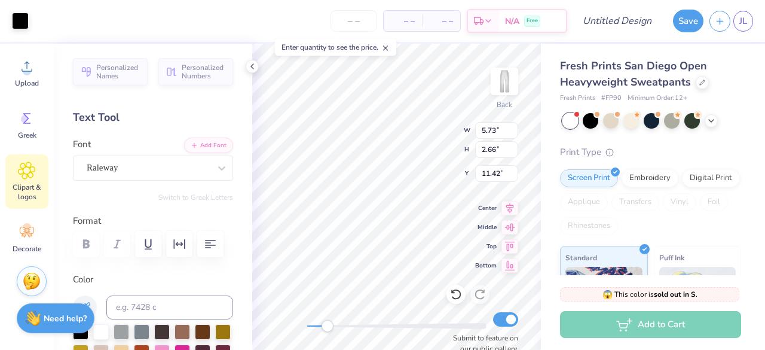
click at [31, 204] on div "Clipart & logos" at bounding box center [26, 181] width 43 height 54
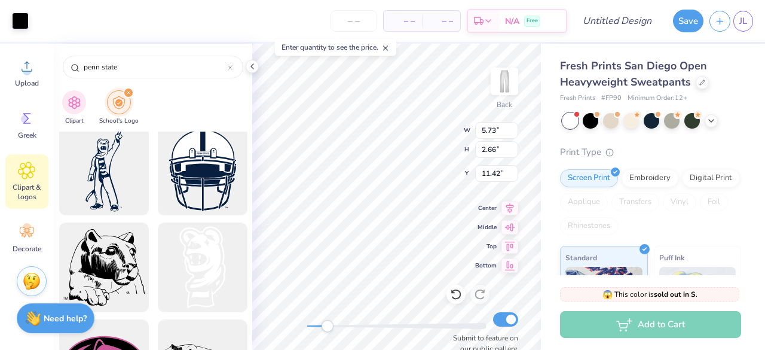
scroll to position [923, 0]
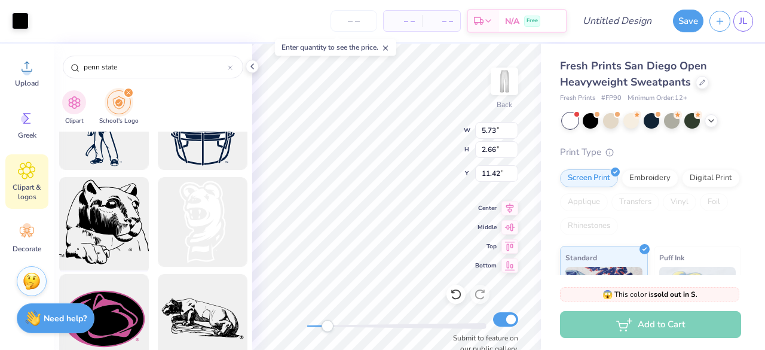
click at [108, 223] on div at bounding box center [103, 222] width 99 height 99
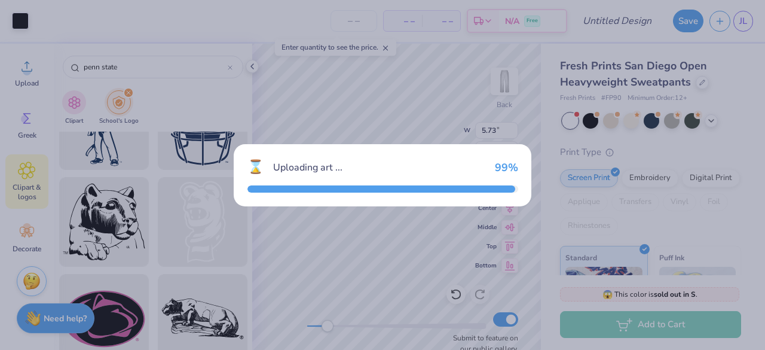
type input "10.84"
type input "10.16"
type input "21.92"
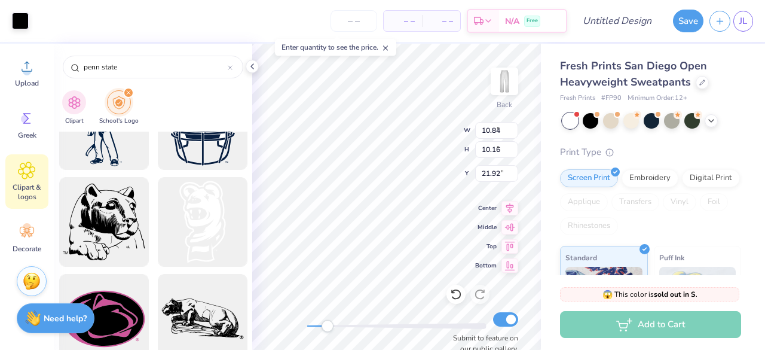
type input "7.22"
type input "6.77"
type input "25.31"
type input "5.73"
type input "2.66"
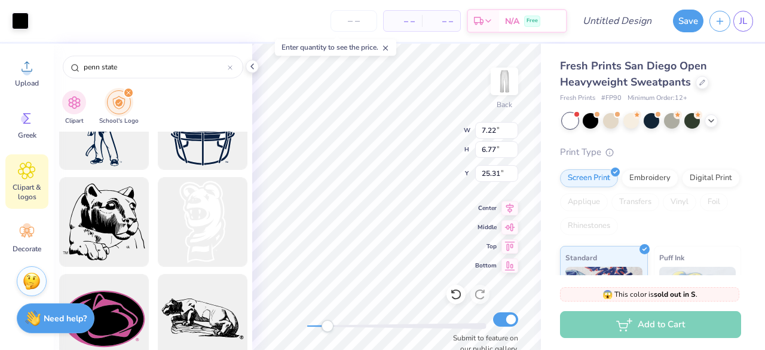
type input "10.88"
type input "4.47"
type input "4.19"
type input "9.34"
type input "5.42"
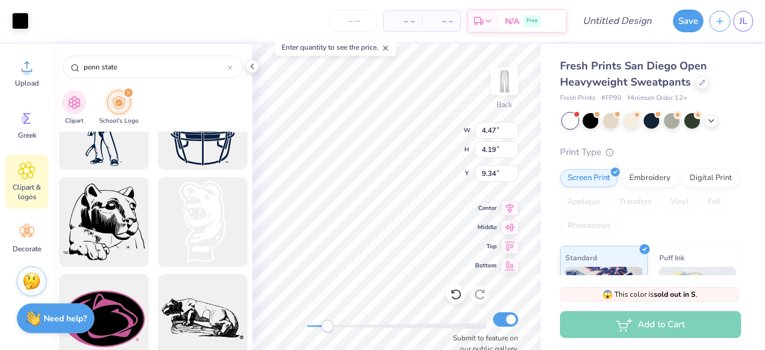
type input "5.08"
type input "8.45"
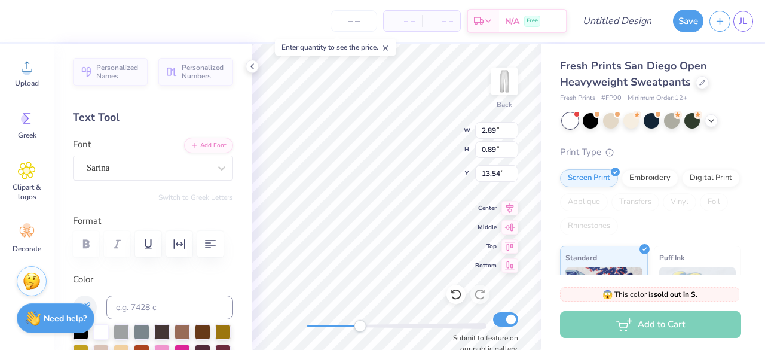
type input "3.54"
type input "0.90"
type input "15.14"
type input "5.42"
type input "5.08"
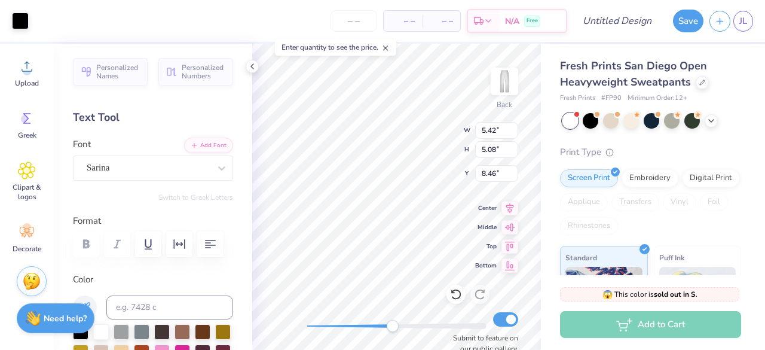
type input "8.46"
type input "2.58"
type input "0.79"
type input "12.96"
type input "2.74"
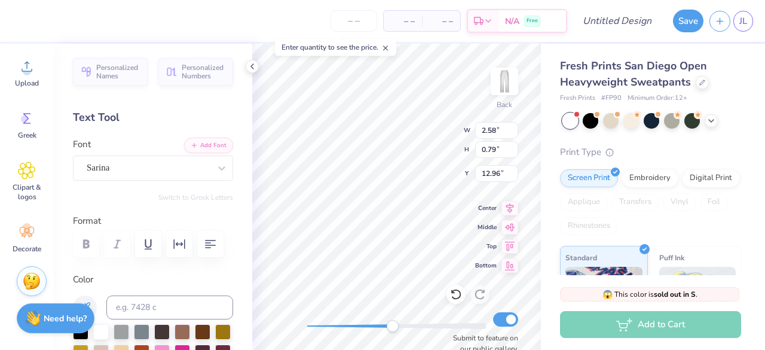
type input "0.84"
type input "12.91"
type input "5.42"
type input "5.08"
type input "7.67"
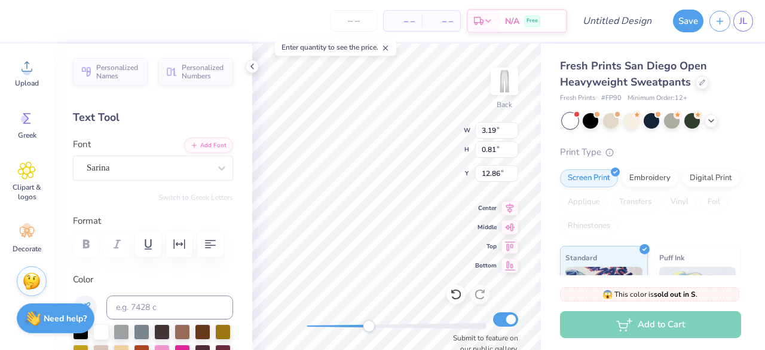
type input "3.19"
type input "0.81"
click at [391, 57] on body "– – Per Item – – Total Est. Delivery N/A Free Design Title Save JL Image AI Des…" at bounding box center [382, 175] width 765 height 350
type input "4.45"
type input "1.32"
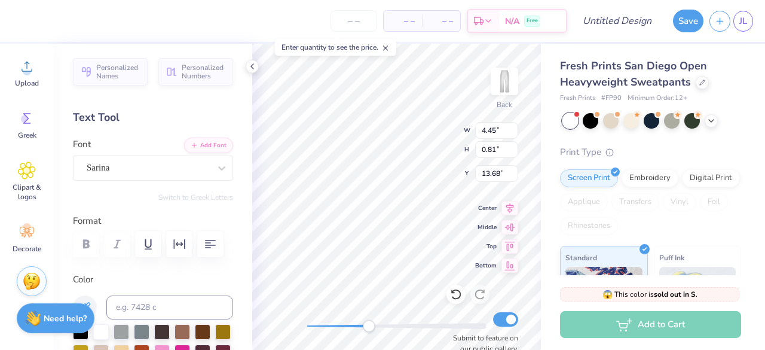
type input "13.68"
type input "3.26"
type input "0.97"
type input "12.12"
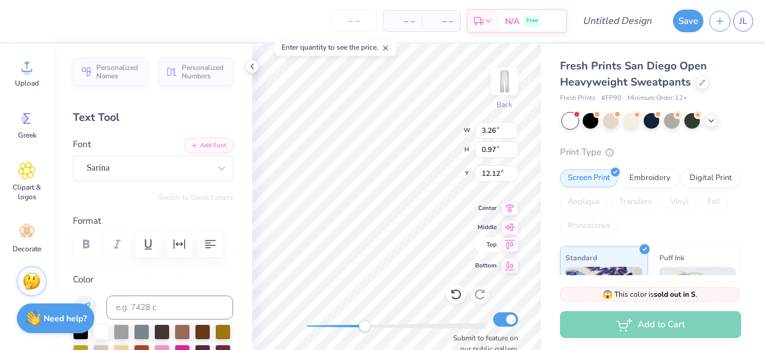
type textarea "SHM"
type input "2.82"
type input "0.72"
type input "14.58"
type input "2.74"
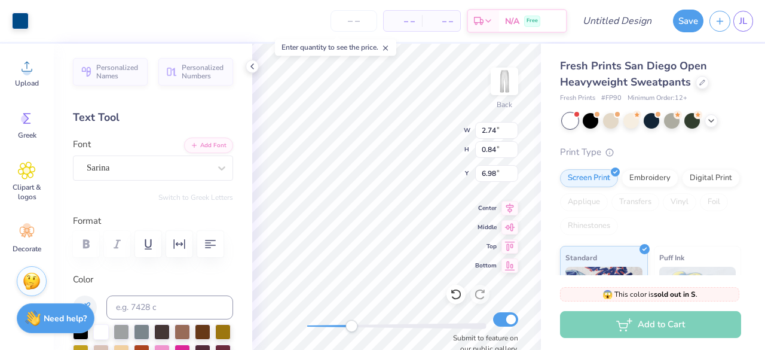
type input "0.84"
type input "6.98"
type input "5.42"
type input "5.08"
type input "8.23"
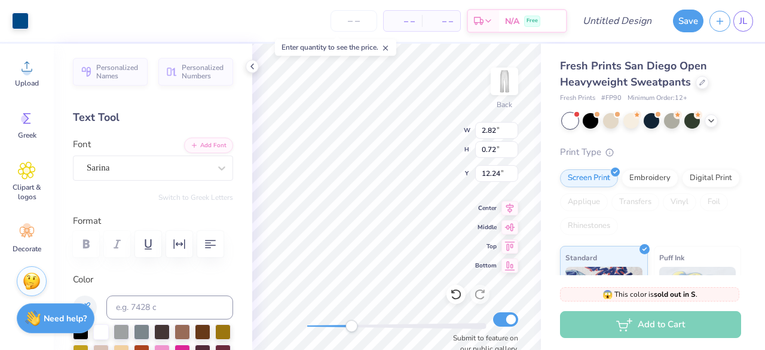
type input "2.82"
type input "0.72"
type input "12.24"
type input "5.42"
type input "5.08"
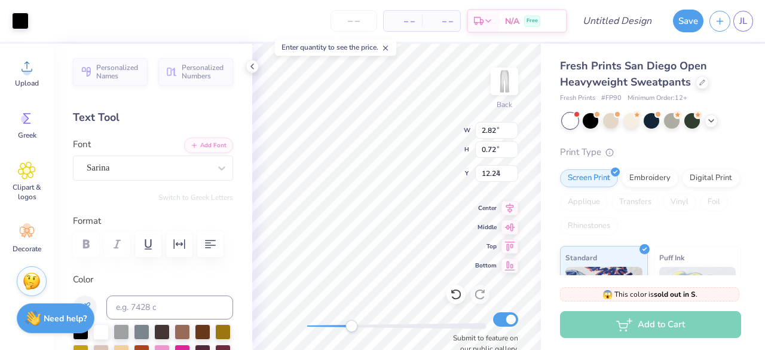
type input "9.03"
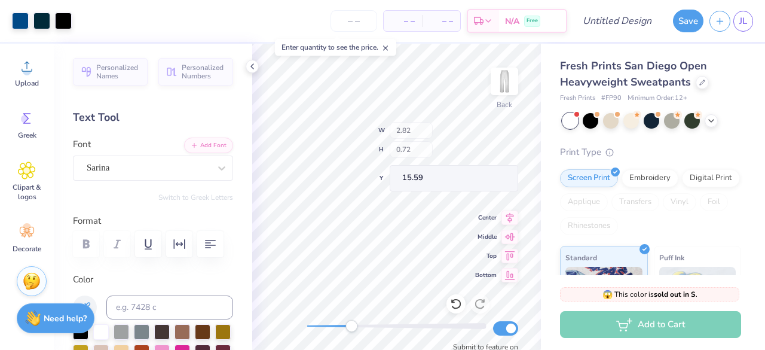
type input "5.42"
type input "8.08"
type input "8.23"
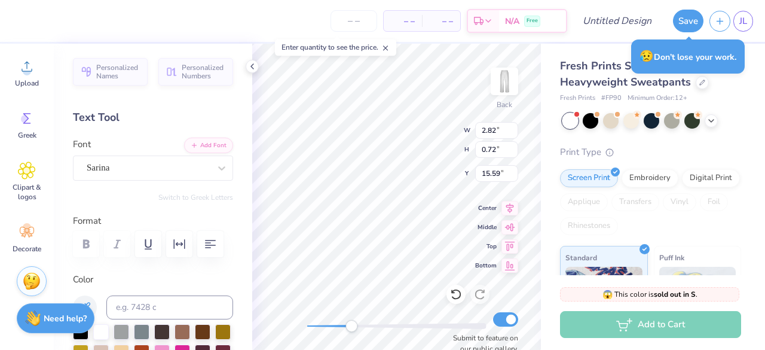
type input "5.42"
type input "8.08"
type input "8.23"
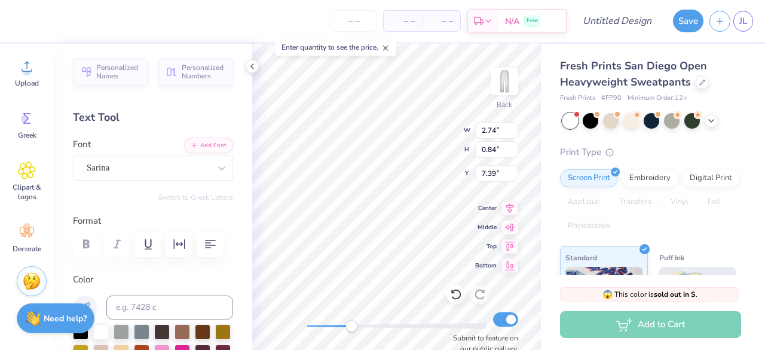
type input "2.74"
type input "0.84"
type input "7.39"
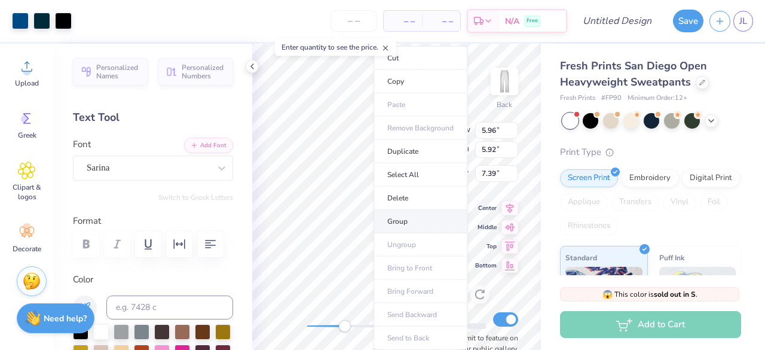
click at [411, 213] on li "Group" at bounding box center [420, 221] width 94 height 23
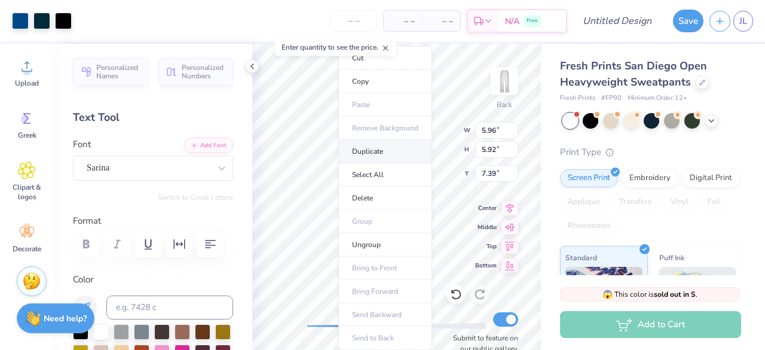
click at [381, 155] on li "Duplicate" at bounding box center [385, 151] width 94 height 23
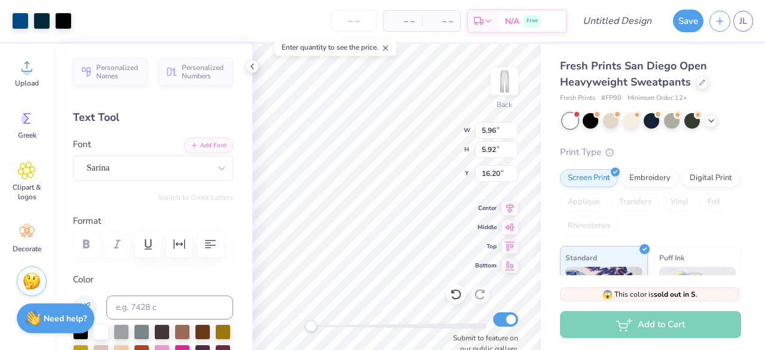
type input "17.20"
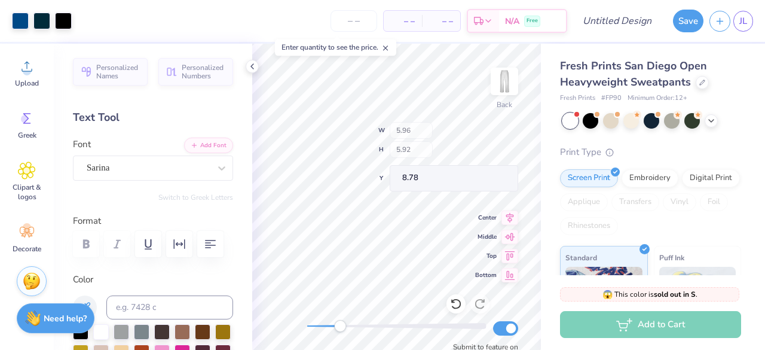
type input "5.42"
type input "5.08"
type input "9.62"
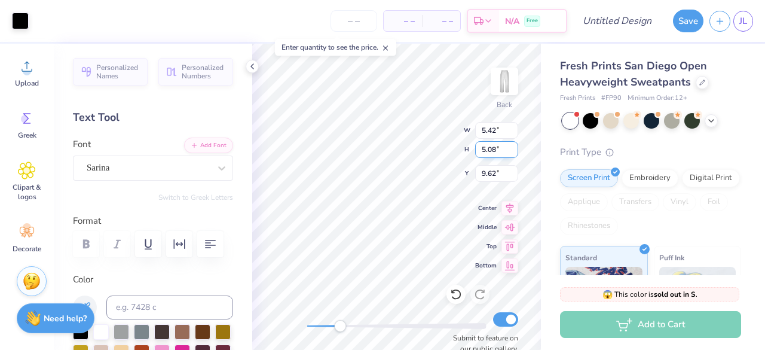
click at [373, 156] on div "Back W 5.42 5.42 " H 5.08 5.08 " Y 9.62 9.62 " Center Middle Top Bottom Submit …" at bounding box center [396, 197] width 289 height 306
type textarea "hospitality"
type textarea "management"
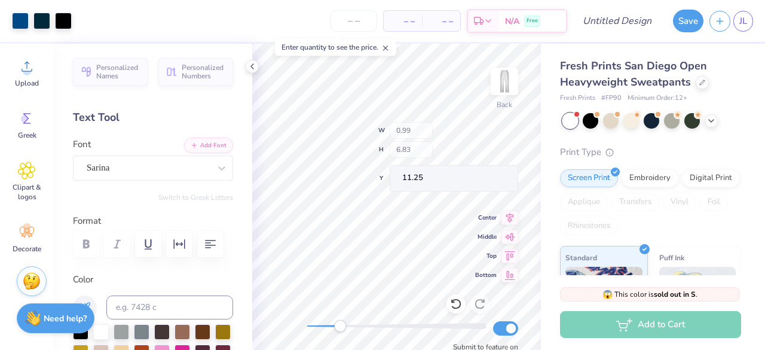
type input "0.99"
type input "6.83"
type input "11.25"
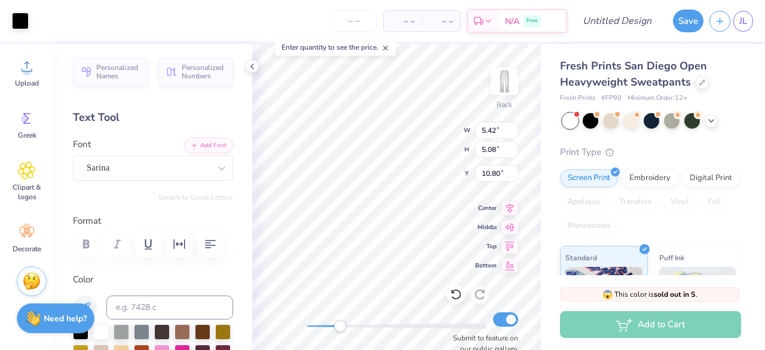
type input "5.42"
type input "5.08"
type input "10.80"
type input "2.74"
type input "0.84"
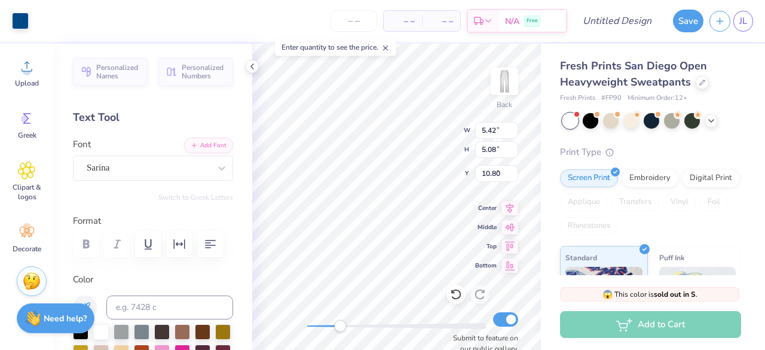
type input "8.78"
type input "0.99"
type input "6.83"
type input "12.82"
type input "5.42"
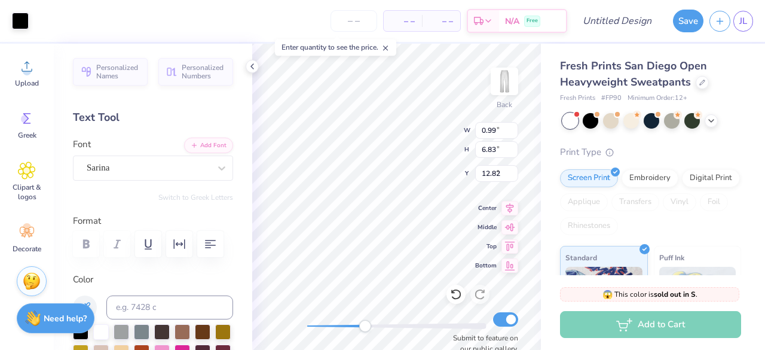
type input "5.08"
type input "8.71"
type input "0.90"
type input "5.79"
type input "12.66"
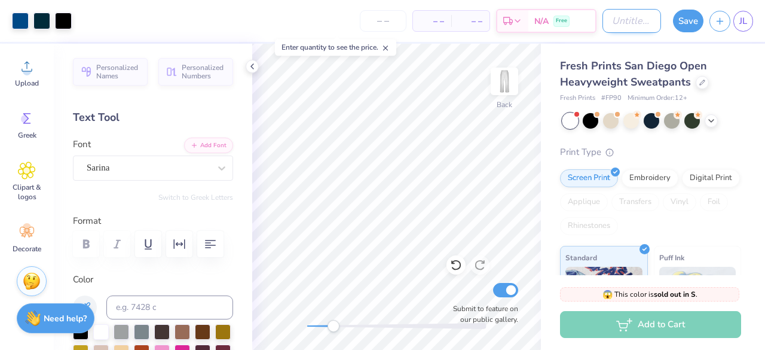
click at [603, 22] on input "Design Title" at bounding box center [631, 21] width 59 height 24
type input "lion pant"
click at [700, 17] on button "Save" at bounding box center [688, 19] width 30 height 23
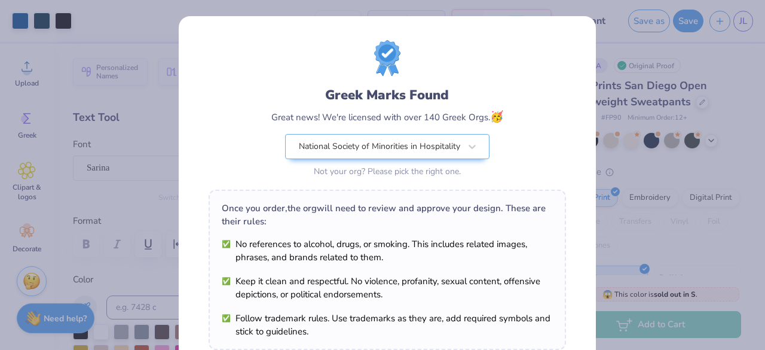
drag, startPoint x: 504, startPoint y: 134, endPoint x: 486, endPoint y: 36, distance: 98.9
click at [486, 36] on div "Greek Marks Found Great news! We're licensed with over 140 Greek Orgs. 🥳 Nation…" at bounding box center [387, 273] width 417 height 514
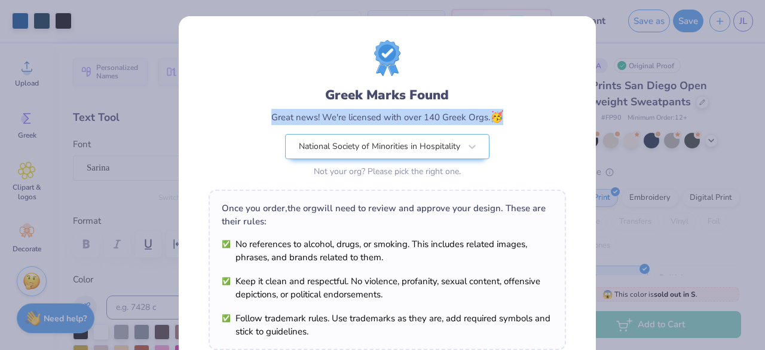
scroll to position [208, 0]
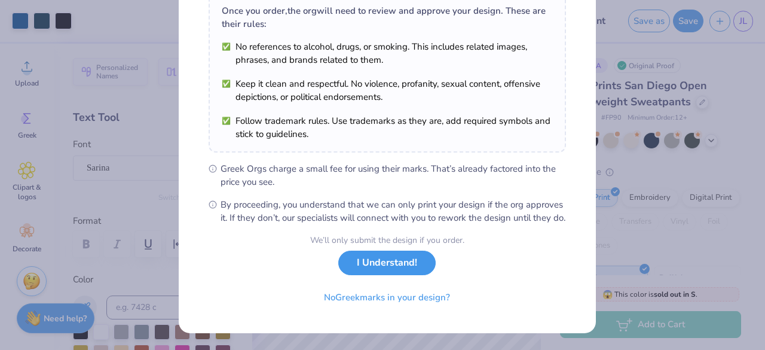
click at [387, 260] on button "I Understand!" at bounding box center [386, 262] width 97 height 25
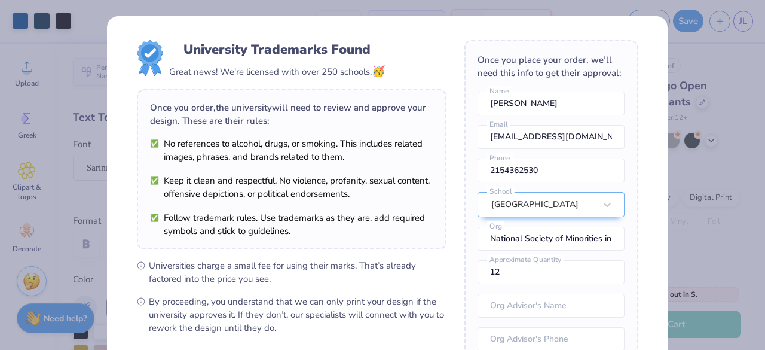
scroll to position [62, 0]
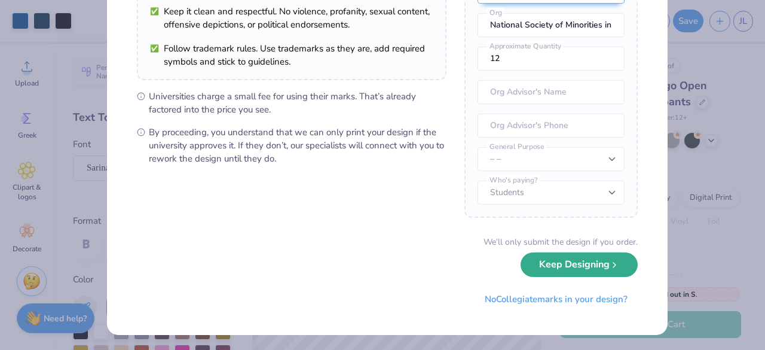
click at [561, 270] on button "Keep Designing" at bounding box center [579, 264] width 117 height 25
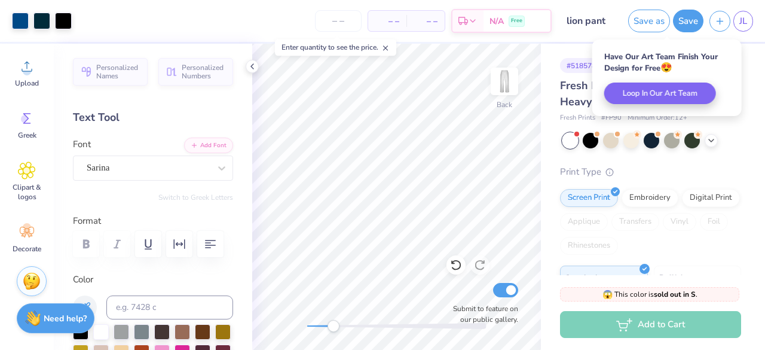
scroll to position [33, 0]
click at [740, 25] on span "JL" at bounding box center [743, 21] width 8 height 14
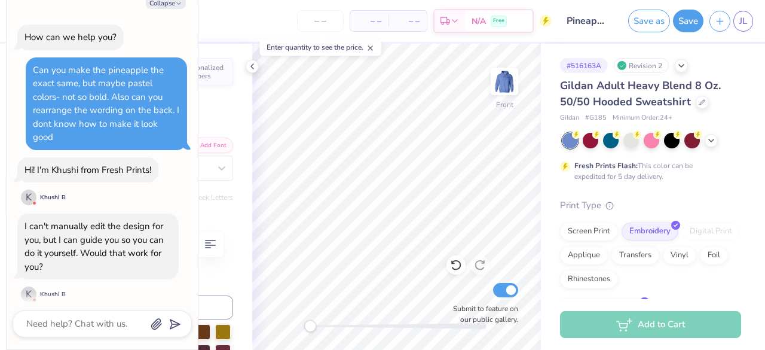
scroll to position [284, 0]
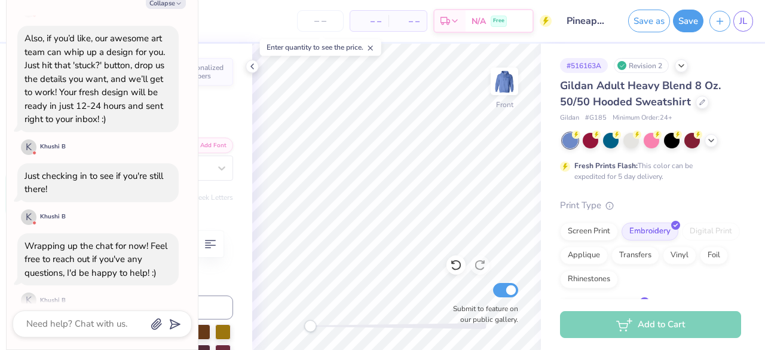
type textarea "x"
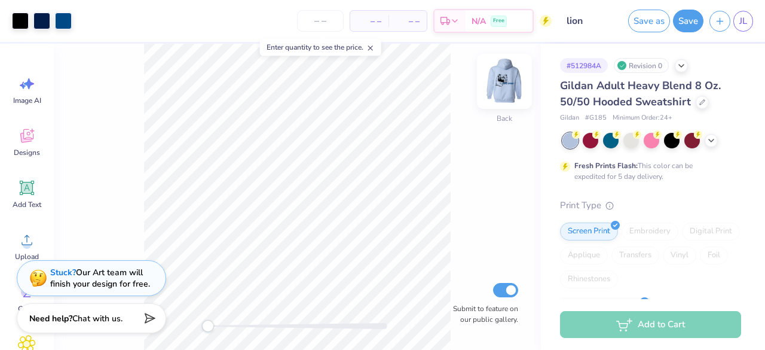
click at [509, 83] on img at bounding box center [504, 81] width 48 height 48
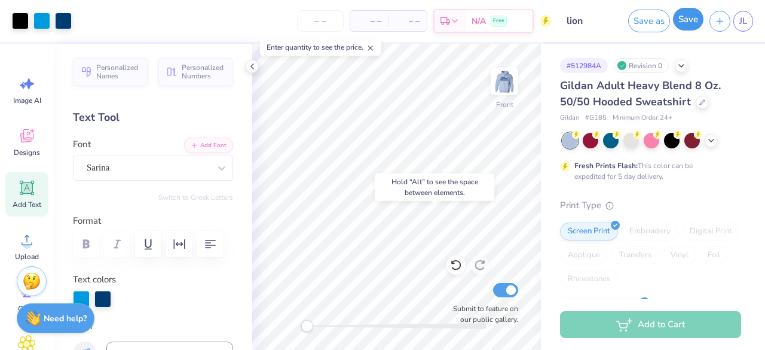
click at [695, 17] on button "Save" at bounding box center [688, 19] width 30 height 23
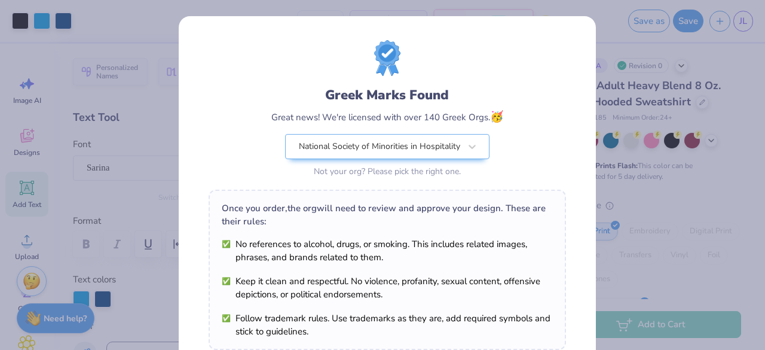
scroll to position [208, 0]
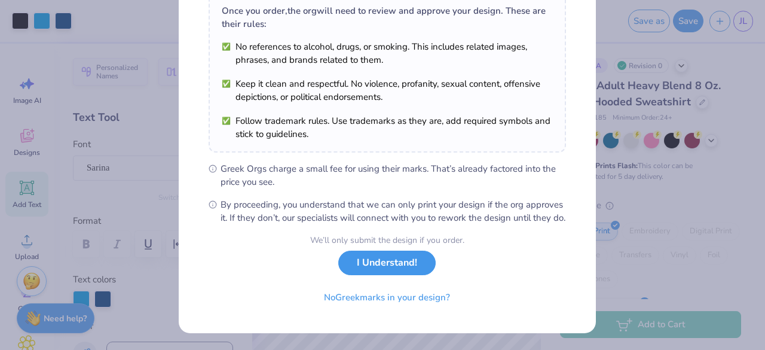
click at [391, 264] on button "I Understand!" at bounding box center [386, 262] width 97 height 25
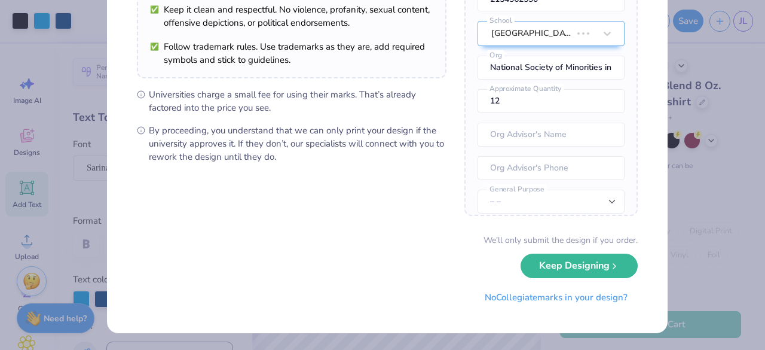
scroll to position [0, 0]
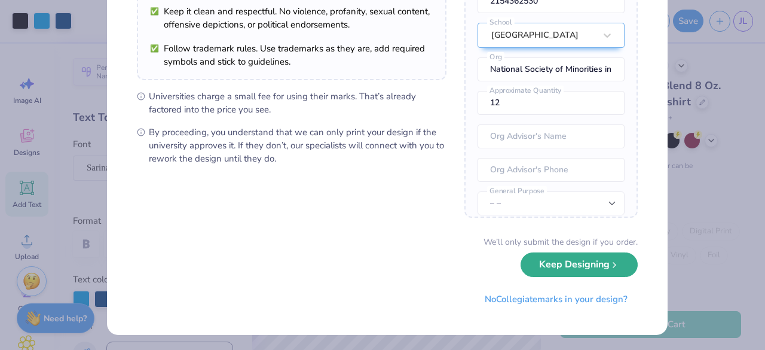
click at [569, 263] on button "Keep Designing" at bounding box center [579, 264] width 117 height 25
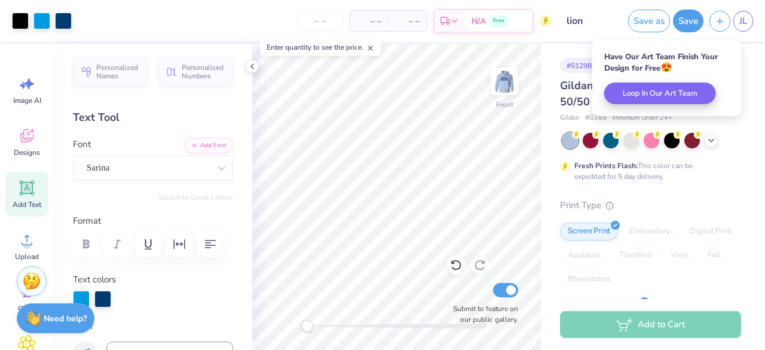
scroll to position [33, 0]
click at [749, 17] on link "JL" at bounding box center [743, 21] width 20 height 21
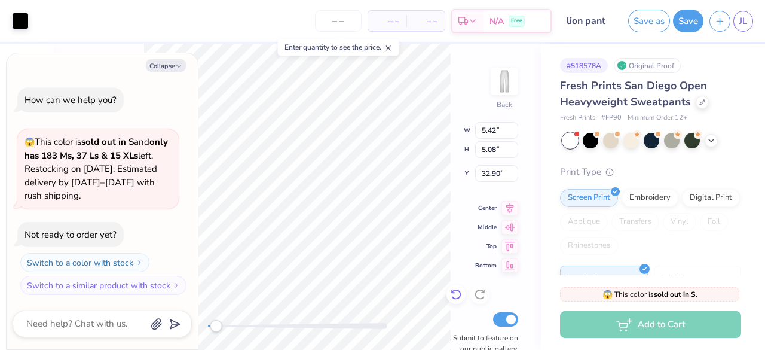
click at [457, 299] on icon at bounding box center [456, 294] width 12 height 12
type textarea "x"
type input "15.81"
type textarea "x"
type input "5.42"
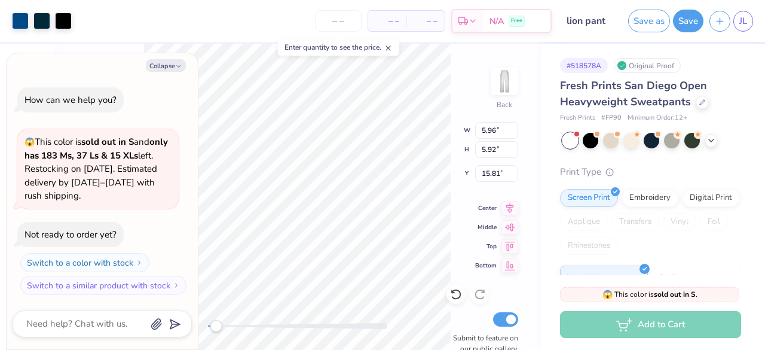
type input "5.08"
type input "8.23"
type textarea "x"
type input "16.65"
type textarea "x"
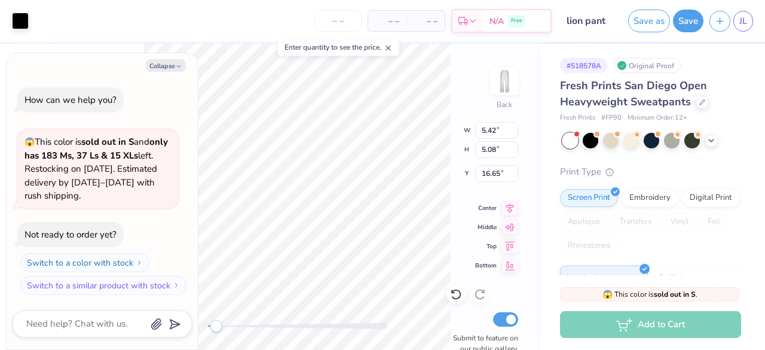
type input "5.96"
type input "5.89"
type input "15.84"
type textarea "x"
type input "9.29"
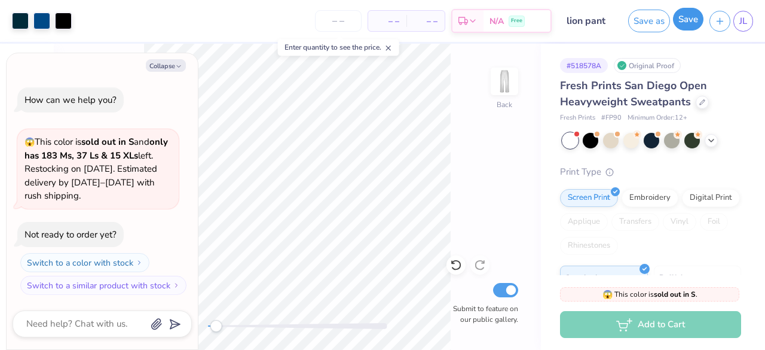
click at [687, 26] on button "Save" at bounding box center [688, 19] width 30 height 23
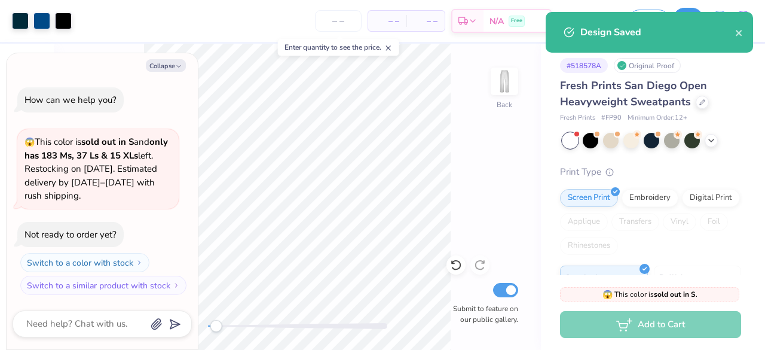
type textarea "x"
